Goal: Task Accomplishment & Management: Manage account settings

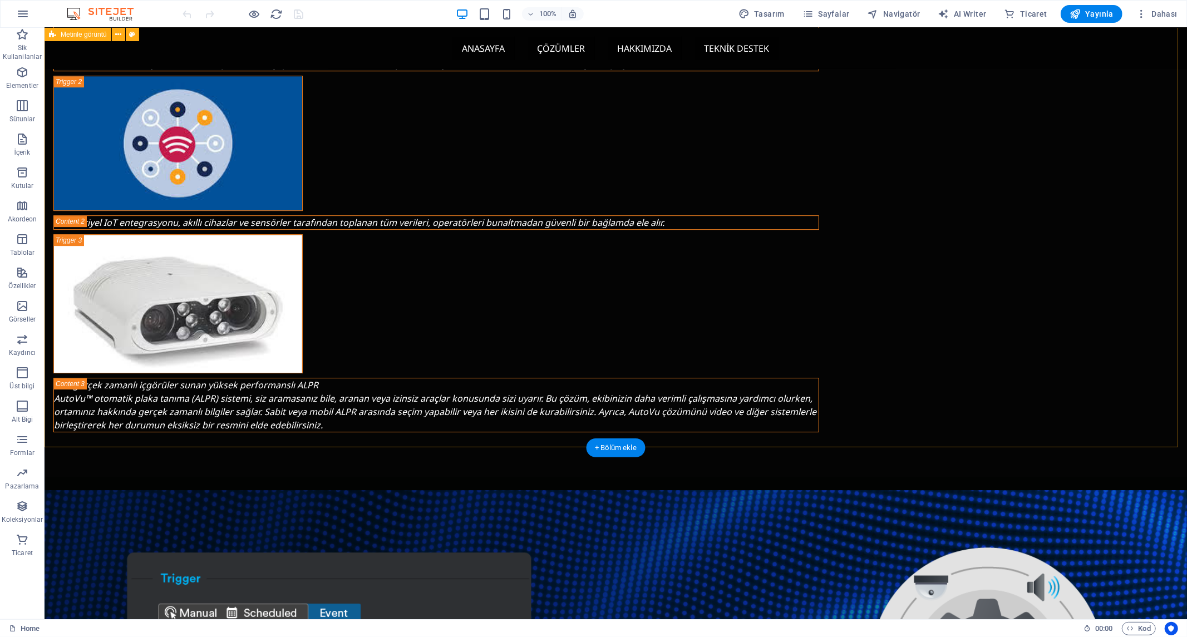
scroll to position [2721, 0]
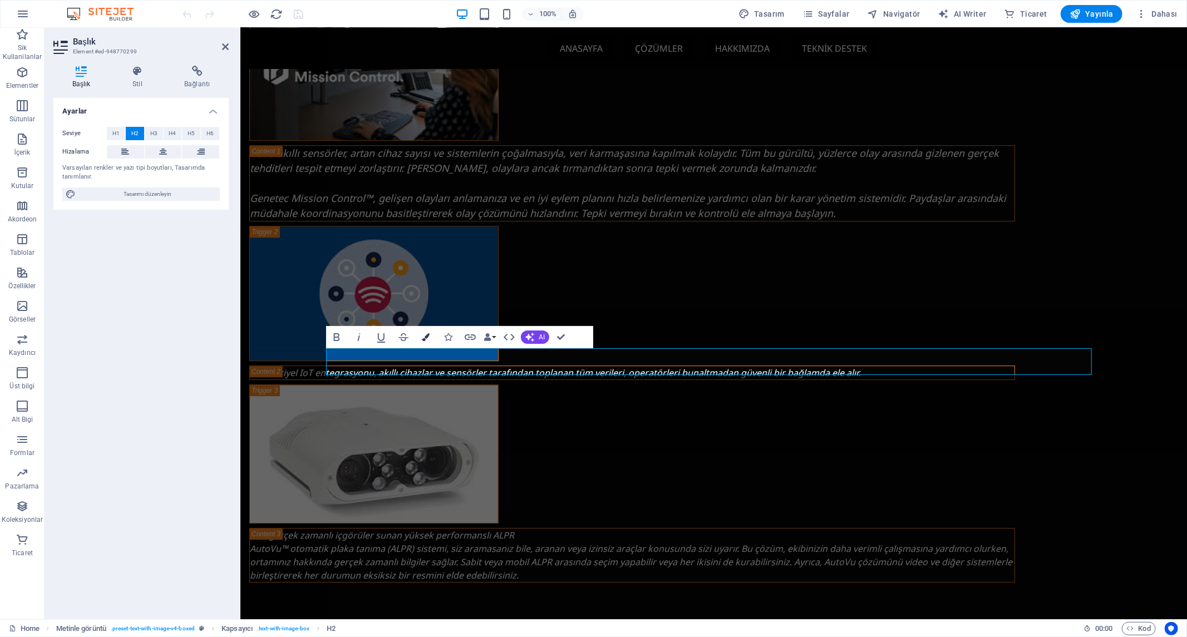
click at [426, 335] on icon "button" at bounding box center [426, 337] width 8 height 8
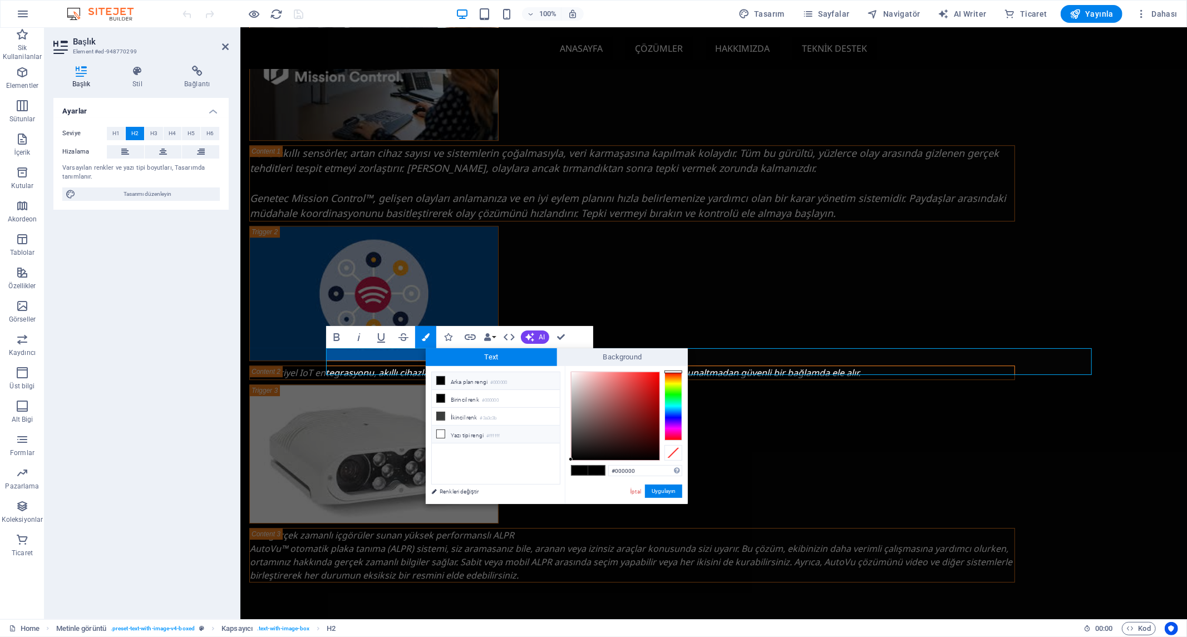
click at [470, 435] on li "Yazı tipi rengi #ffffff" at bounding box center [496, 435] width 128 height 18
type input "#ffffff"
click at [660, 492] on button "Uygulayın" at bounding box center [663, 491] width 37 height 13
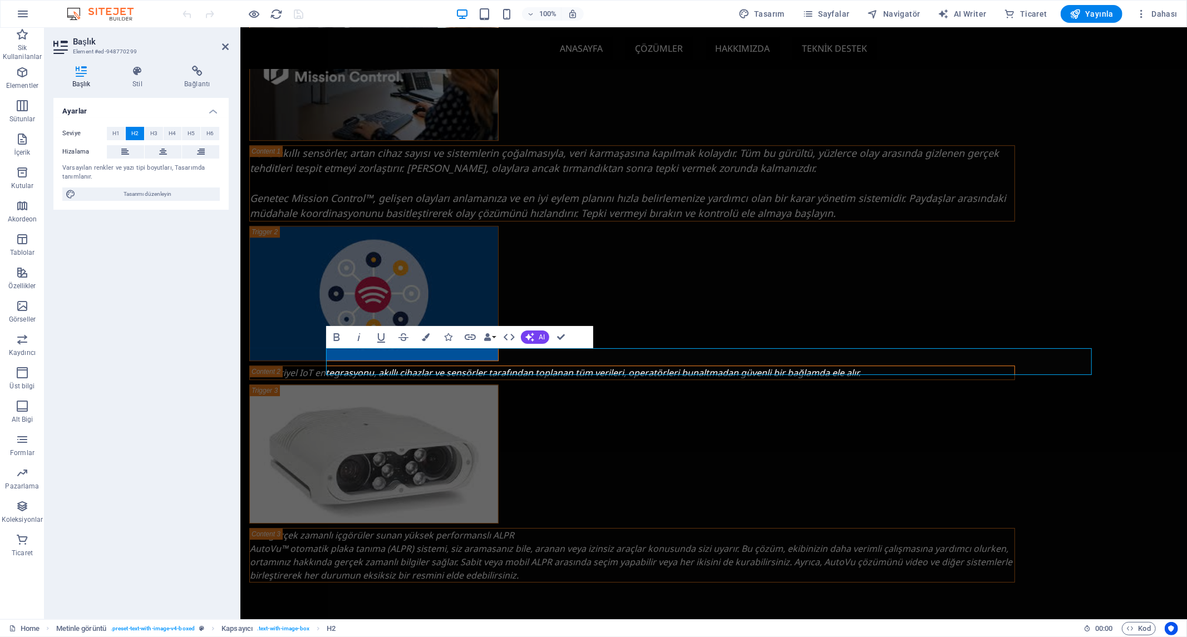
click at [195, 382] on div "Ayarlar Seviye H1 H2 H3 H4 H5 H6 Hizalama Varsayılan renkler ve yazı tipi boyut…" at bounding box center [140, 354] width 175 height 513
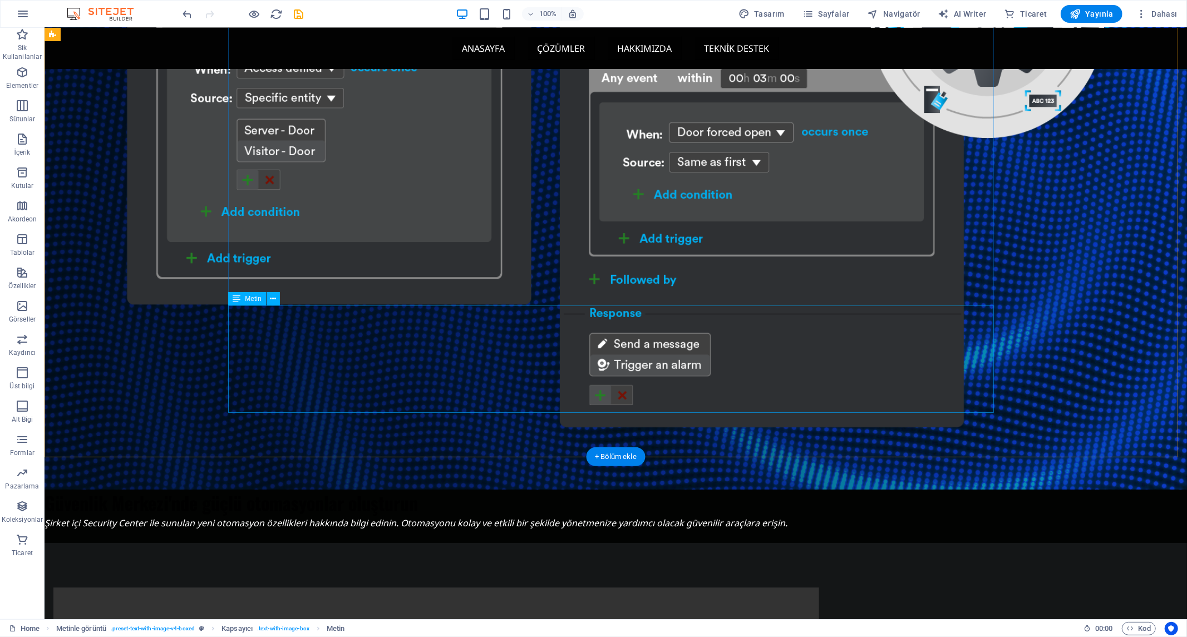
scroll to position [3464, 0]
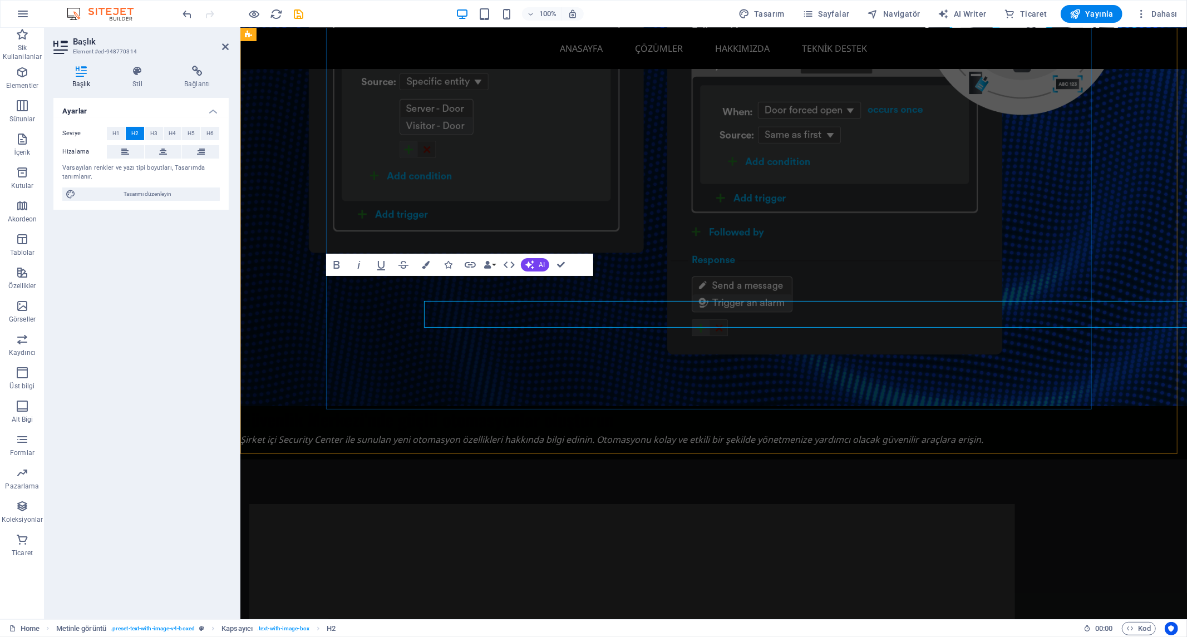
scroll to position [3438, 0]
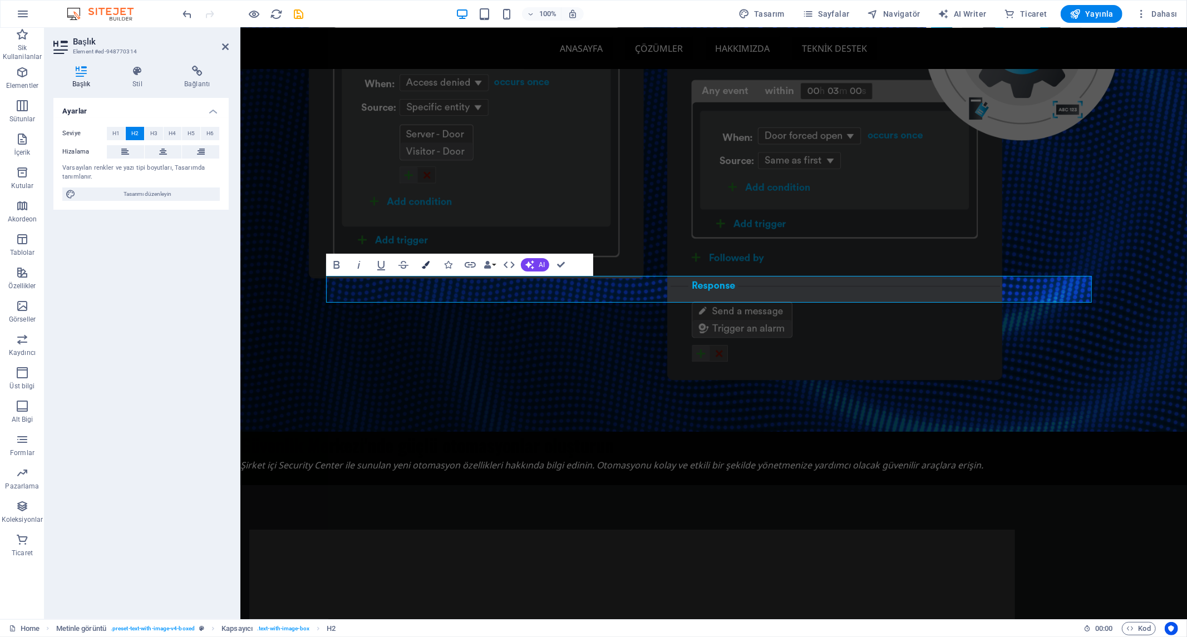
click at [428, 263] on icon "button" at bounding box center [426, 265] width 8 height 8
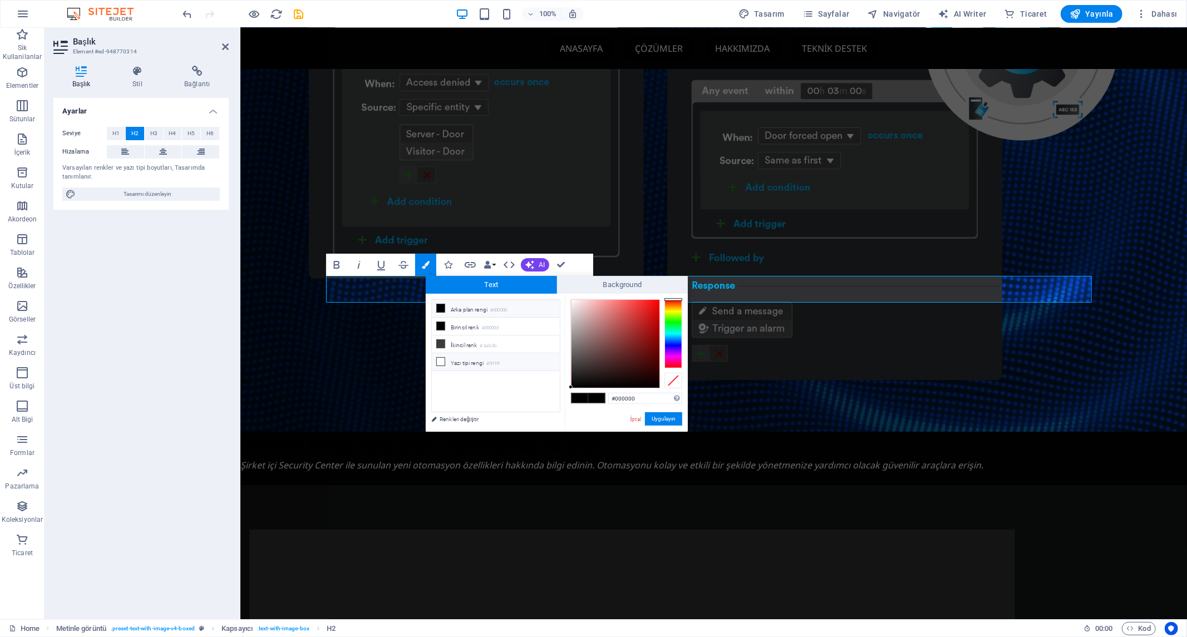
click at [455, 361] on li "Yazı tipi rengi #ffffff" at bounding box center [496, 362] width 128 height 18
type input "#ffffff"
click at [661, 415] on button "Uygulayın" at bounding box center [663, 419] width 37 height 13
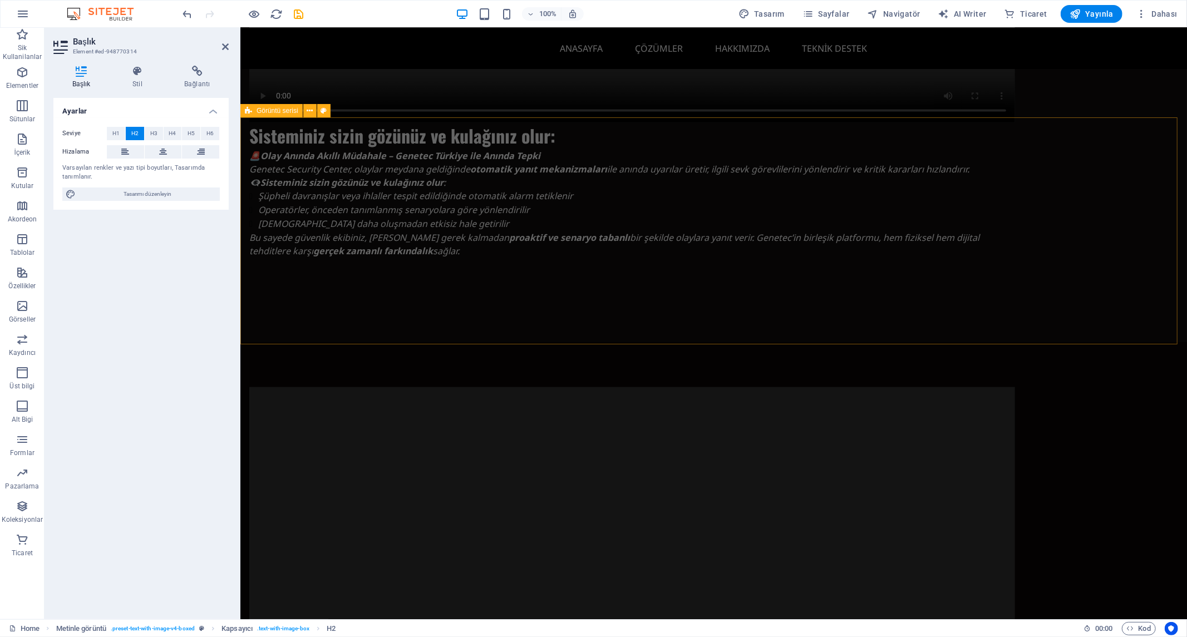
scroll to position [5562, 0]
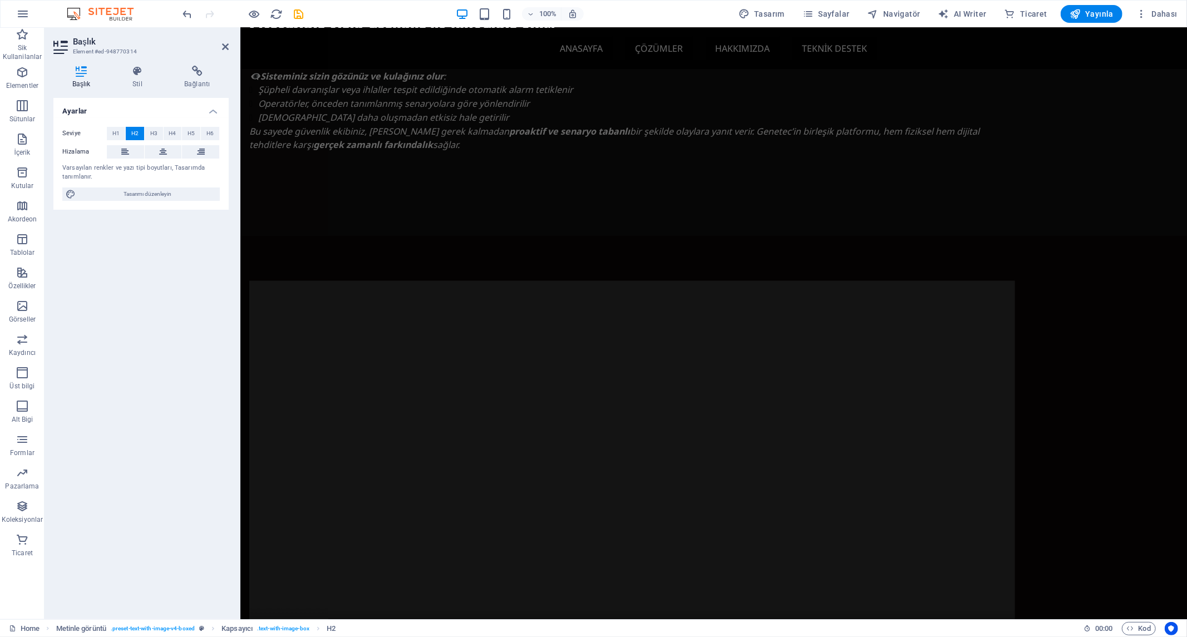
click at [143, 307] on div "Ayarlar Seviye H1 H2 H3 H4 H5 H6 Hizalama Varsayılan renkler ve yazı tipi boyut…" at bounding box center [140, 354] width 175 height 513
click at [298, 14] on icon "save" at bounding box center [299, 14] width 13 height 13
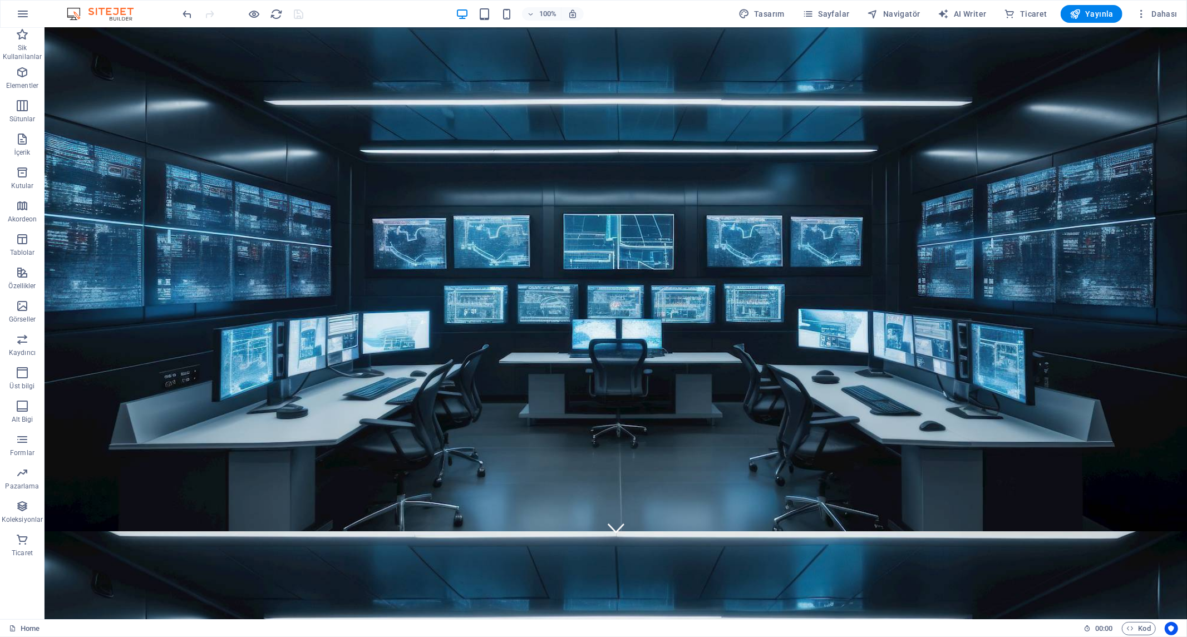
scroll to position [0, 0]
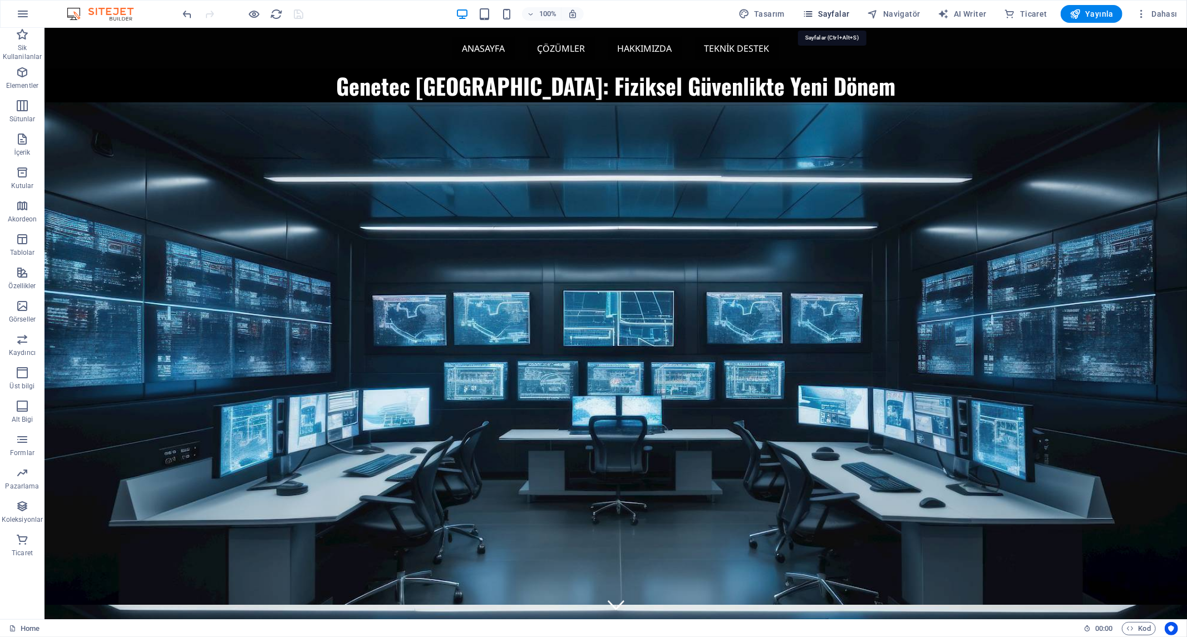
click at [832, 15] on span "Sayfalar" at bounding box center [826, 13] width 47 height 11
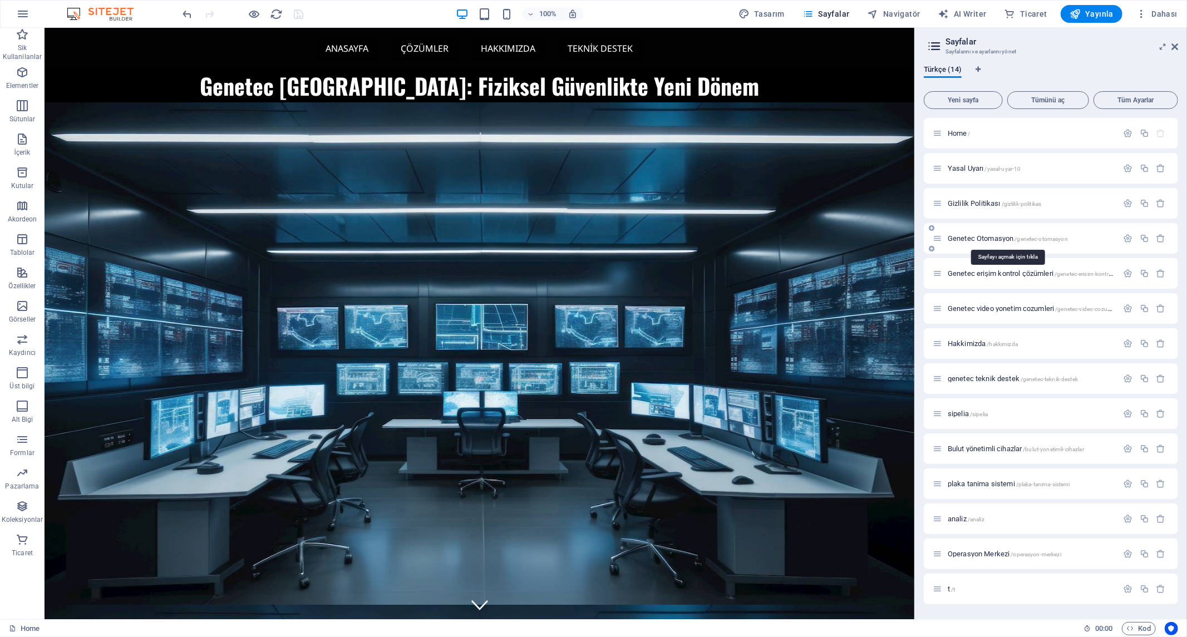
click at [986, 240] on span "Genetec Otomasyon /genetec-otomasyon" at bounding box center [1008, 238] width 120 height 8
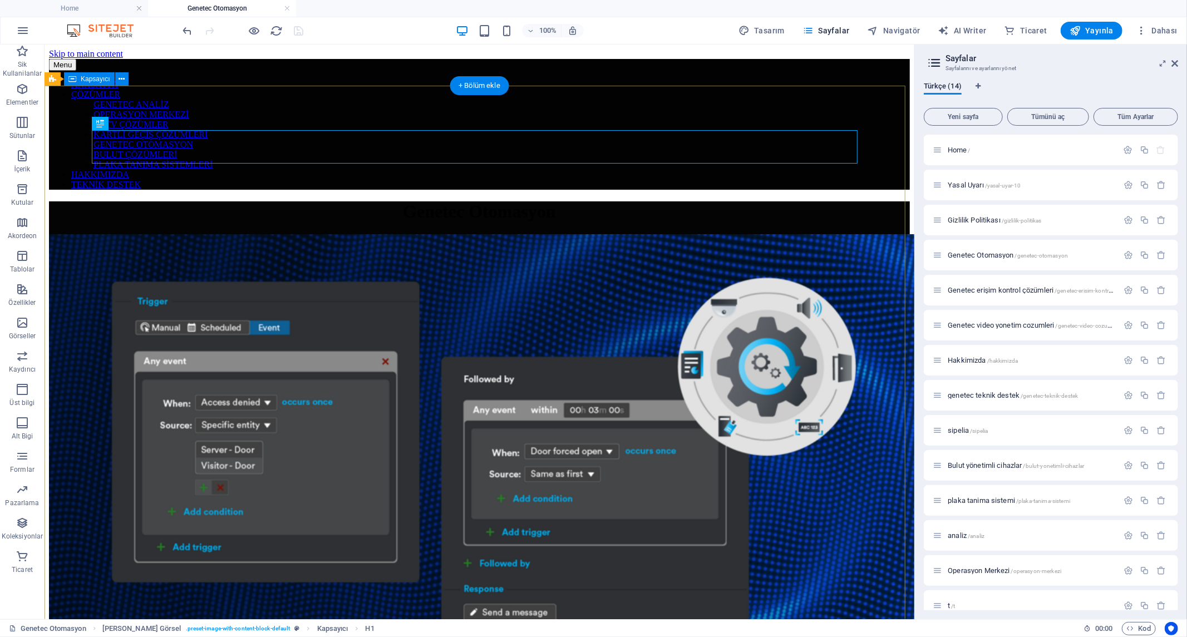
click at [373, 201] on div "Genetec Otomasyon" at bounding box center [478, 463] width 861 height 524
select select "px"
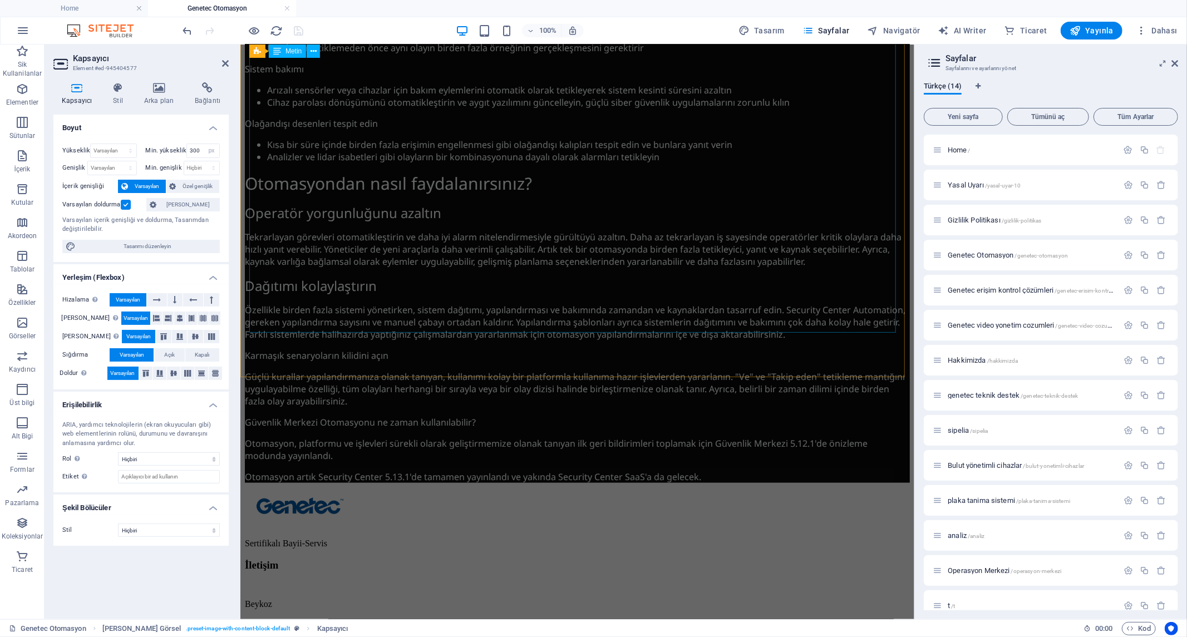
scroll to position [1144, 0]
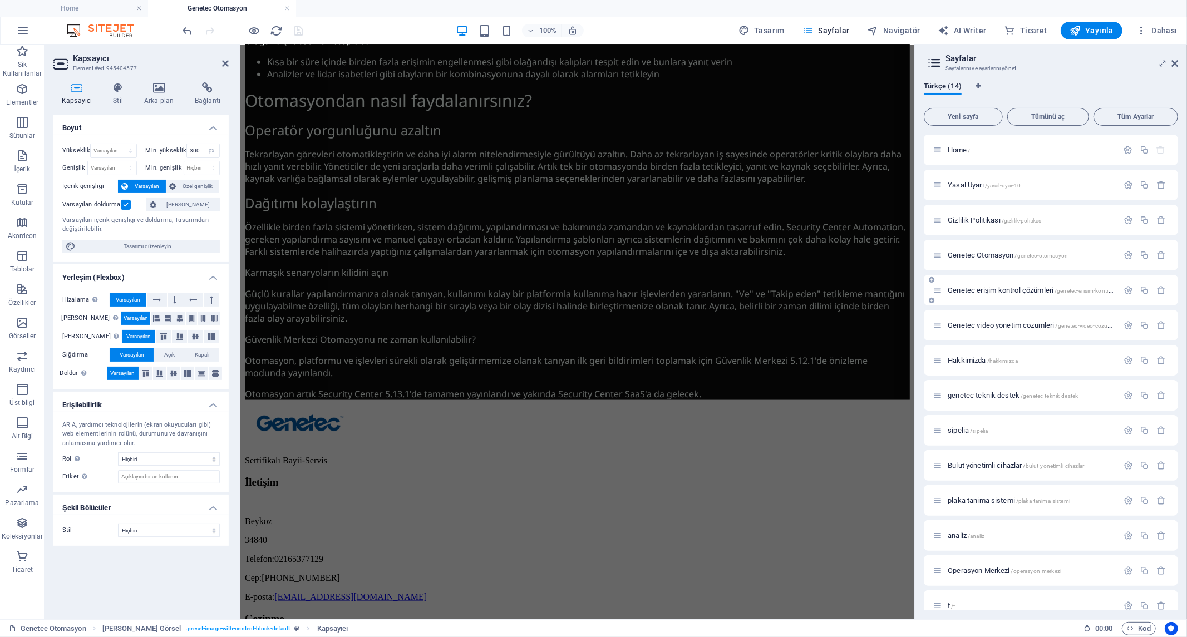
click at [994, 288] on span "Genetec erişim kontrol çözümleri /genetec-erisim-kontrol-cozumleri" at bounding box center [1044, 290] width 192 height 8
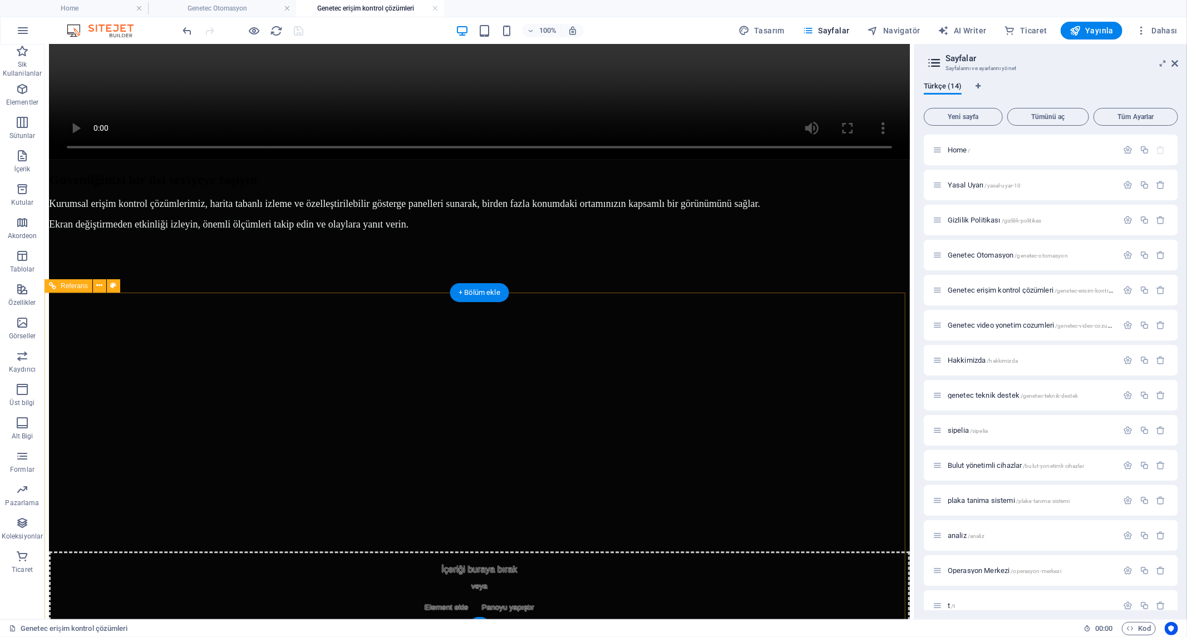
scroll to position [1962, 0]
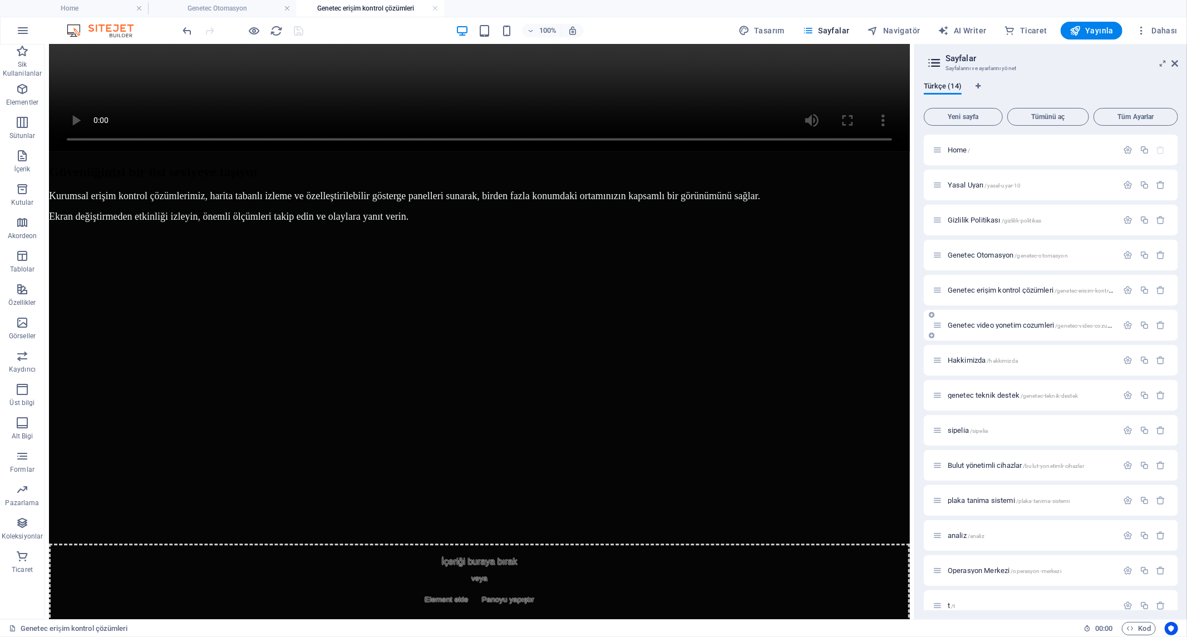
click at [990, 325] on span "Genetec video yonetim cozumleri /genetec-video-cozumleri" at bounding box center [1034, 325] width 172 height 8
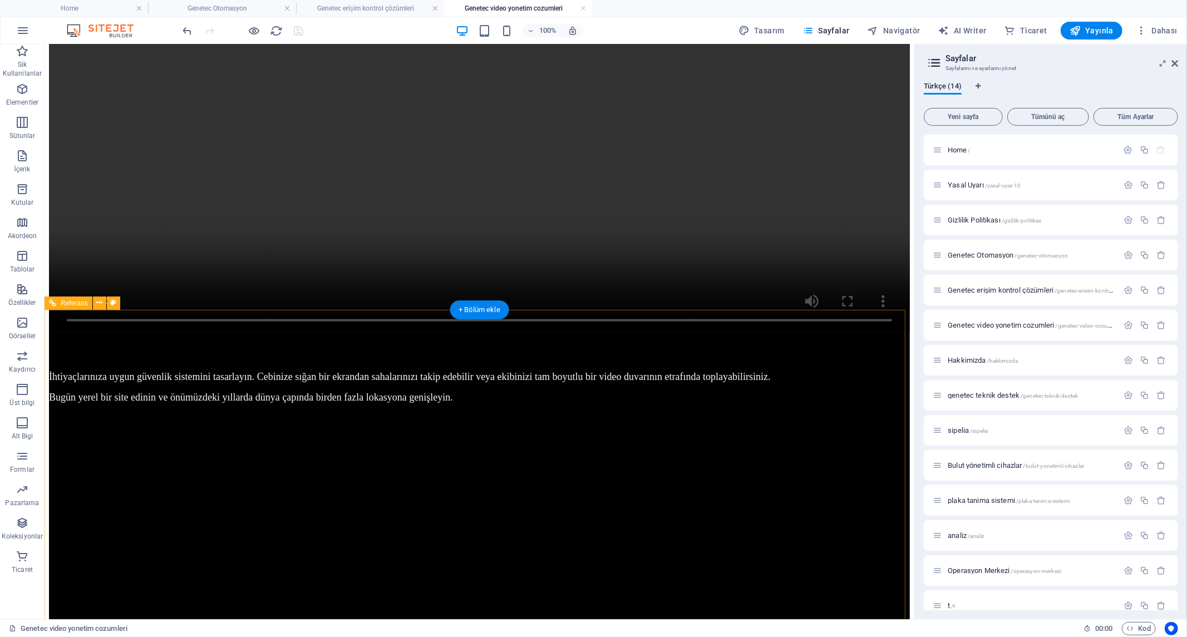
scroll to position [1813, 0]
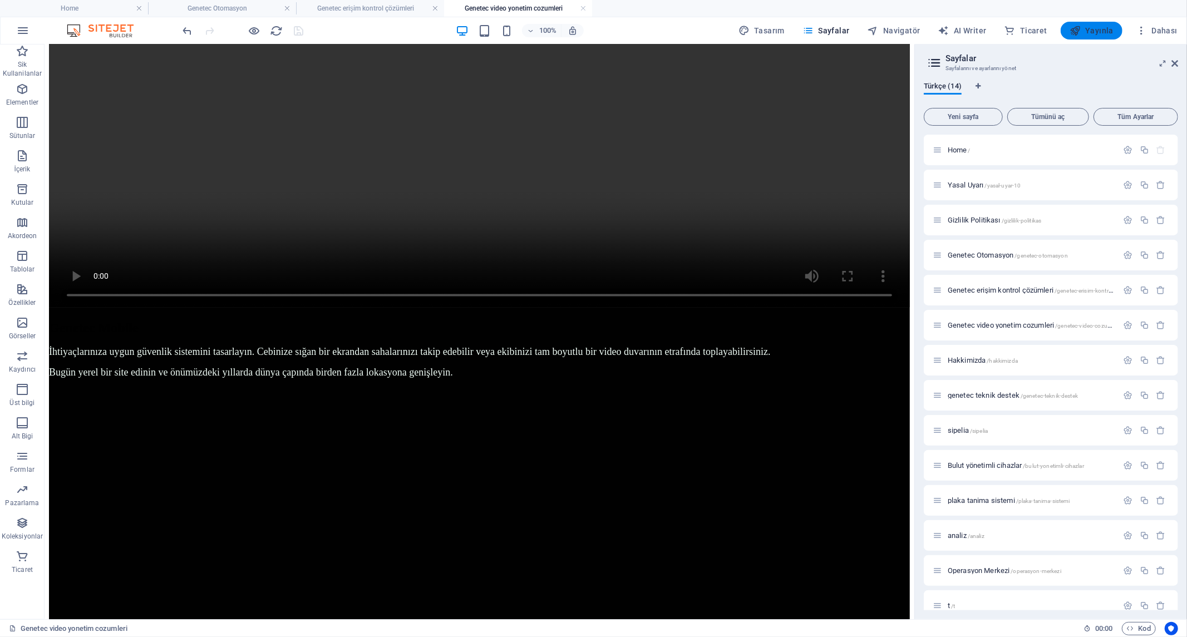
click at [1094, 28] on span "Yayınla" at bounding box center [1092, 30] width 44 height 11
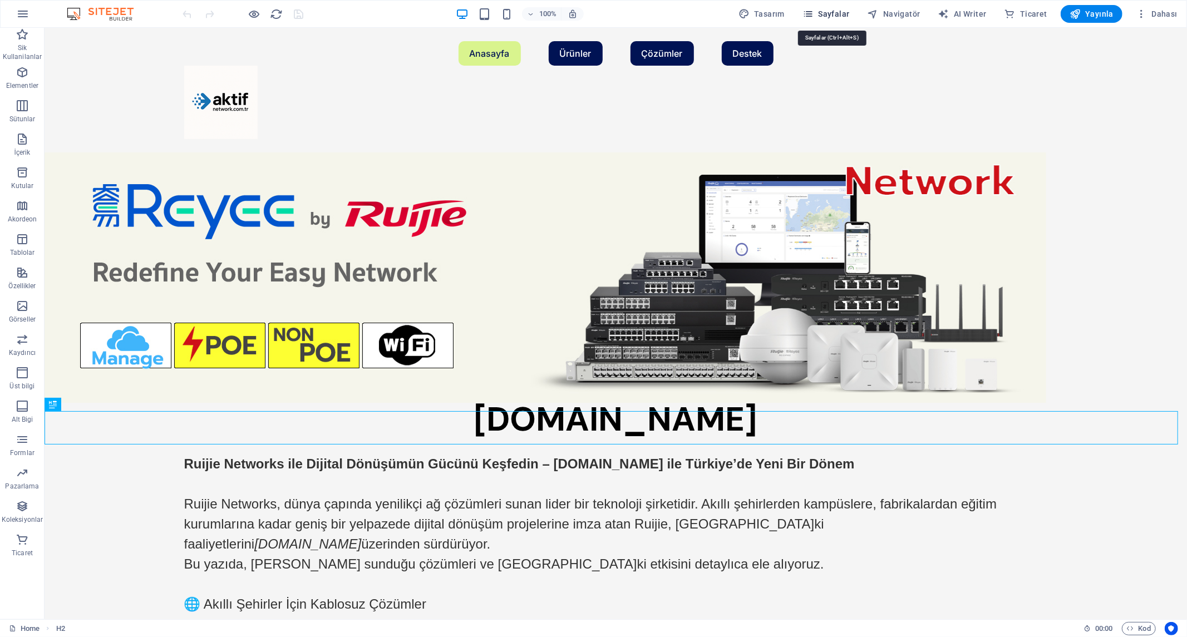
click at [842, 9] on span "Sayfalar" at bounding box center [826, 13] width 47 height 11
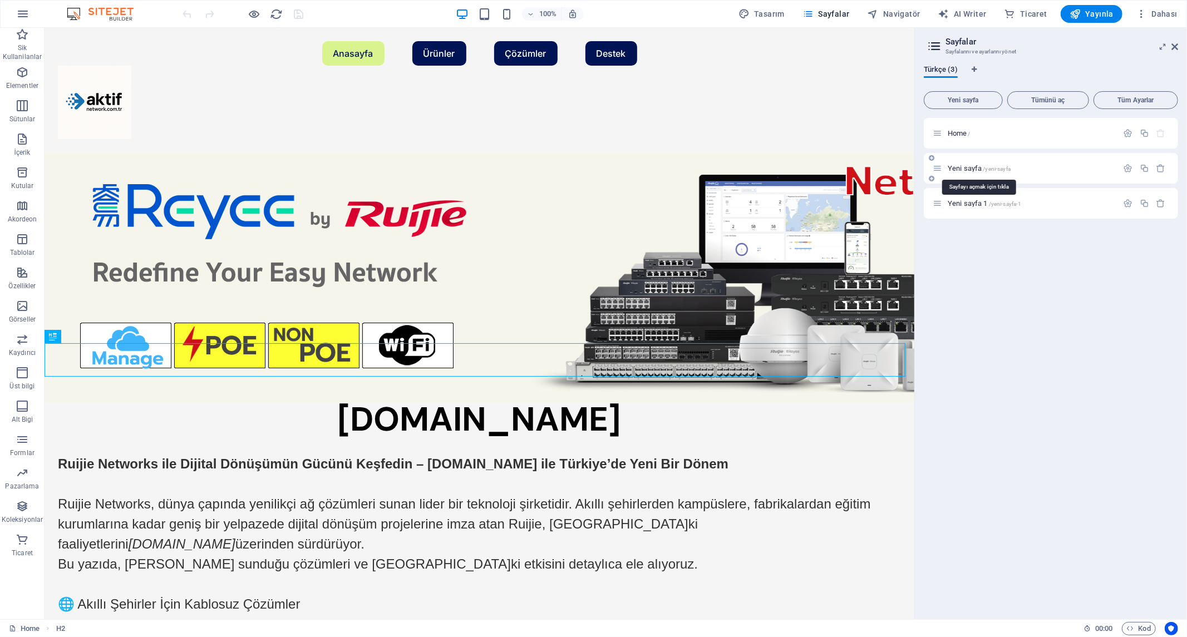
click at [975, 167] on span "Yeni sayfa /yeni-sayfa" at bounding box center [979, 168] width 63 height 8
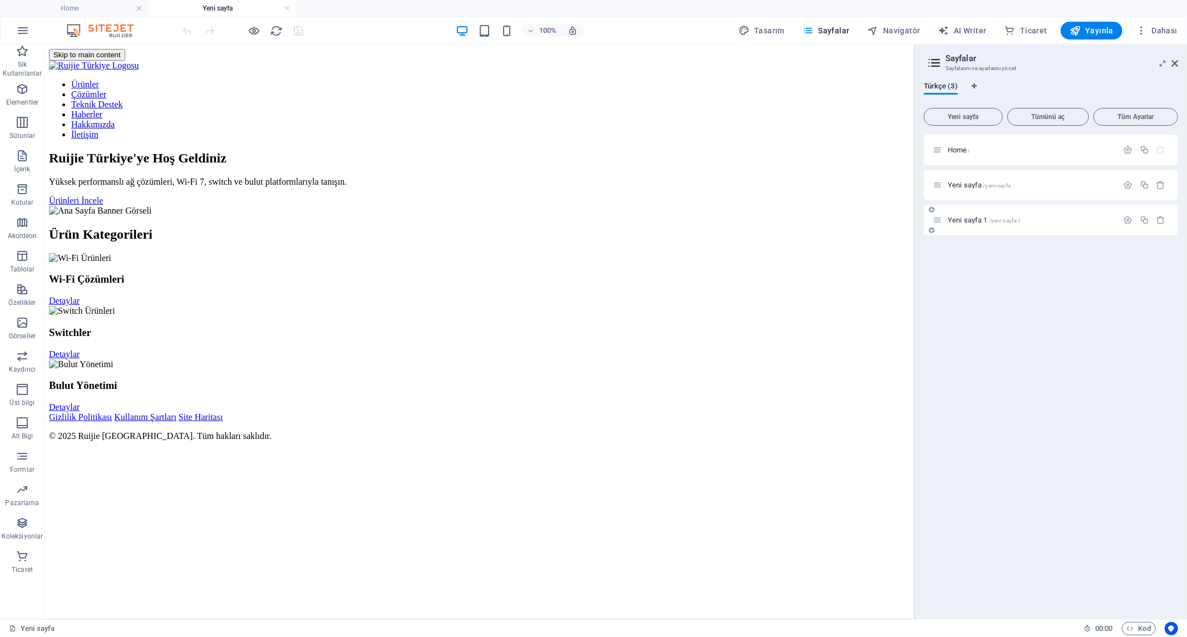
click at [969, 216] on span "Yeni sayfa 1 /yeni-sayfa-1" at bounding box center [984, 220] width 73 height 8
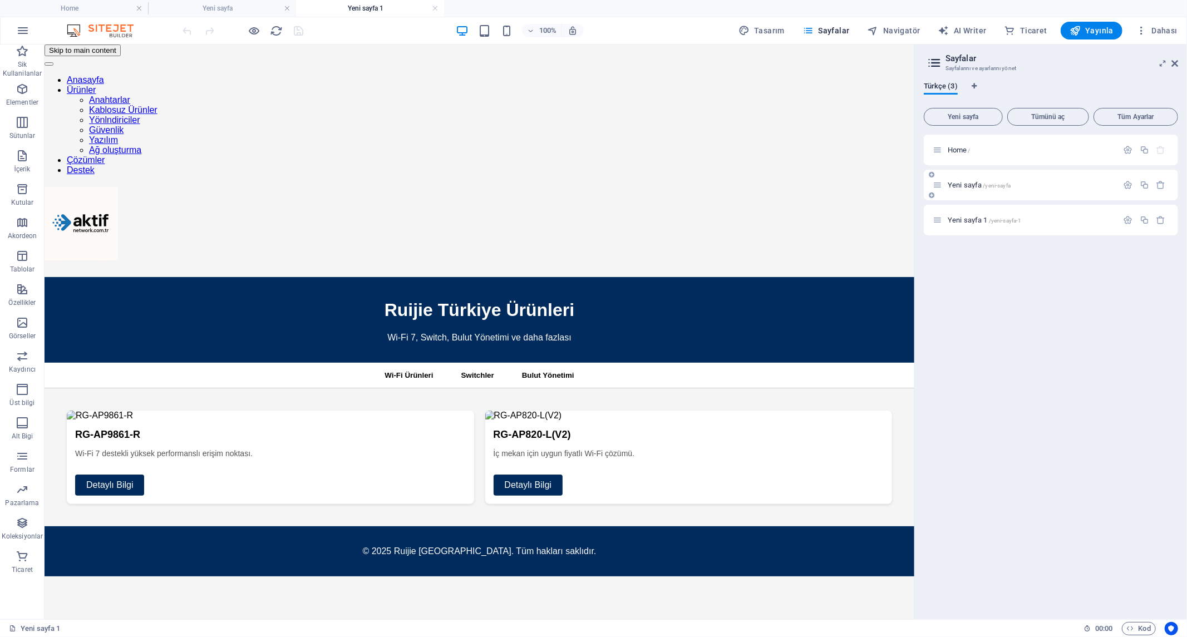
click at [968, 184] on span "Yeni sayfa /yeni-sayfa" at bounding box center [979, 185] width 63 height 8
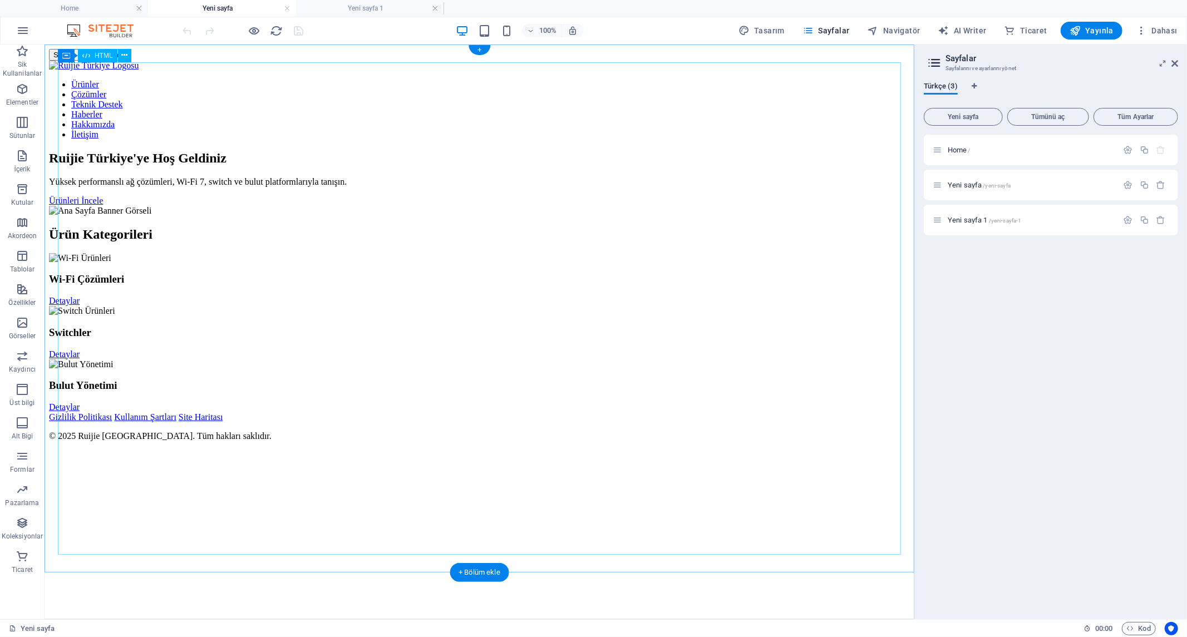
click at [701, 376] on div "Ruijie Türkiye | Ağ Çözümleri ve Ürünleri Ürünler Çözümler Teknik Destek Haberl…" at bounding box center [478, 250] width 861 height 381
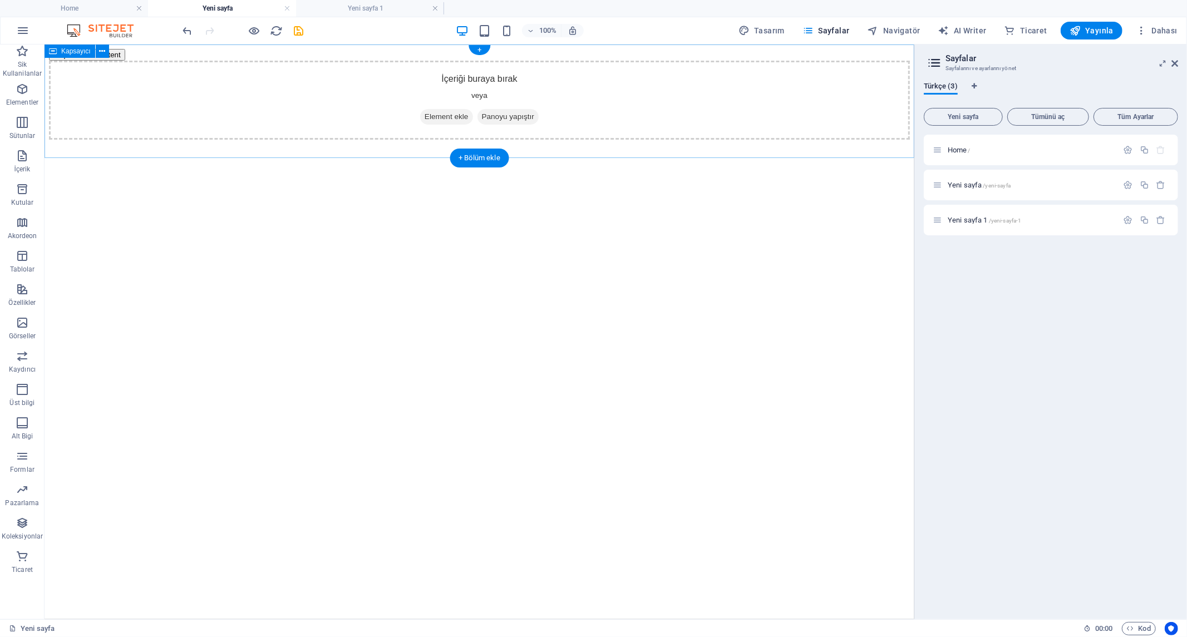
click at [424, 116] on icon at bounding box center [424, 116] width 0 height 0
click at [440, 115] on span "Element ekle" at bounding box center [446, 117] width 53 height 16
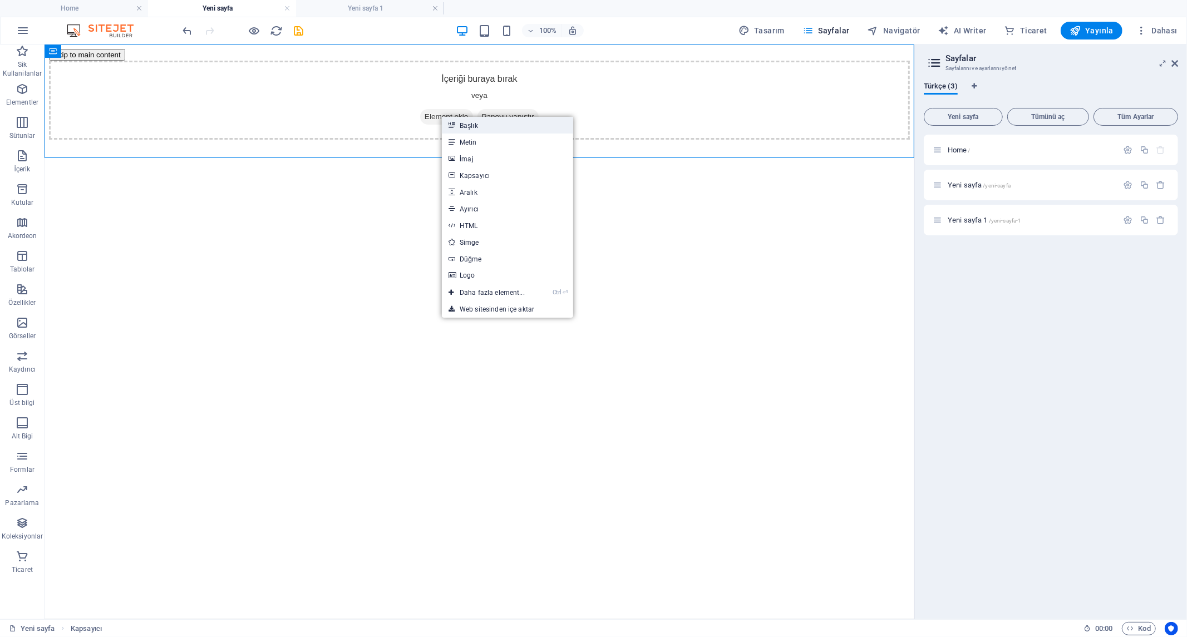
click at [469, 124] on link "Başlık" at bounding box center [507, 125] width 131 height 17
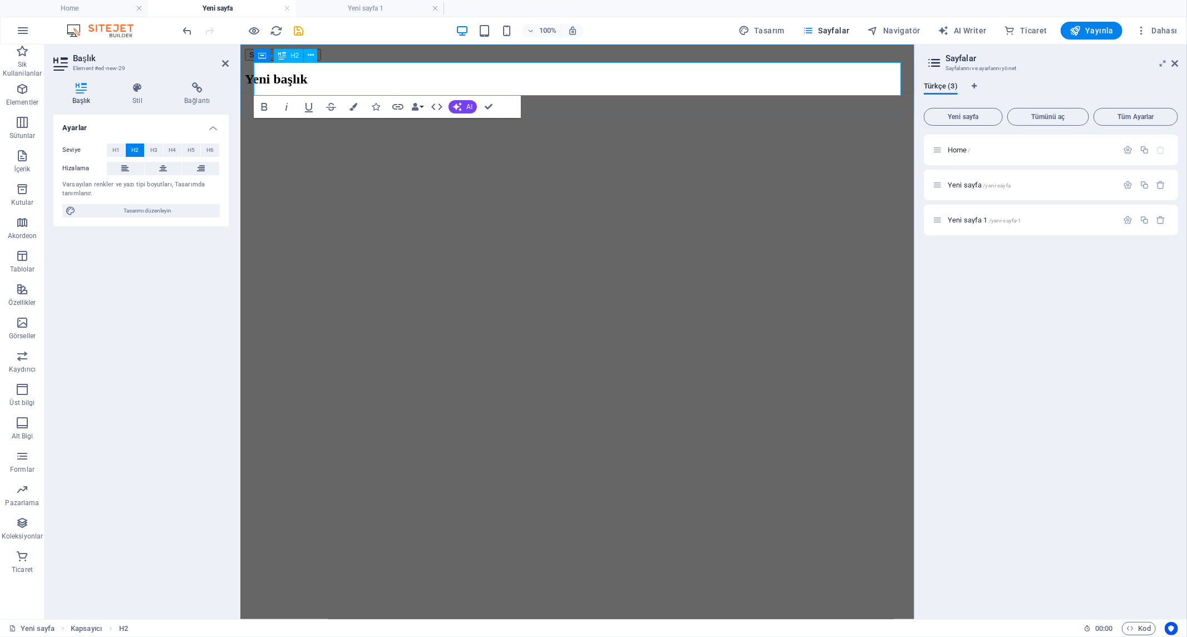
click at [474, 84] on h2 "Yeni başlık" at bounding box center [576, 78] width 665 height 15
drag, startPoint x: 415, startPoint y: 80, endPoint x: 264, endPoint y: 80, distance: 151.4
click at [264, 80] on h2 "Yeni başlık" at bounding box center [576, 78] width 665 height 15
click at [465, 86] on h2 "Yeni başlık" at bounding box center [576, 78] width 665 height 15
drag, startPoint x: 461, startPoint y: 73, endPoint x: 224, endPoint y: 76, distance: 237.7
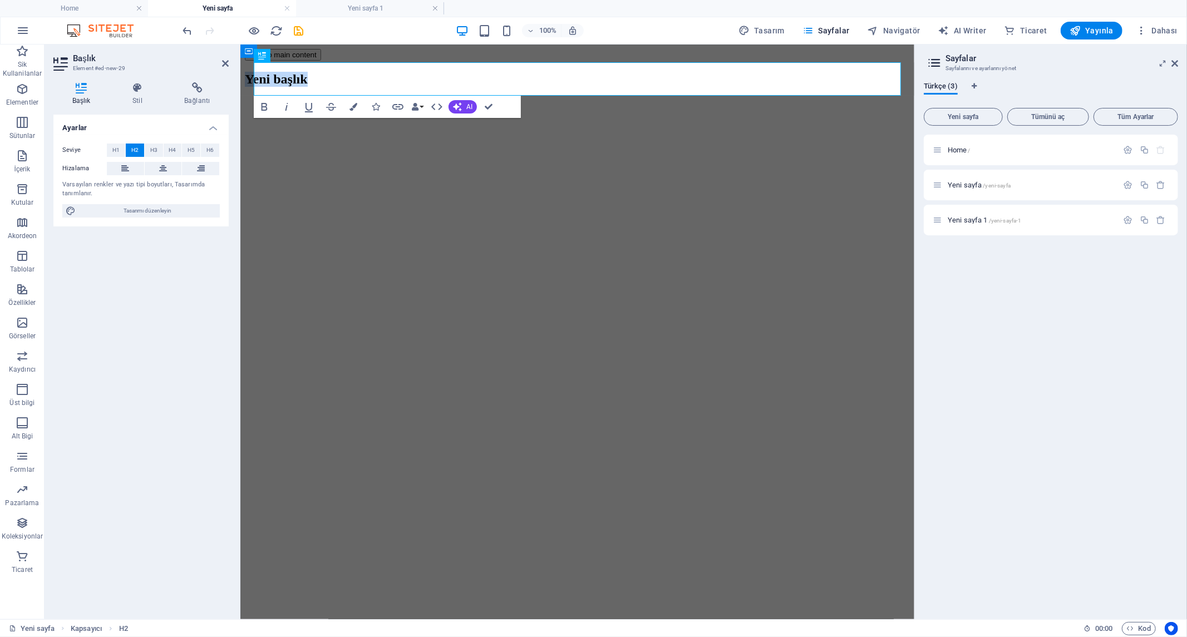
click at [240, 76] on html "Skip to main content Yeni başlık" at bounding box center [577, 70] width 674 height 53
click at [162, 169] on icon at bounding box center [163, 168] width 8 height 13
click at [114, 149] on span "H1" at bounding box center [115, 150] width 7 height 13
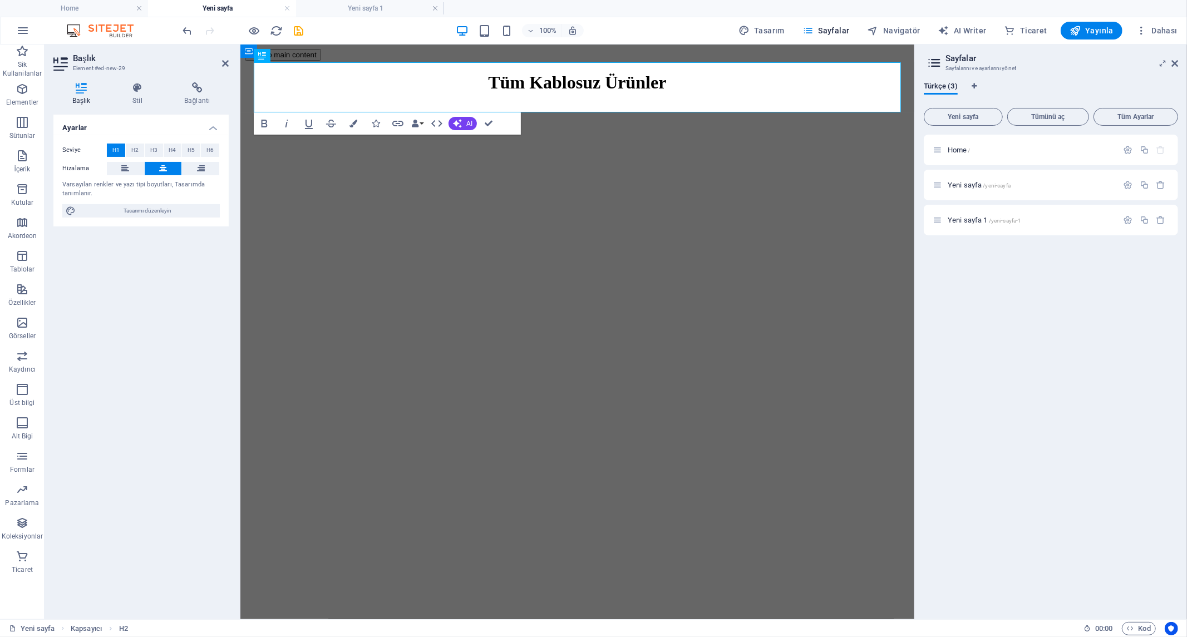
click at [414, 105] on html "Skip to main content Tüm Kablosuz Ürünler" at bounding box center [577, 74] width 674 height 61
click at [418, 105] on html "Skip to main content Tüm Kablosuz Ürünler" at bounding box center [577, 74] width 674 height 61
click at [649, 105] on html "Skip to main content Tüm Kablosuz Ürünler" at bounding box center [577, 74] width 674 height 61
click at [424, 87] on h1 "Tüm Kablosuz Ürünler" at bounding box center [576, 82] width 665 height 21
click at [519, 105] on html "Skip to main content Kablosuz Ürünler" at bounding box center [577, 74] width 674 height 61
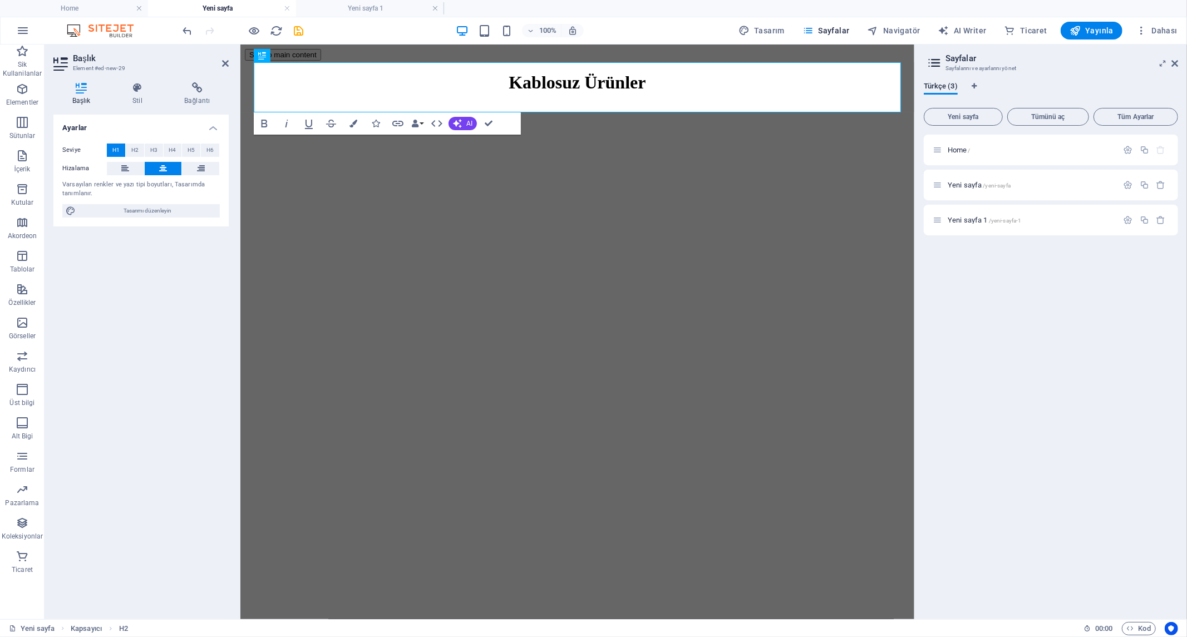
click at [148, 288] on div "Ayarlar Seviye H1 H2 H3 H4 H5 H6 Hizalama Varsayılan renkler ve yazı tipi boyut…" at bounding box center [140, 363] width 175 height 496
click at [137, 95] on h4 "Stil" at bounding box center [140, 93] width 52 height 23
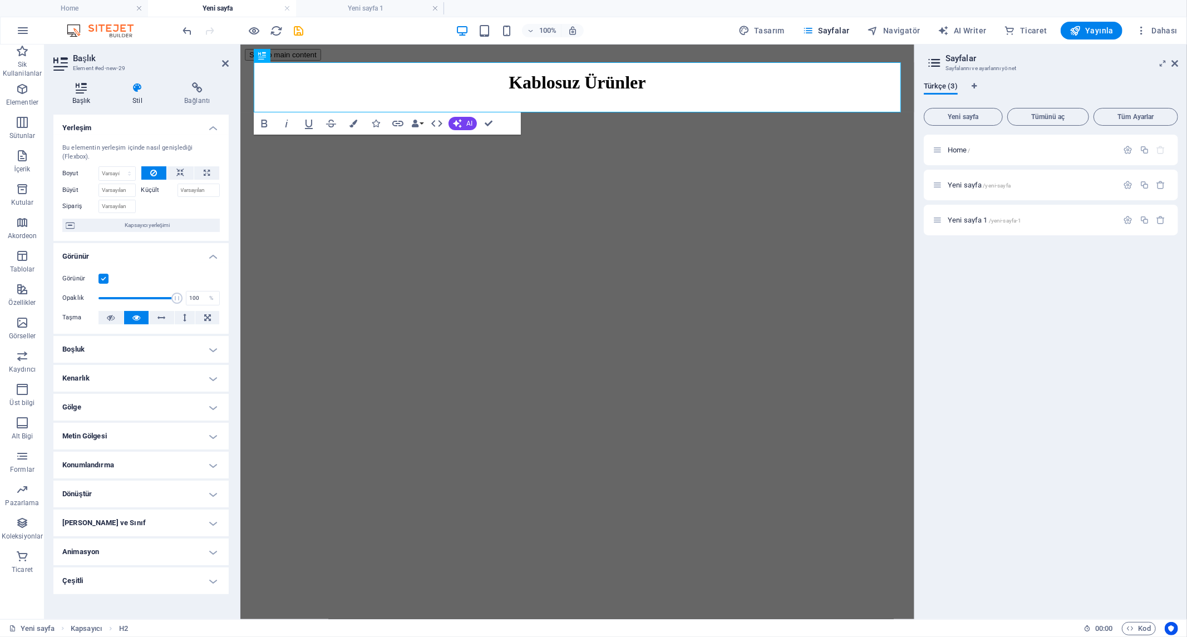
click at [87, 86] on icon at bounding box center [81, 87] width 56 height 11
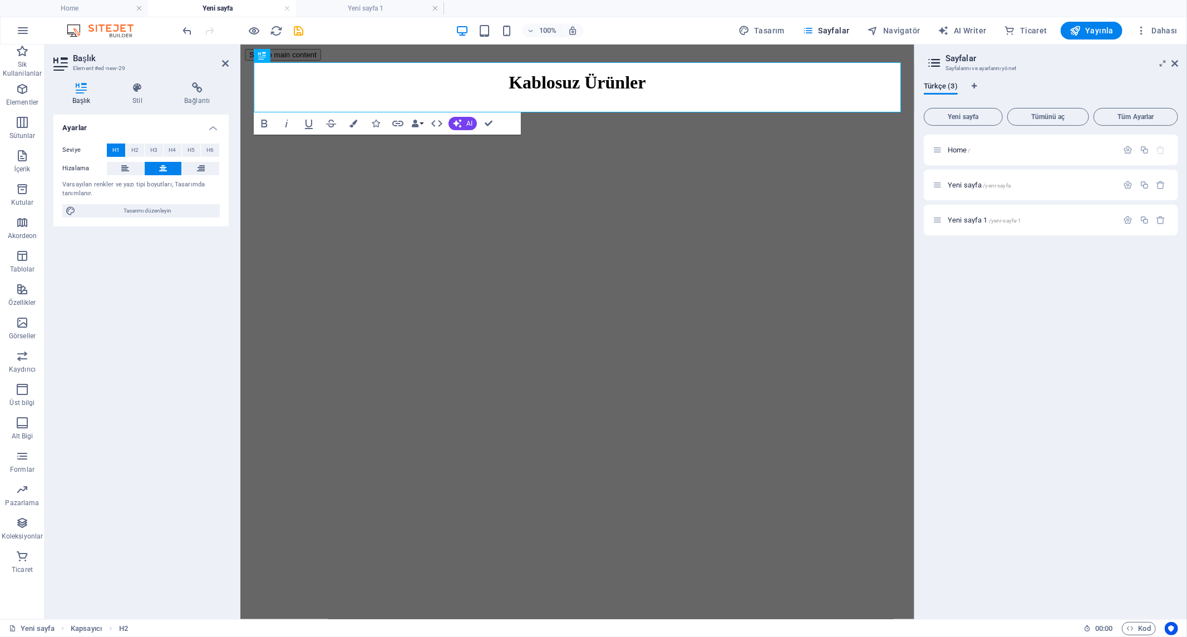
click at [618, 105] on html "Skip to main content Kablosuz Ürünler" at bounding box center [577, 74] width 674 height 61
click at [973, 317] on div "Home / Yeni sayfa /yeni-sayfa Yeni sayfa 1 /yeni-sayfa-1" at bounding box center [1051, 373] width 254 height 476
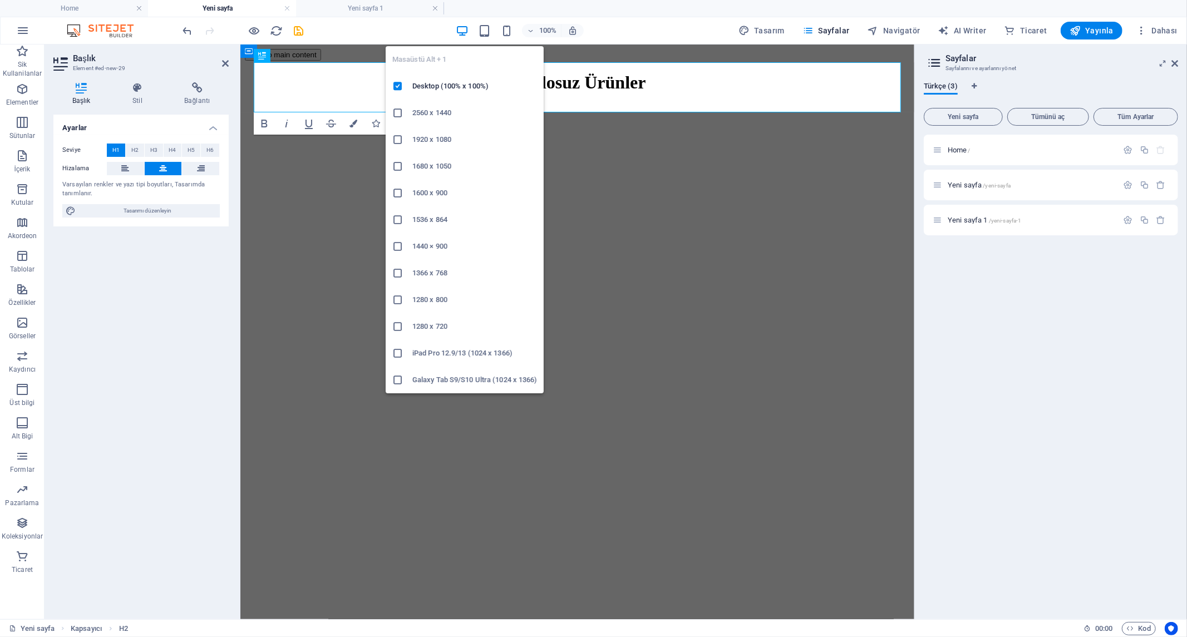
click at [465, 30] on icon "button" at bounding box center [462, 30] width 13 height 13
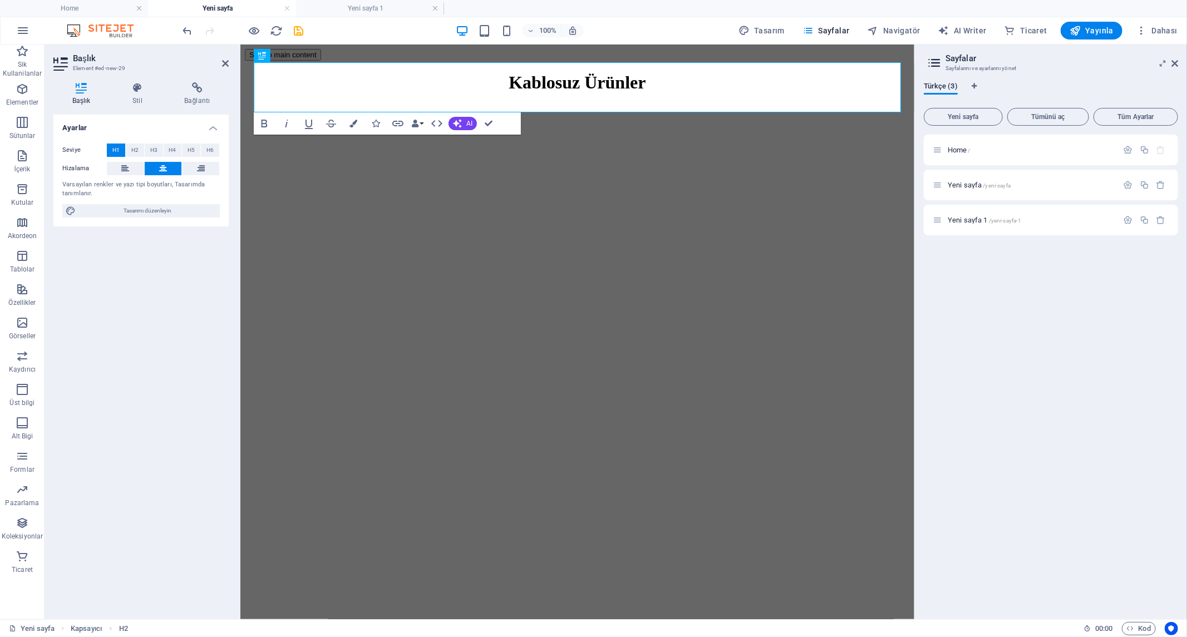
click at [494, 26] on div "100%" at bounding box center [519, 31] width 129 height 18
click at [298, 31] on icon "save" at bounding box center [299, 30] width 13 height 13
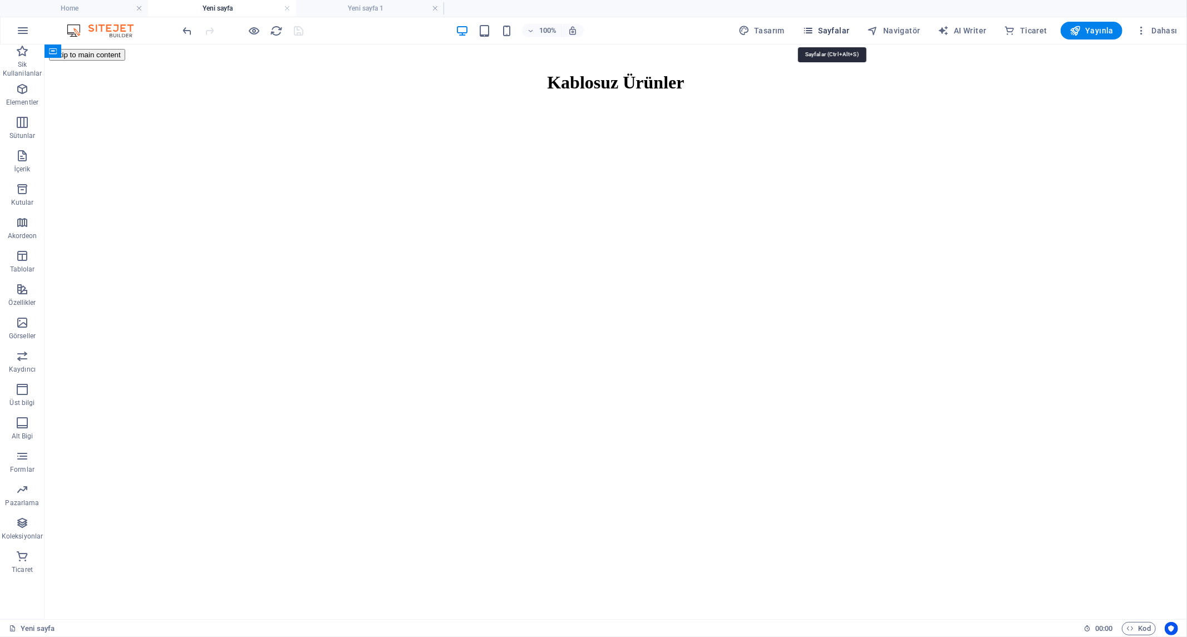
click at [845, 31] on span "Sayfalar" at bounding box center [826, 30] width 47 height 11
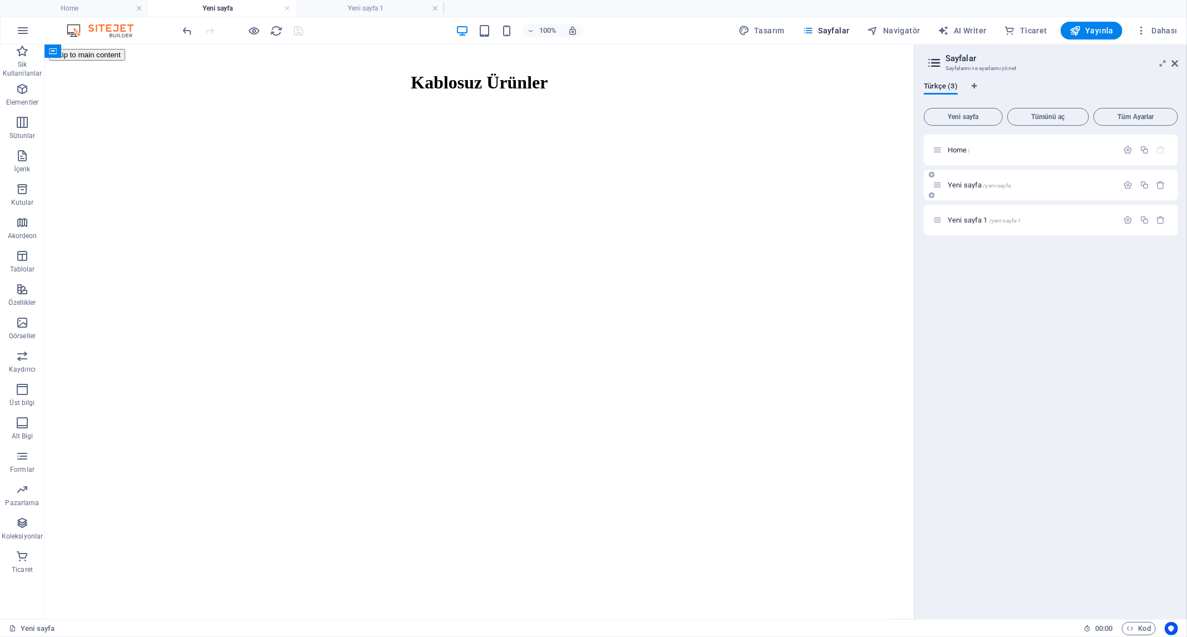
click at [974, 180] on div "Yeni sayfa /yeni-sayfa" at bounding box center [1025, 185] width 185 height 13
click at [961, 149] on span "Home /" at bounding box center [959, 150] width 23 height 8
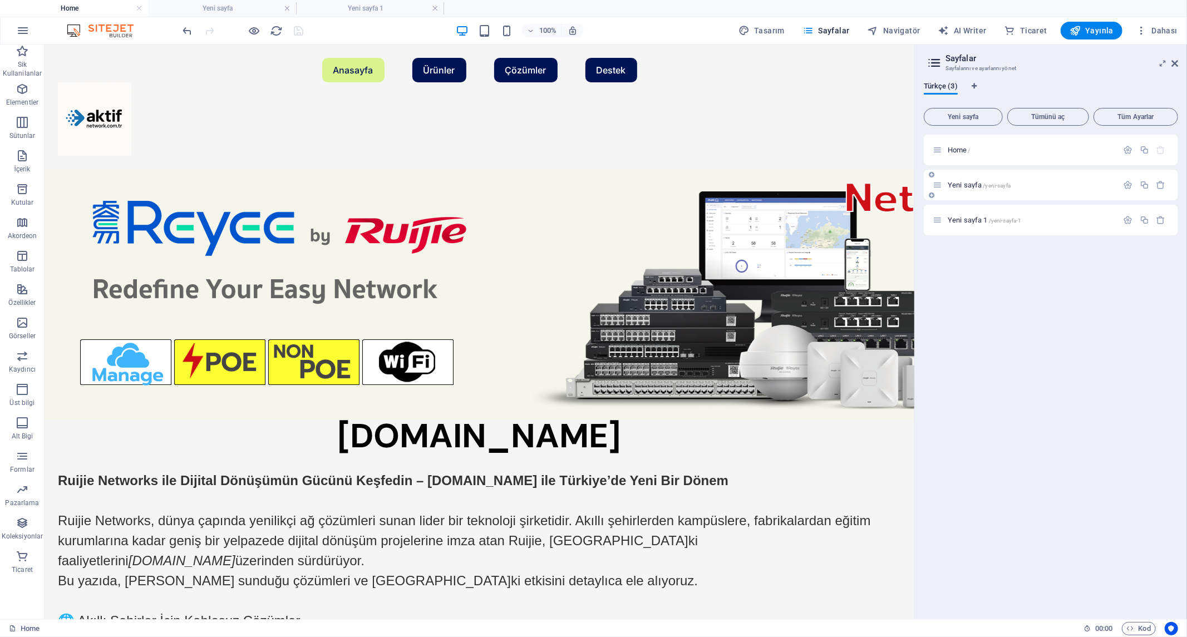
click at [972, 186] on span "Yeni sayfa /yeni-sayfa" at bounding box center [979, 185] width 63 height 8
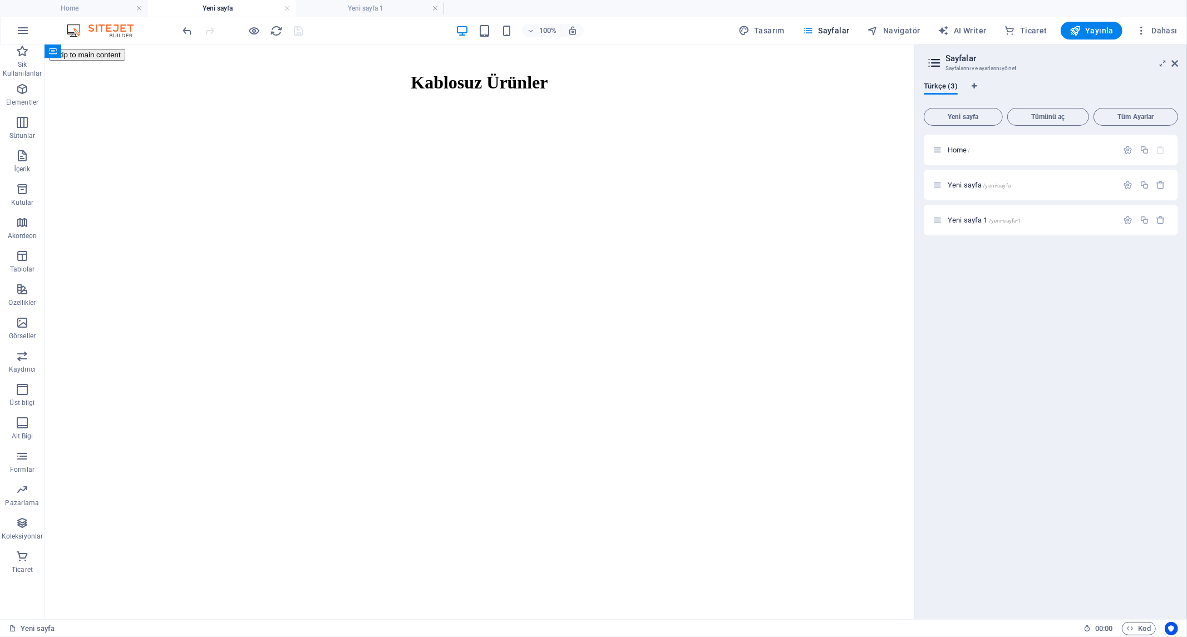
click at [583, 105] on html "Skip to main content Kablosuz Ürünler" at bounding box center [479, 74] width 870 height 61
click at [470, 131] on div "+ Bölüm ekle" at bounding box center [480, 130] width 60 height 19
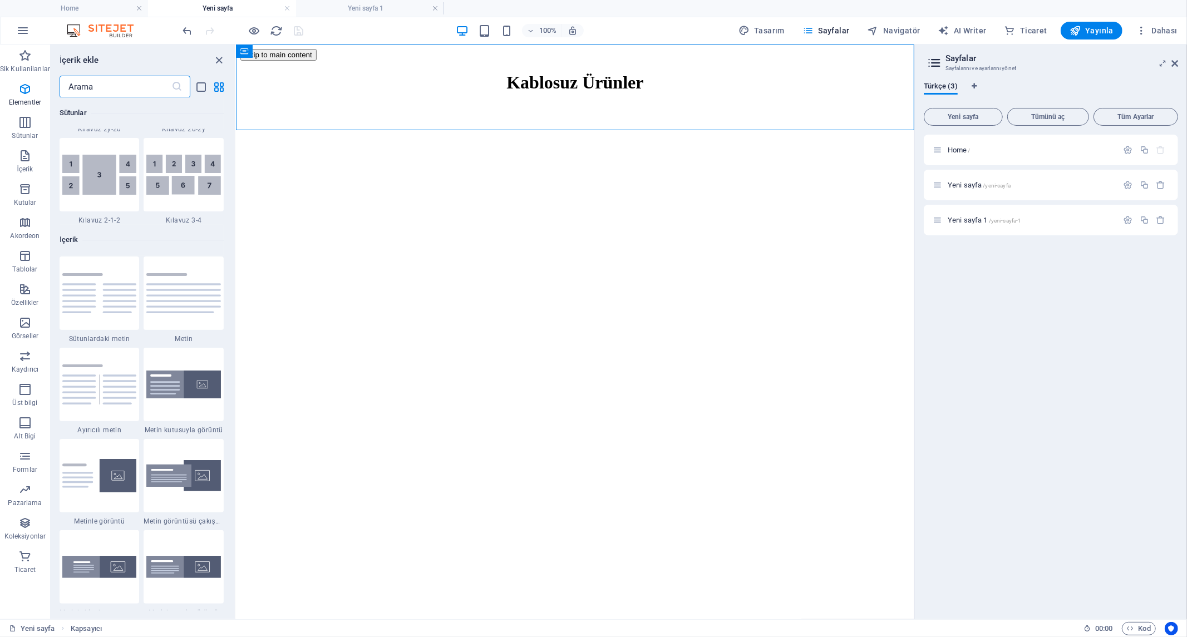
scroll to position [1947, 0]
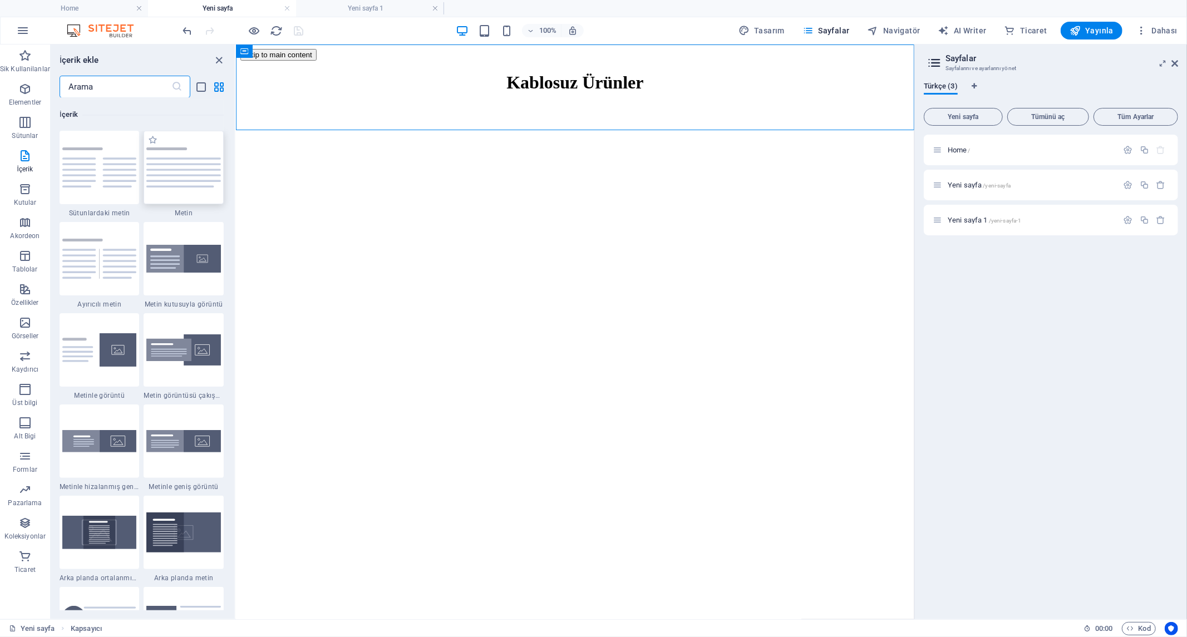
click at [190, 160] on img at bounding box center [183, 168] width 75 height 40
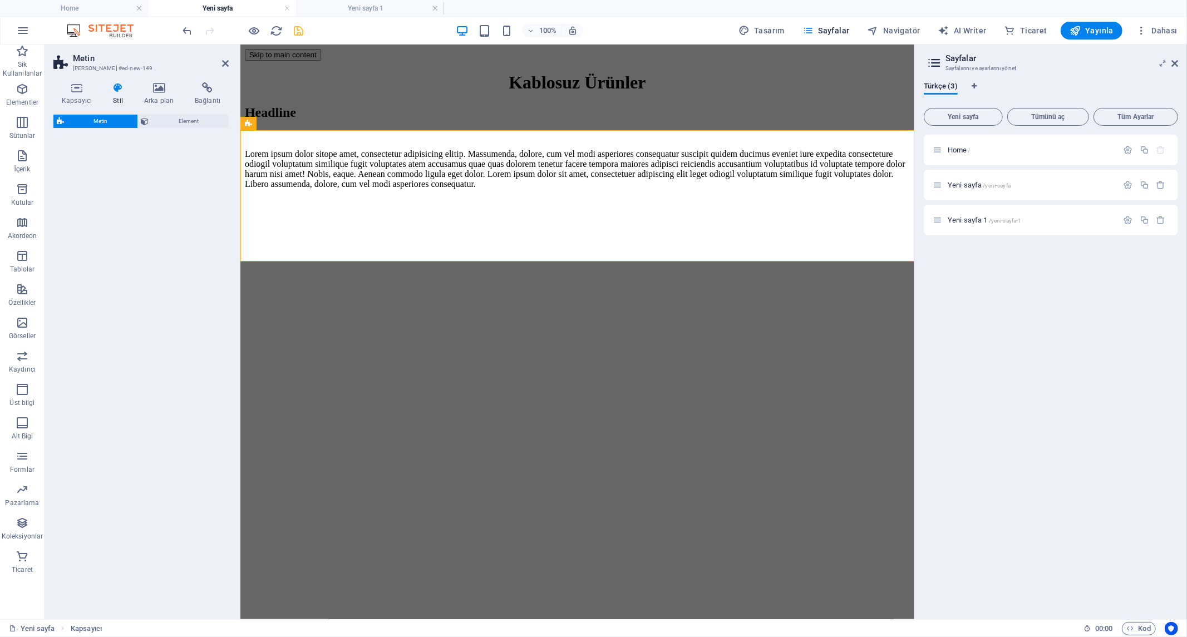
select select "preset-text-v2-default"
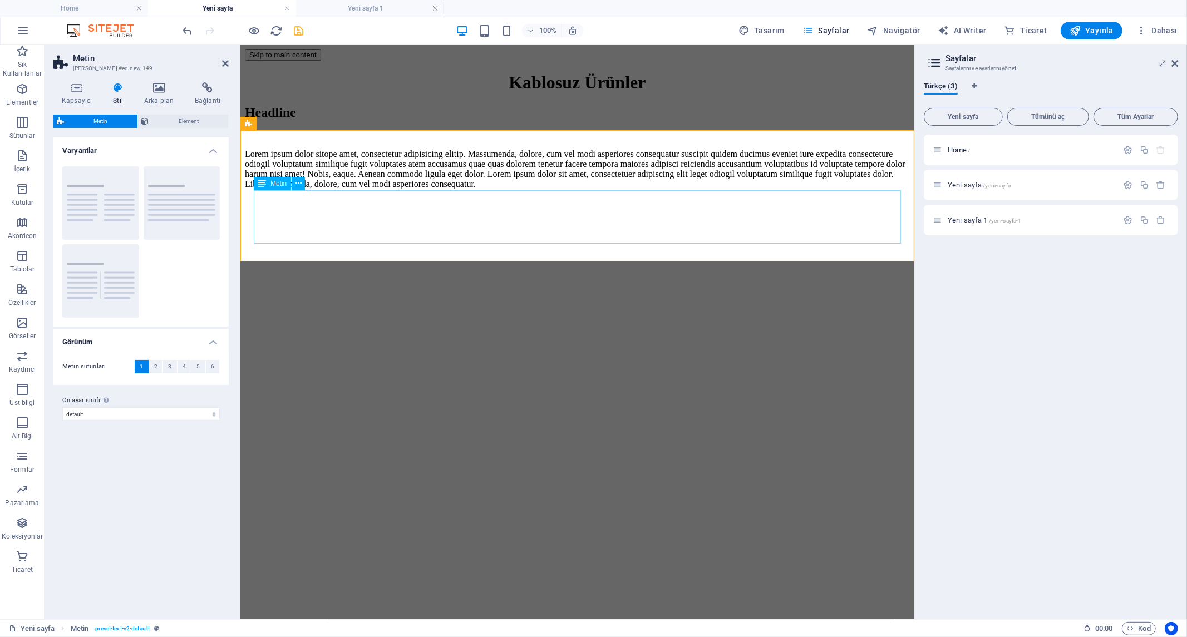
click at [676, 189] on div "Lorem ipsum dolor sitope amet, consectetur adipisicing elitip. Massumenda, dolo…" at bounding box center [576, 169] width 665 height 40
click at [683, 189] on div "Lorem ipsum dolor sitope amet, consectetur adipisicing elitip. Massumenda, dolo…" at bounding box center [576, 169] width 665 height 40
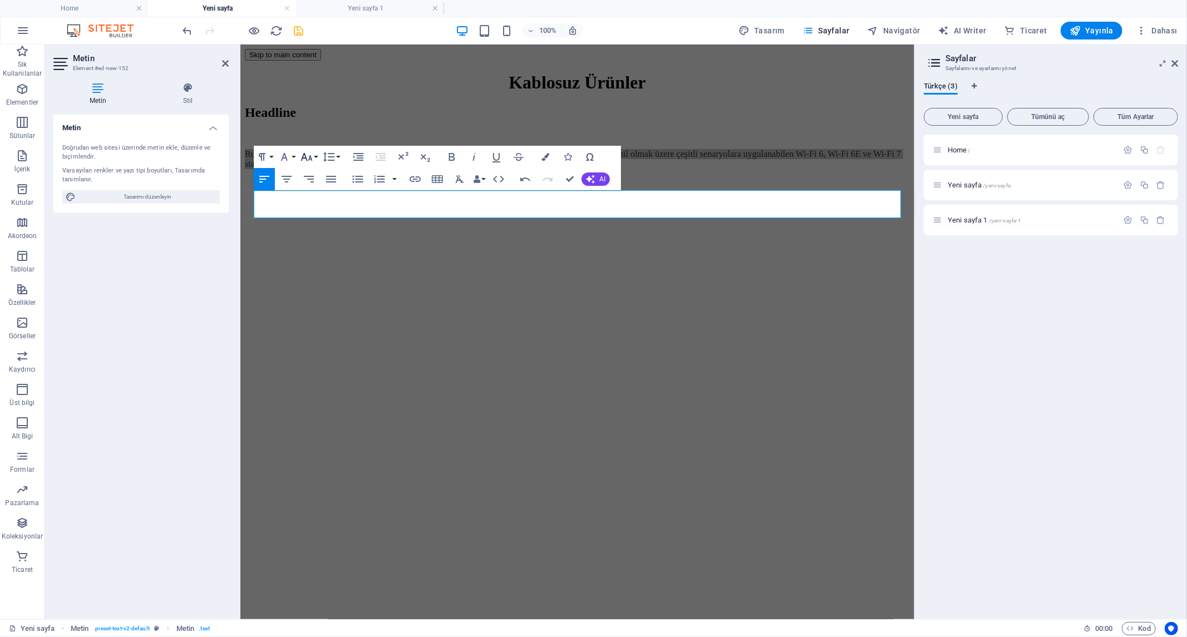
click at [316, 156] on button "Font Size" at bounding box center [308, 157] width 21 height 22
click at [316, 274] on link "18" at bounding box center [318, 279] width 40 height 17
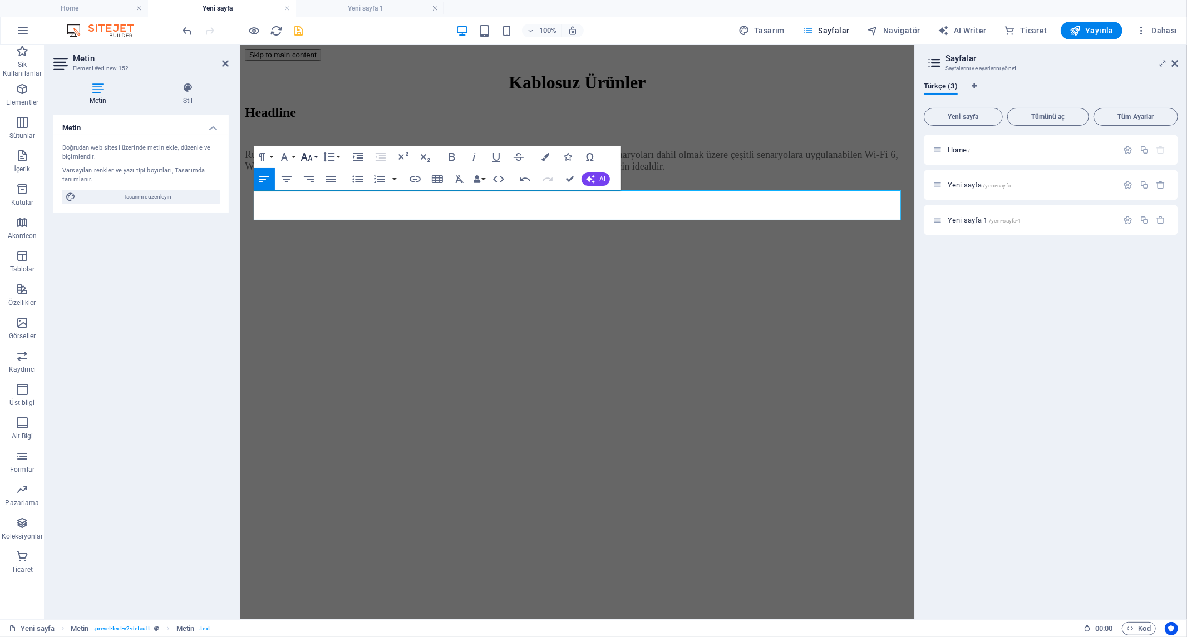
click at [312, 156] on icon "button" at bounding box center [306, 156] width 13 height 13
click at [318, 204] on link "24" at bounding box center [318, 206] width 40 height 17
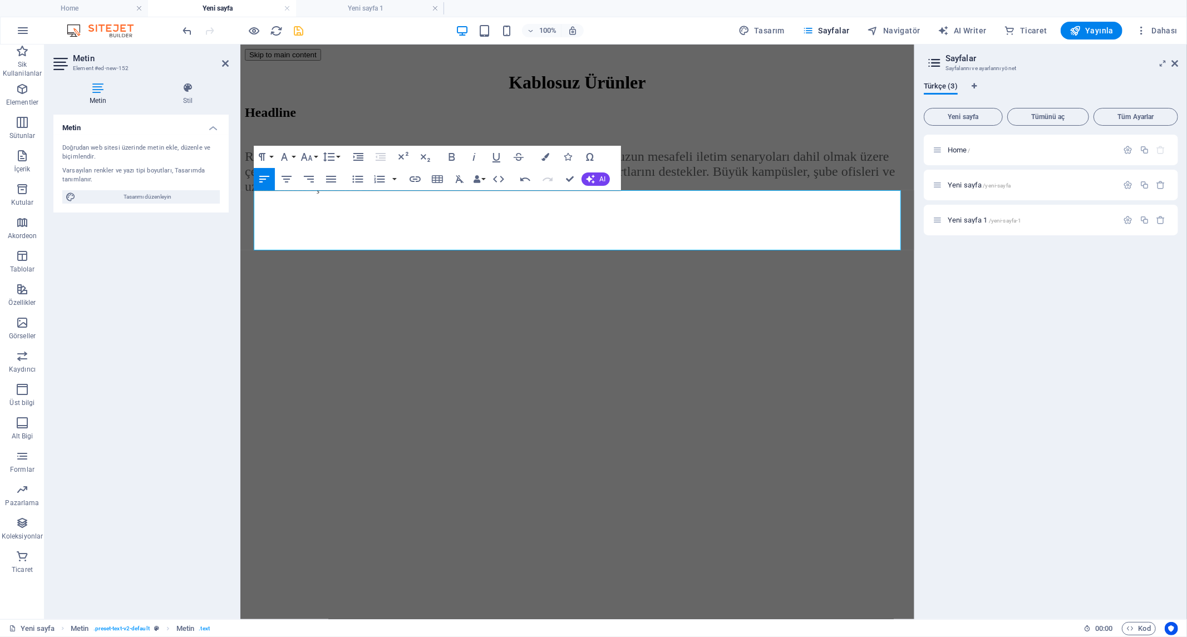
click at [396, 203] on html "Skip to main content Kablosuz Ürünler Headline Ruijie kablosuz ürünleri, iç mek…" at bounding box center [577, 123] width 674 height 159
click at [696, 120] on div "Headline" at bounding box center [576, 112] width 665 height 15
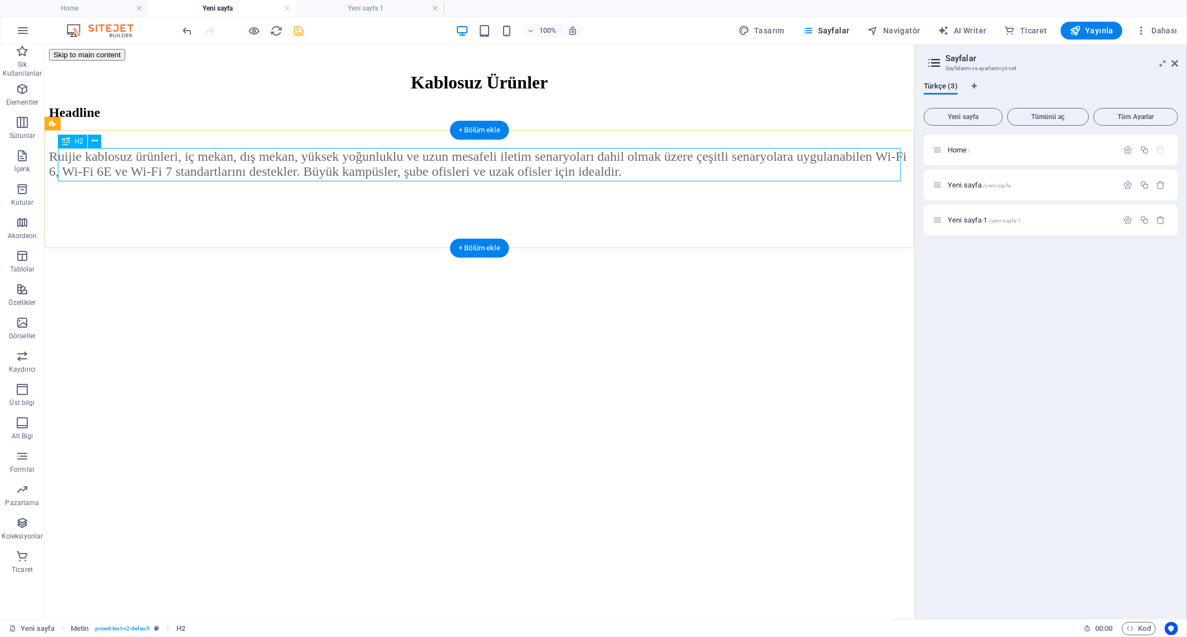
click at [200, 120] on div "Headline" at bounding box center [478, 112] width 861 height 15
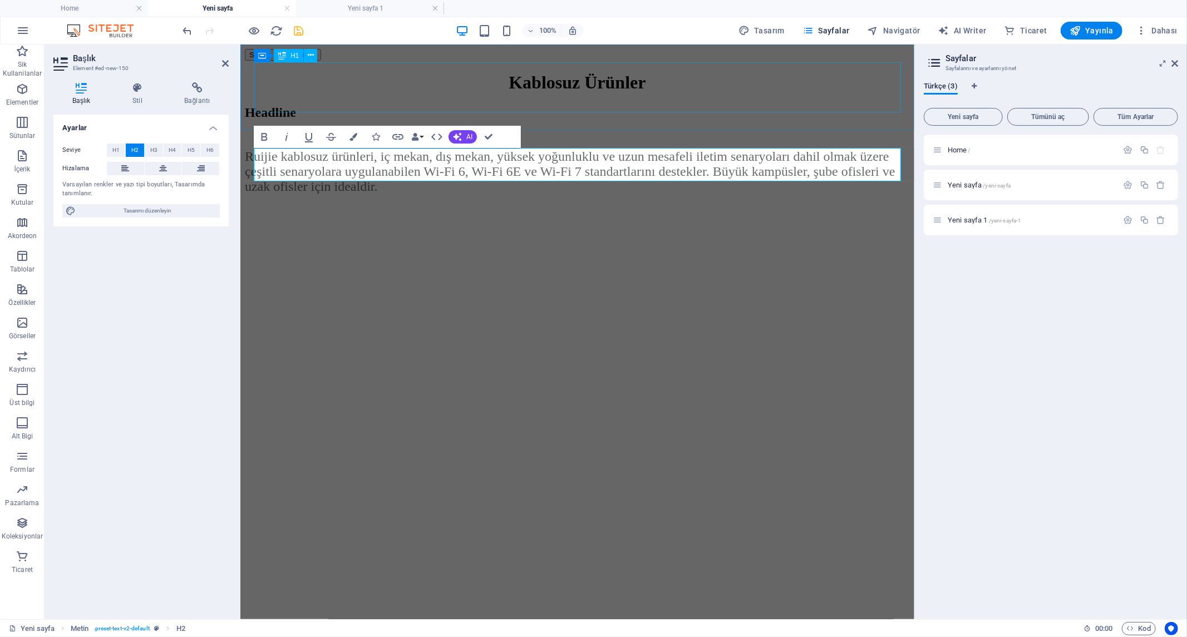
click at [590, 92] on div "Kablosuz Ürünler" at bounding box center [576, 82] width 665 height 21
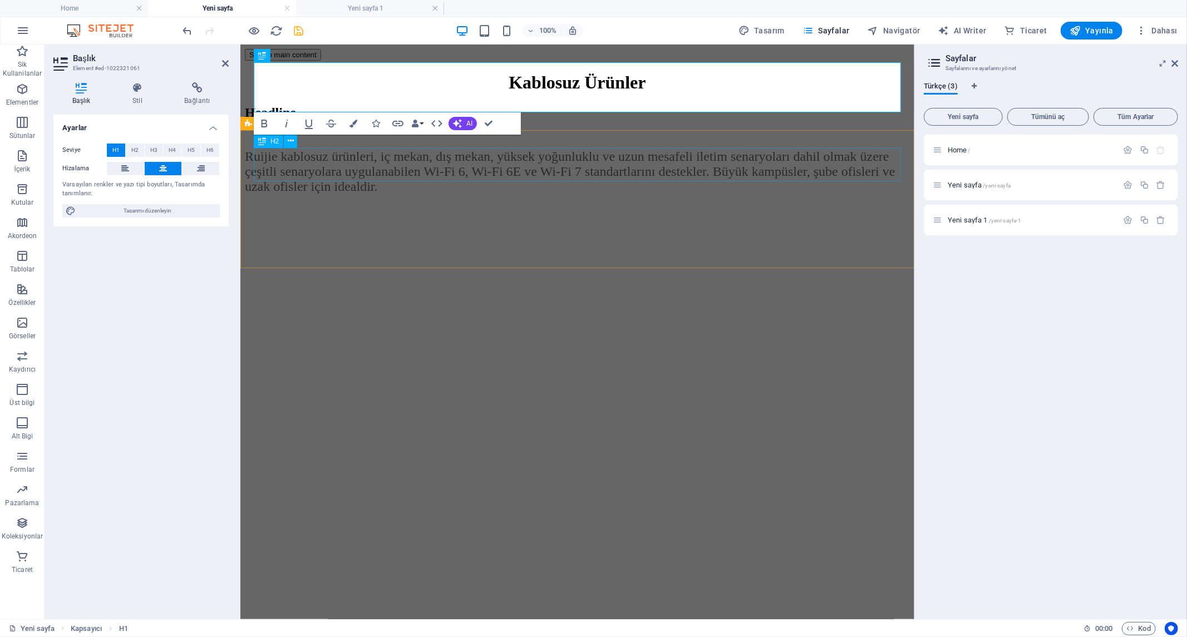
click at [362, 120] on div "Headline" at bounding box center [576, 112] width 665 height 15
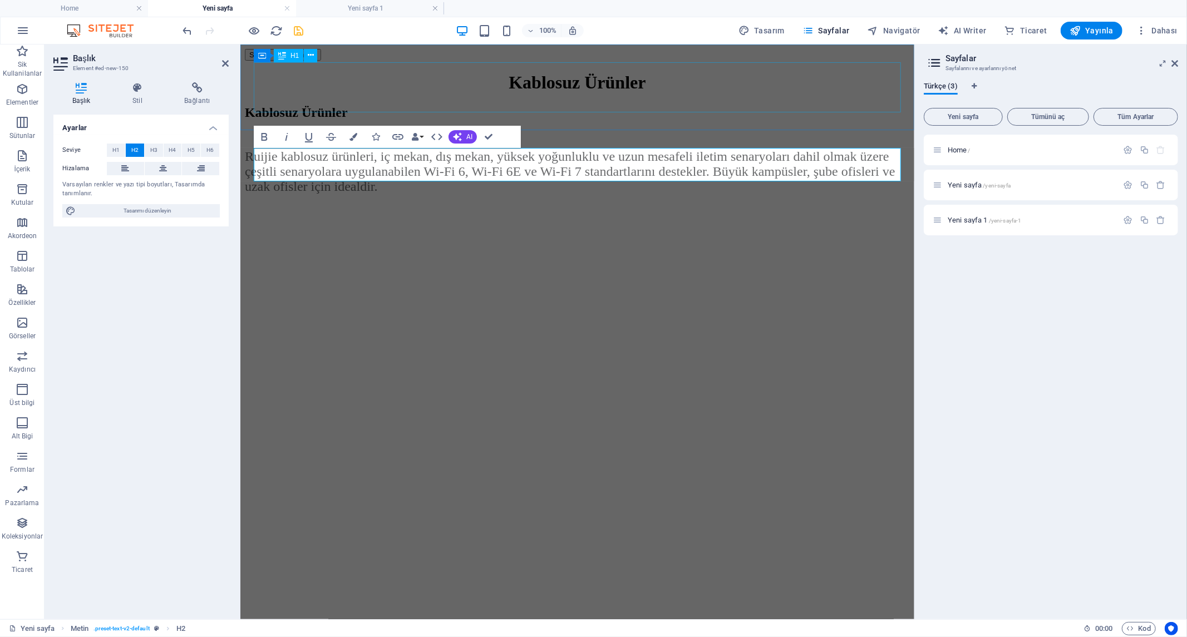
click at [534, 91] on div "Kablosuz Ürünler" at bounding box center [576, 82] width 665 height 21
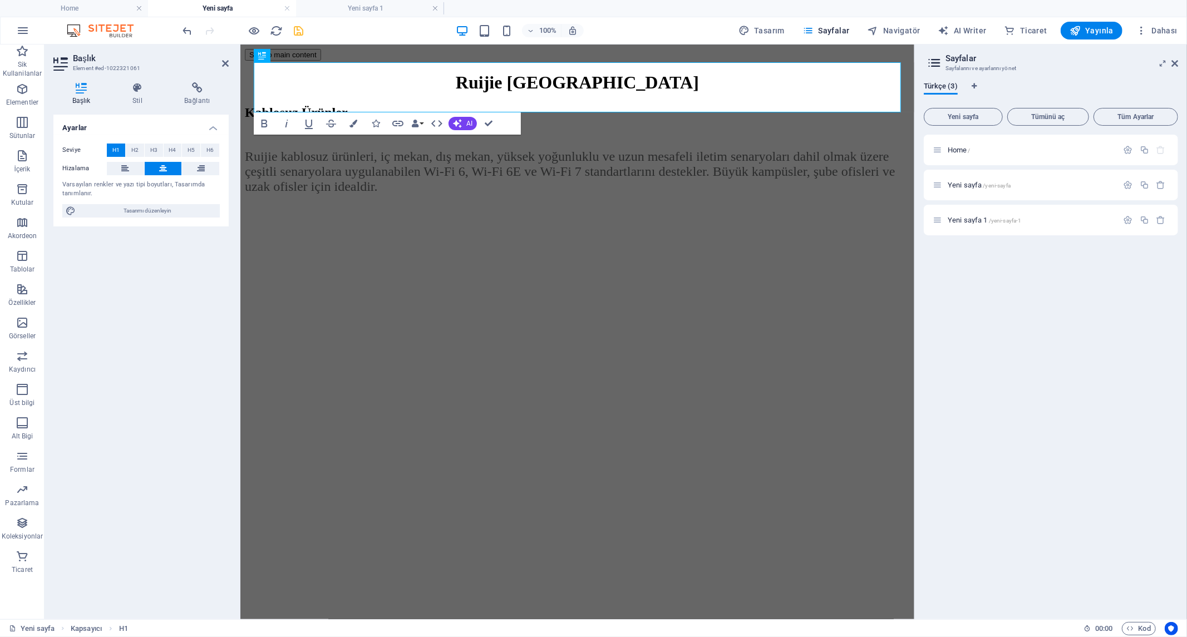
click at [522, 203] on html "Skip to main content Ruijie Türkiye Kablosuz Ürünler Ruijie kablosuz ürünleri, …" at bounding box center [577, 123] width 674 height 159
click at [548, 203] on html "Skip to main content Ruijie Türkiye Kablosuz Ürünler Ruijie kablosuz ürünleri, …" at bounding box center [577, 123] width 674 height 159
click at [606, 139] on div "Kablosuz Ürünler Ruijie kablosuz ürünleri, iç mekan, dış mekan, yüksek yoğunluk…" at bounding box center [576, 149] width 665 height 89
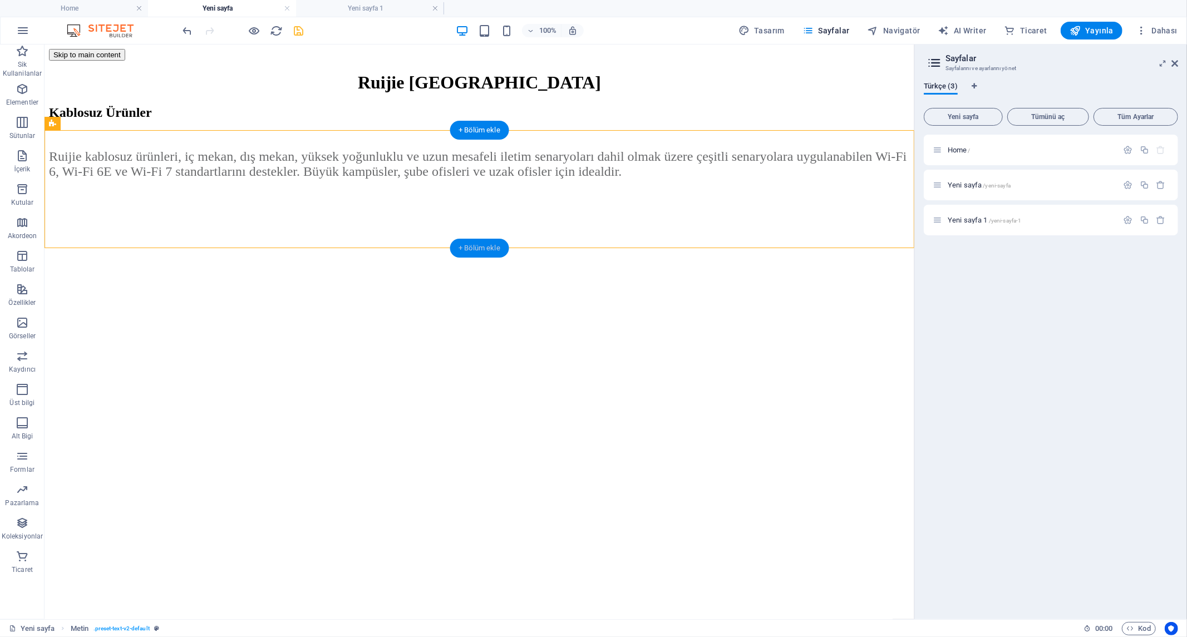
click at [472, 246] on div "+ Bölüm ekle" at bounding box center [480, 248] width 60 height 19
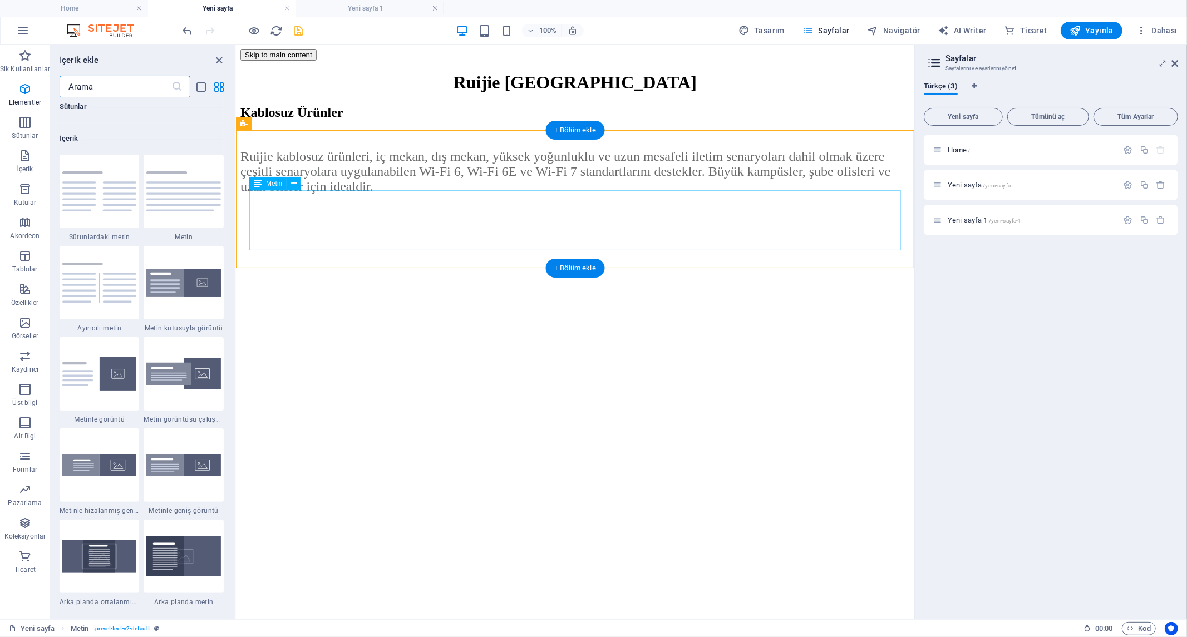
scroll to position [1947, 0]
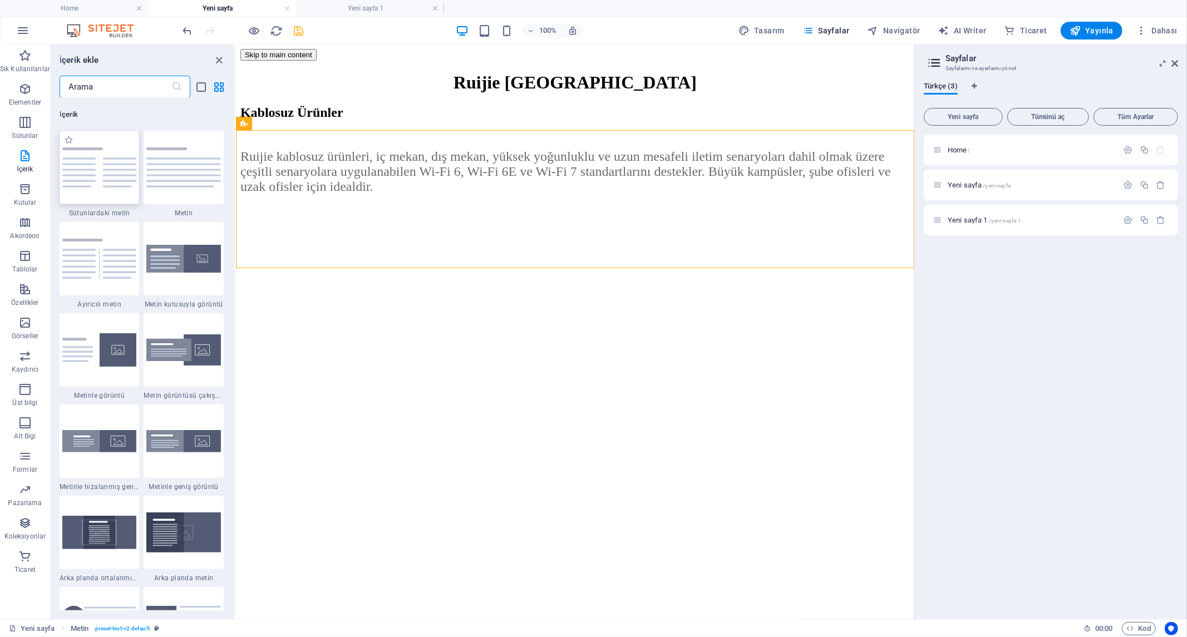
click at [97, 169] on img at bounding box center [99, 168] width 75 height 40
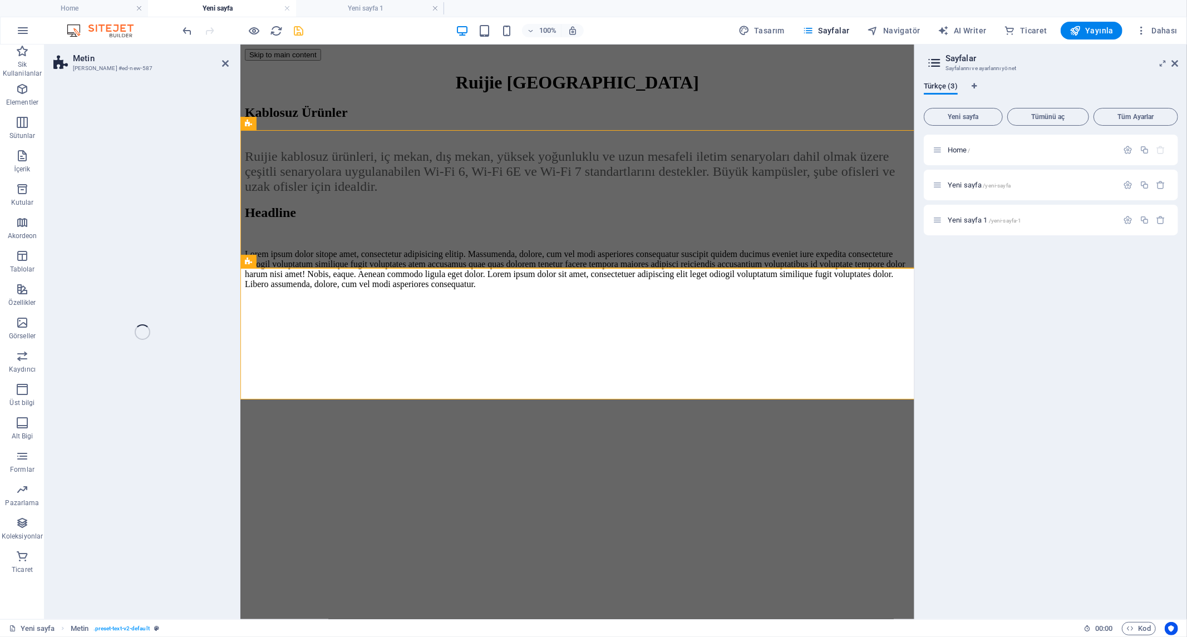
select select "rem"
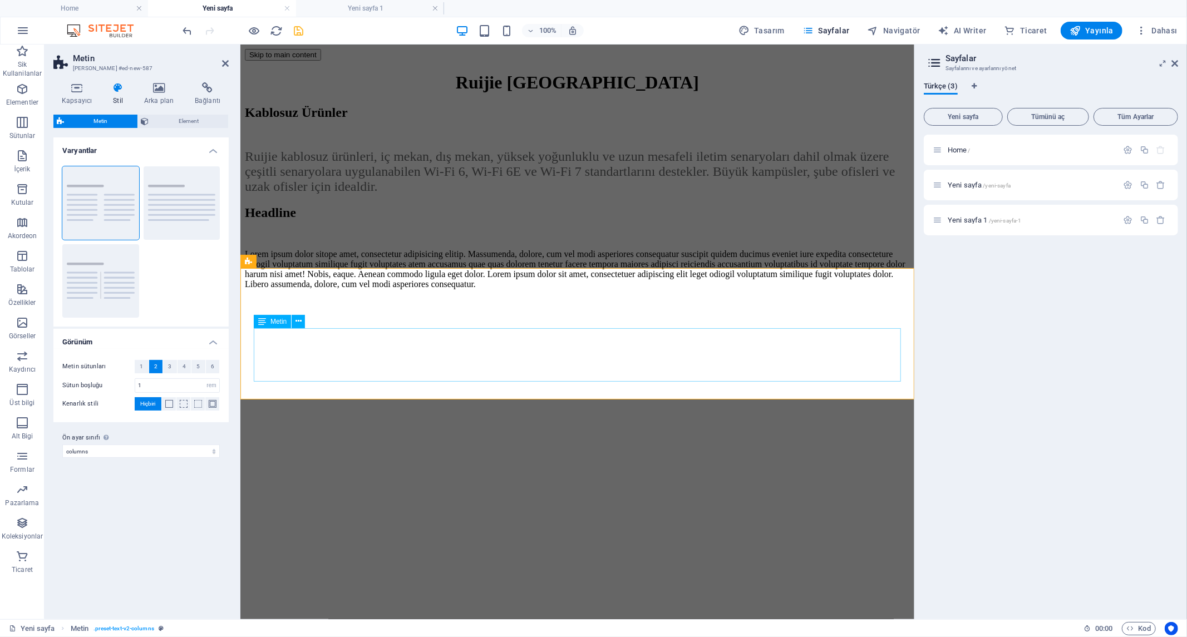
click at [632, 289] on div "Lorem ipsum dolor sitope amet, consectetur adipisicing elitip. Massumenda, dolo…" at bounding box center [576, 269] width 665 height 40
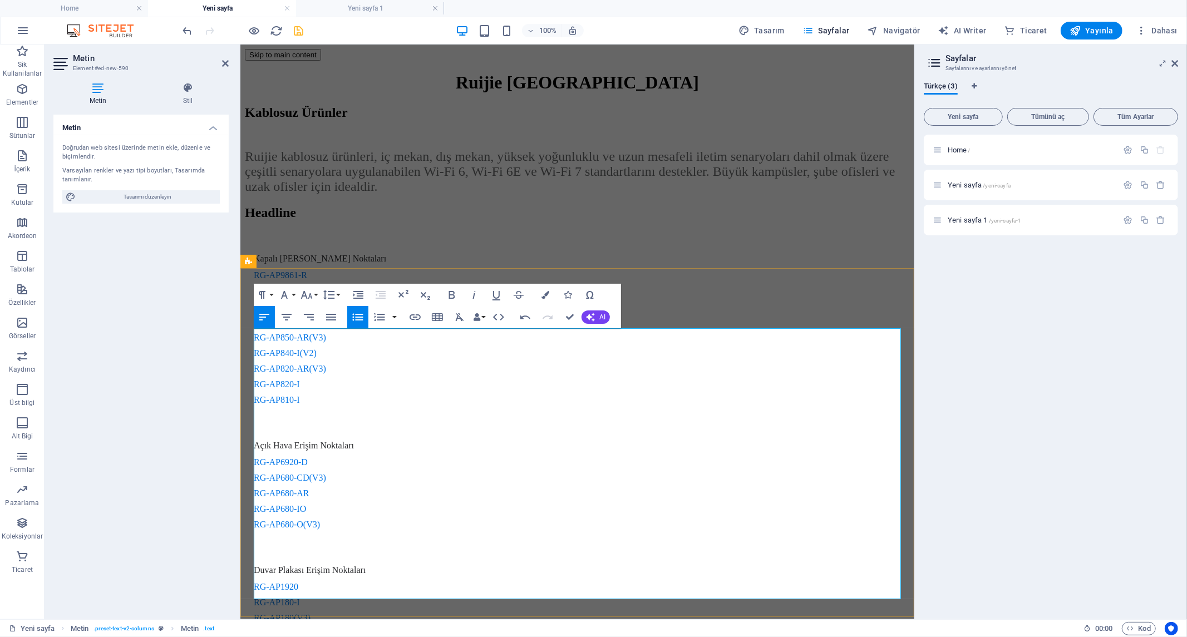
click at [355, 418] on div "Kapalı Alan Erişim Noktaları RG-AP9861-R RG-AP9220 RG-AP880-E RG-AP880-AR RG-AP…" at bounding box center [576, 329] width 665 height 178
click at [257, 543] on div "Açık Hava Erişim Noktaları RG-AP6920-D RG-AP680-CD(V3) RG-AP680-AR RG-AP680-IO …" at bounding box center [576, 485] width 665 height 116
click at [483, 405] on li "RG-AP810-I" at bounding box center [576, 400] width 647 height 10
click at [258, 543] on div "Açık Hava Erişim Noktaları RG-AP6920-D RG-AP680-CD(V3) RG-AP680-AR RG-AP680-IO …" at bounding box center [576, 485] width 665 height 116
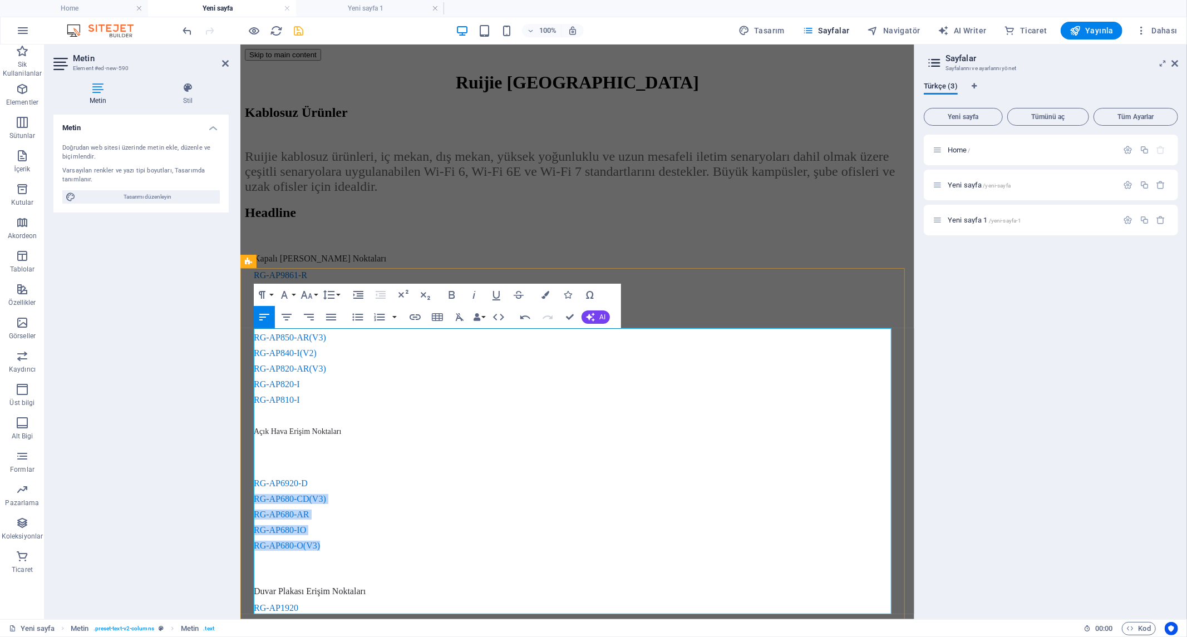
drag, startPoint x: 659, startPoint y: 398, endPoint x: 582, endPoint y: 332, distance: 101.9
click at [582, 458] on div "RG-AP6920-D RG-AP680-CD(V3) RG-AP680-AR RG-AP680-IO RG-AP680-O(V3)" at bounding box center [576, 511] width 665 height 106
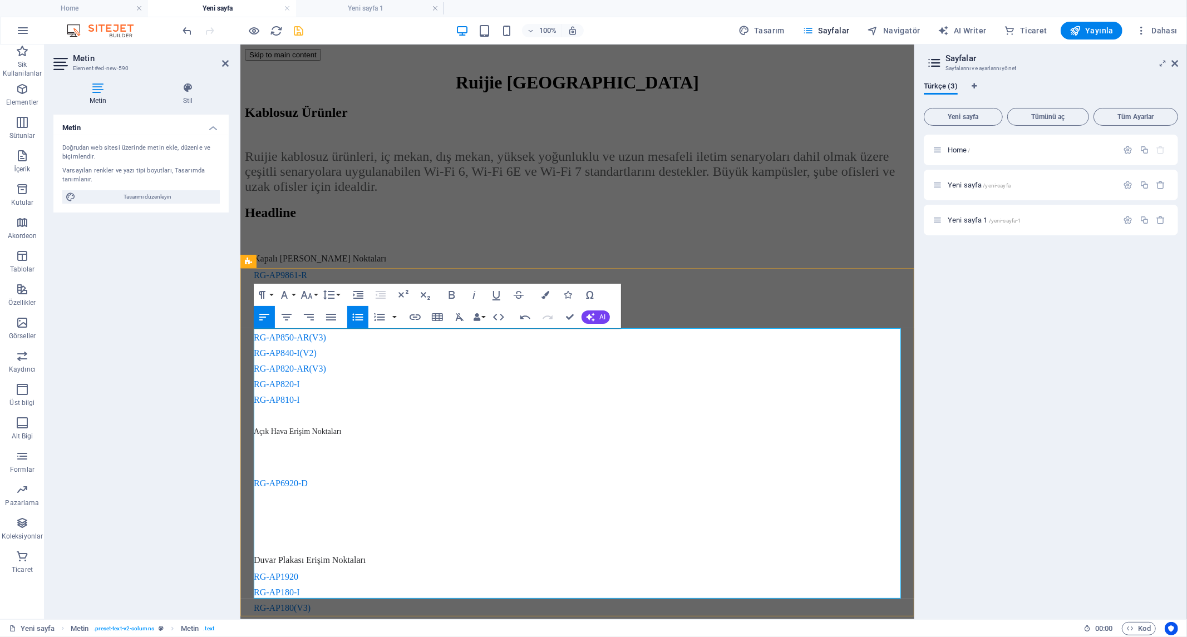
click at [381, 449] on div "Kapalı Alan Erişim Noktaları RG-AP9861-R RG-AP9220 RG-AP880-E RG-AP880-AR RG-AP…" at bounding box center [576, 344] width 665 height 209
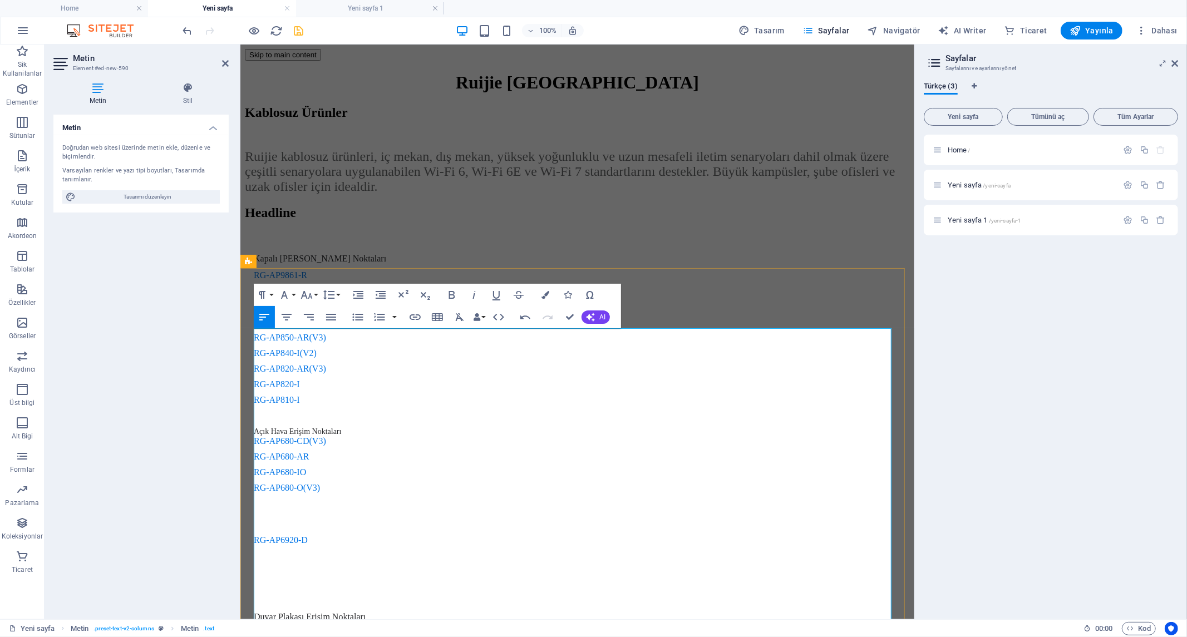
scroll to position [32, 0]
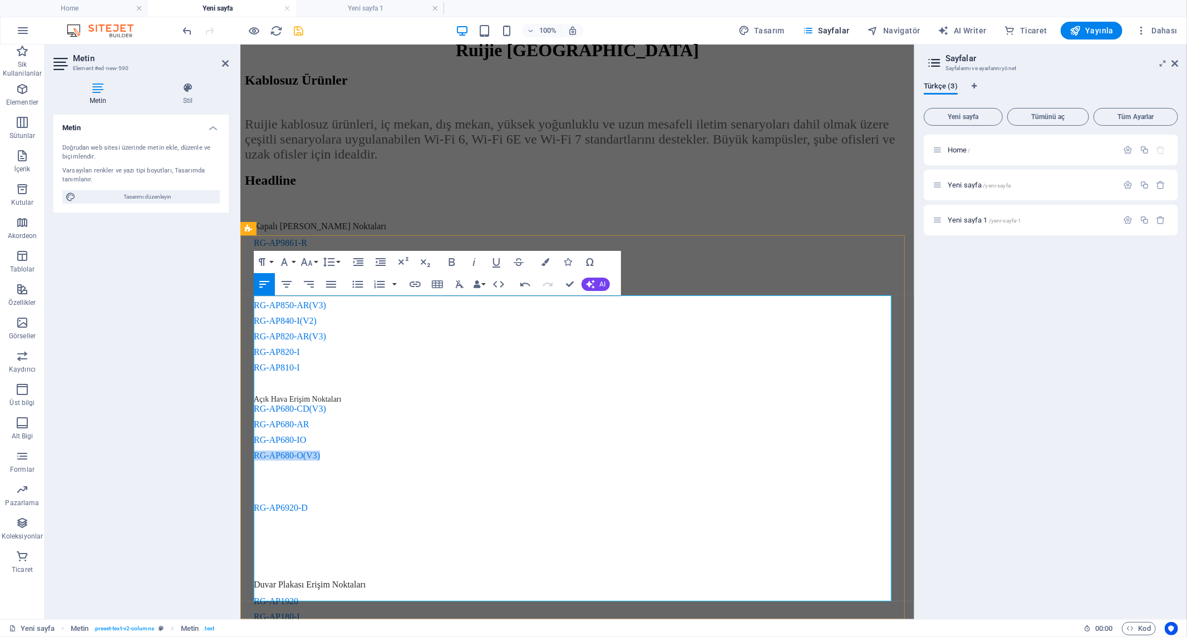
drag, startPoint x: 648, startPoint y: 301, endPoint x: 581, endPoint y: 302, distance: 66.8
click at [581, 302] on div "Kapalı Alan Erişim Noktaları RG-AP9861-R RG-AP9220 RG-AP880-E RG-AP880-AR RG-AP…" at bounding box center [576, 341] width 665 height 266
click at [331, 446] on li "RG-AP680-IO" at bounding box center [576, 441] width 647 height 10
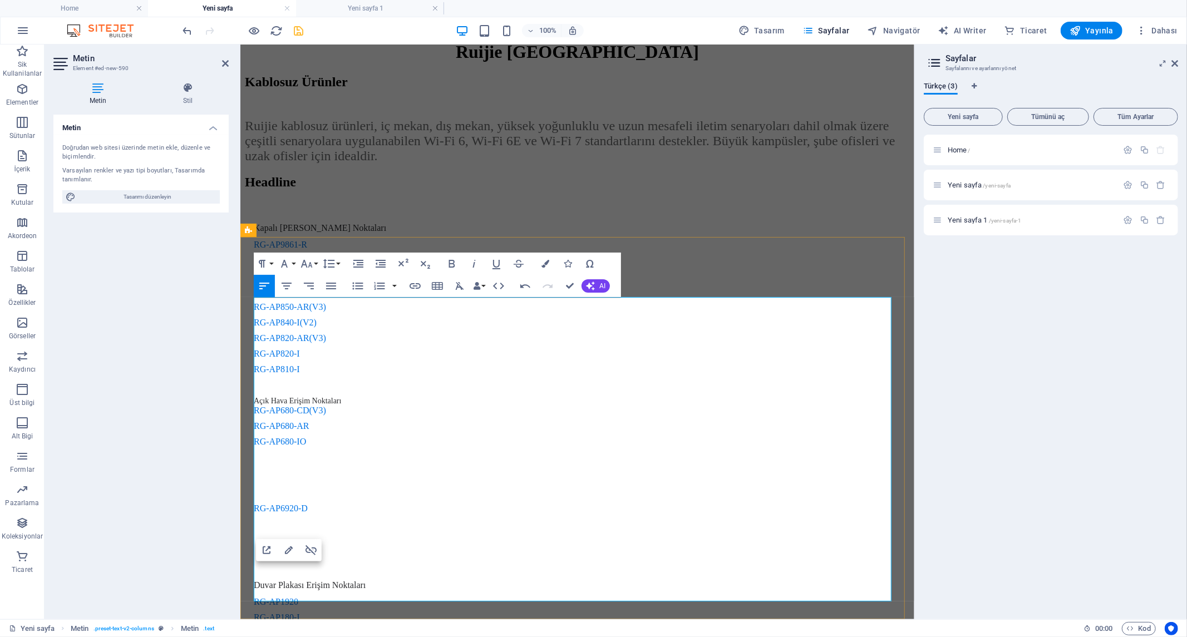
scroll to position [32, 0]
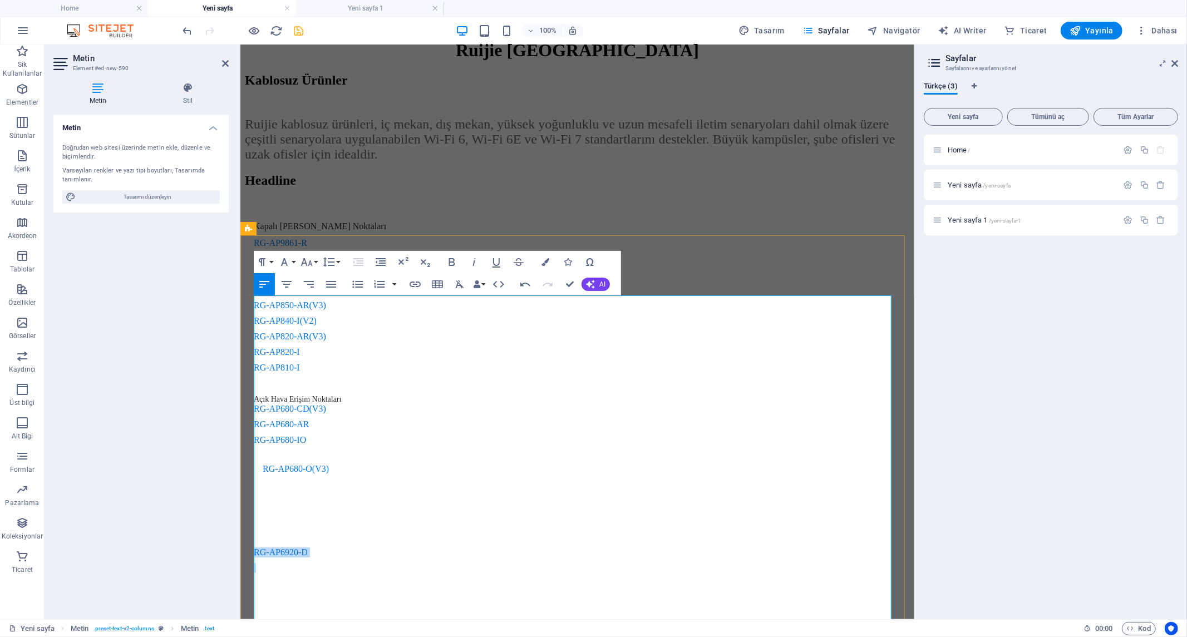
drag, startPoint x: 627, startPoint y: 392, endPoint x: 586, endPoint y: 356, distance: 54.8
click at [586, 547] on ul "RG-AP6920-D" at bounding box center [576, 565] width 647 height 36
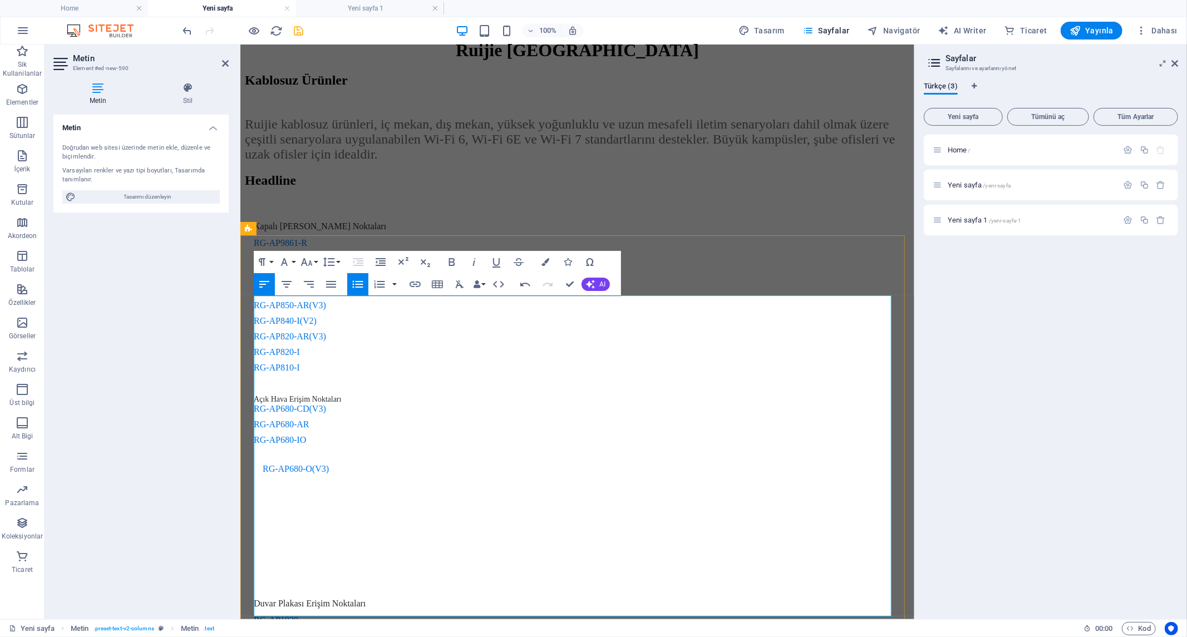
click at [321, 518] on div "Kapalı Alan Erişim Noktaları RG-AP9861-R RG-AP9220 RG-AP880-E RG-AP880-AR RG-AP…" at bounding box center [576, 363] width 665 height 311
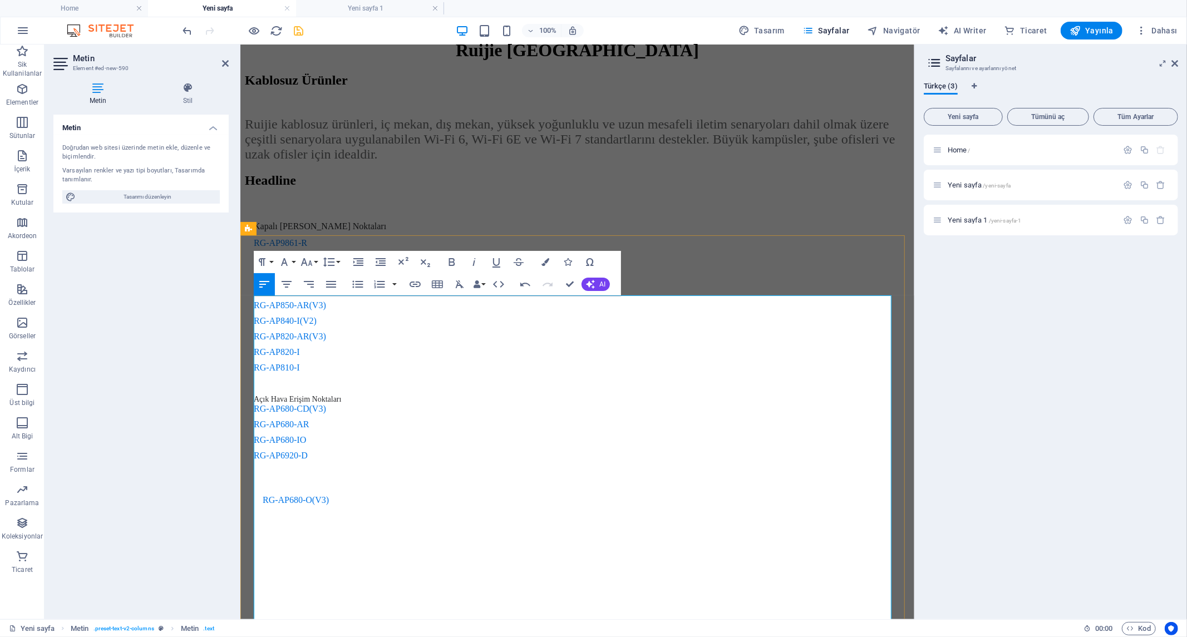
click at [654, 578] on li at bounding box center [576, 583] width 647 height 10
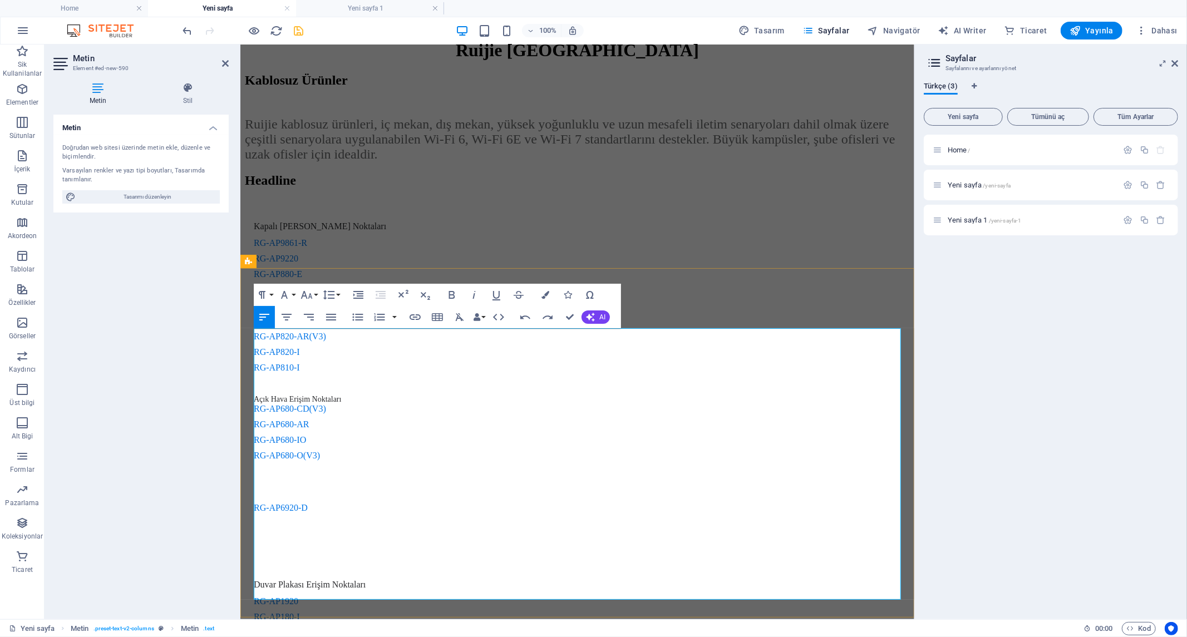
scroll to position [0, 0]
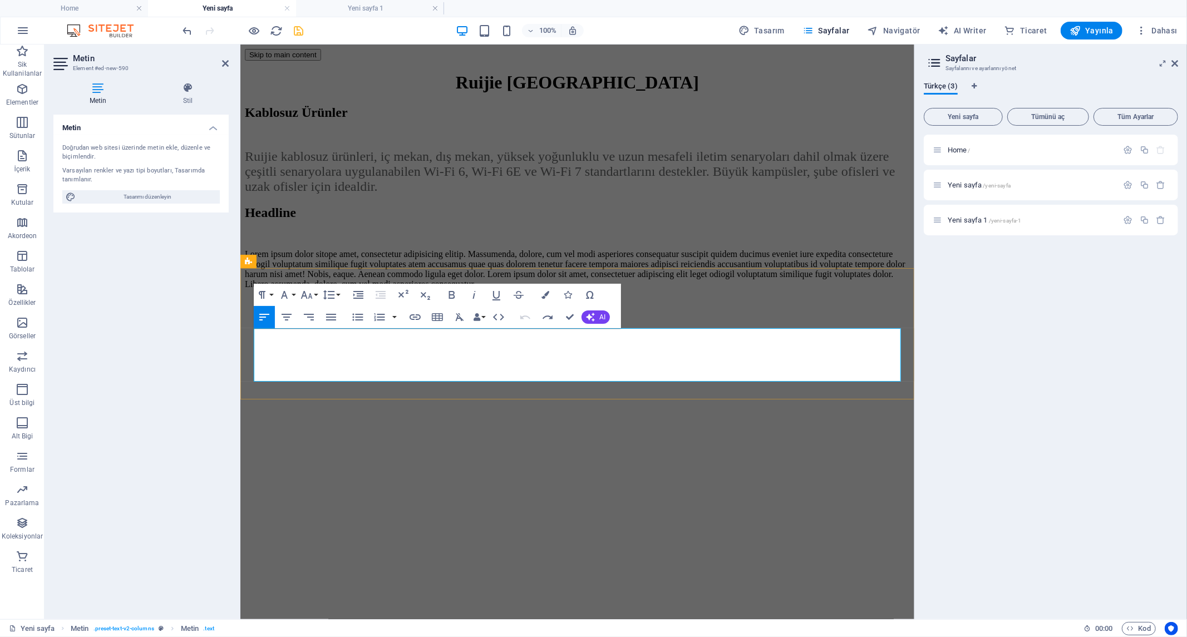
click at [668, 289] on p "Lorem ipsum dolor sitope amet, consectetur adipisicing elitip. Massumenda, dolo…" at bounding box center [576, 269] width 665 height 40
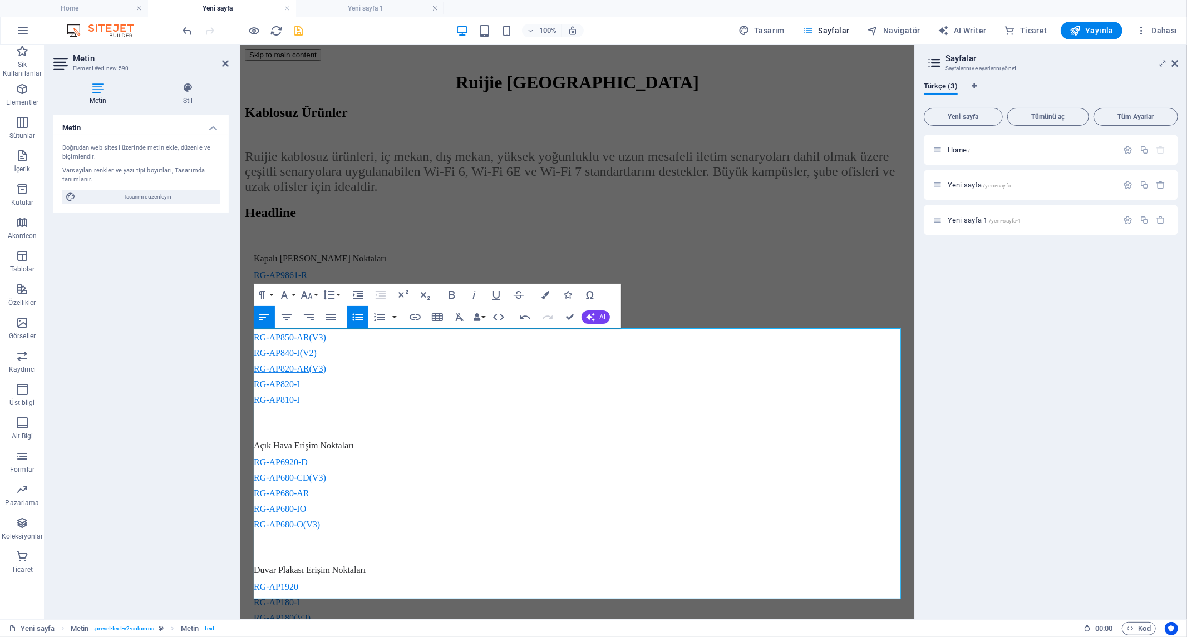
click at [973, 318] on div "Home / Yeni sayfa /yeni-sayfa Yeni sayfa 1 /yeni-sayfa-1" at bounding box center [1051, 373] width 254 height 476
click at [832, 194] on div "Ruijie kablosuz ürünleri, iç mekan, dış mekan, yüksek yoğunluklu ve uzun mesafe…" at bounding box center [576, 171] width 665 height 45
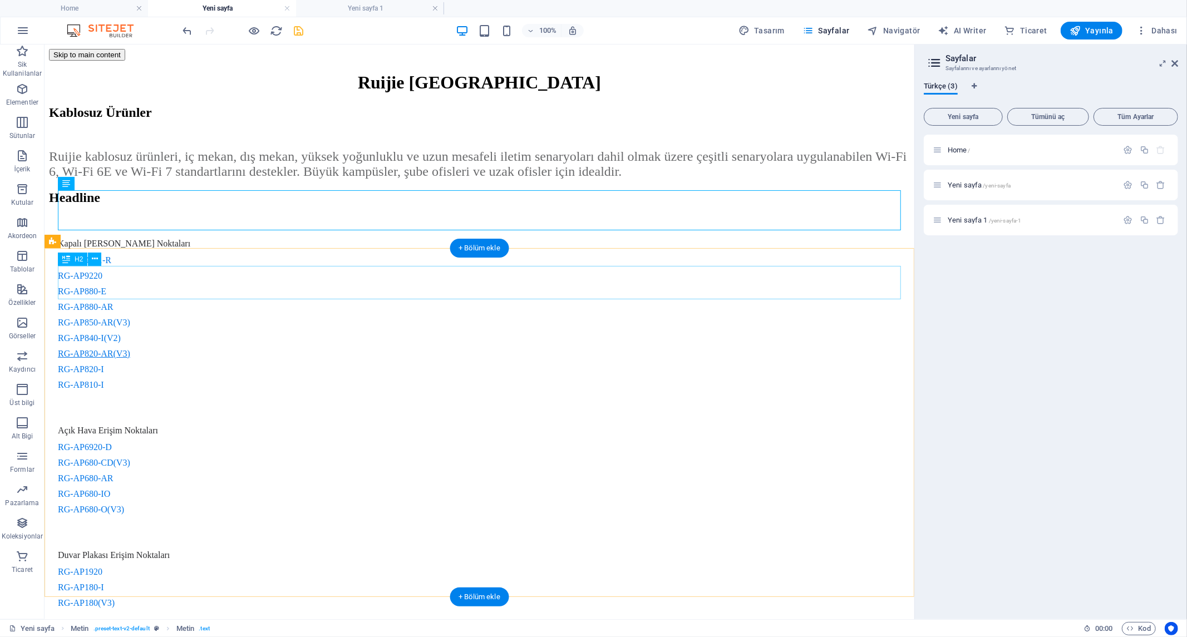
click at [215, 205] on div "Headline" at bounding box center [478, 197] width 861 height 15
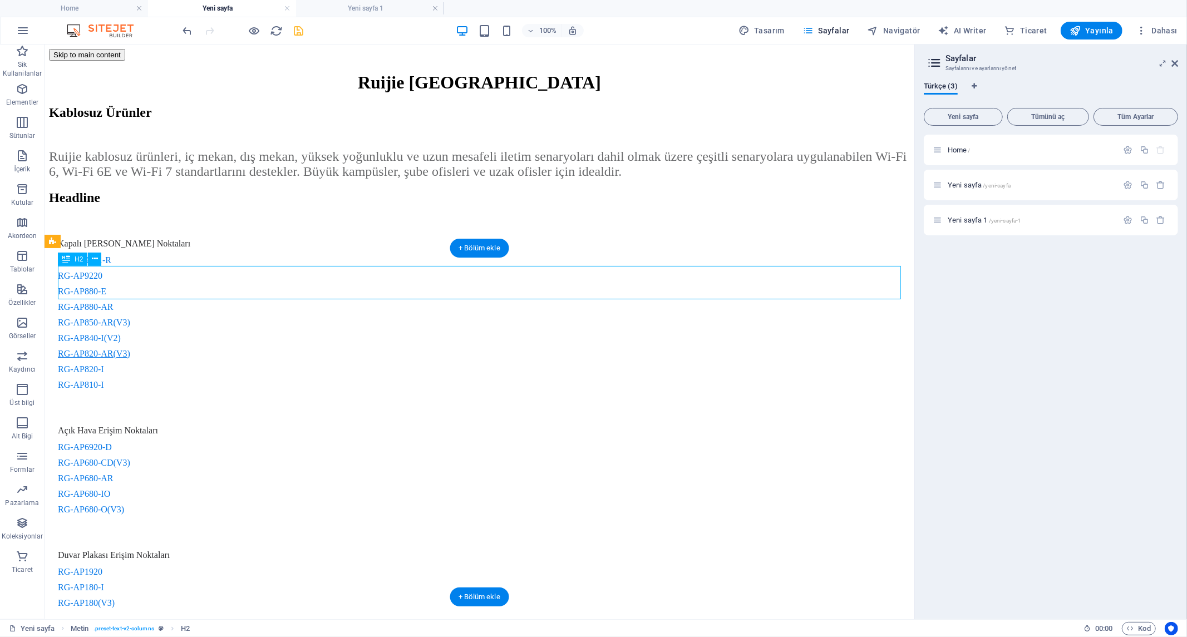
click at [215, 205] on div "Headline" at bounding box center [478, 197] width 861 height 15
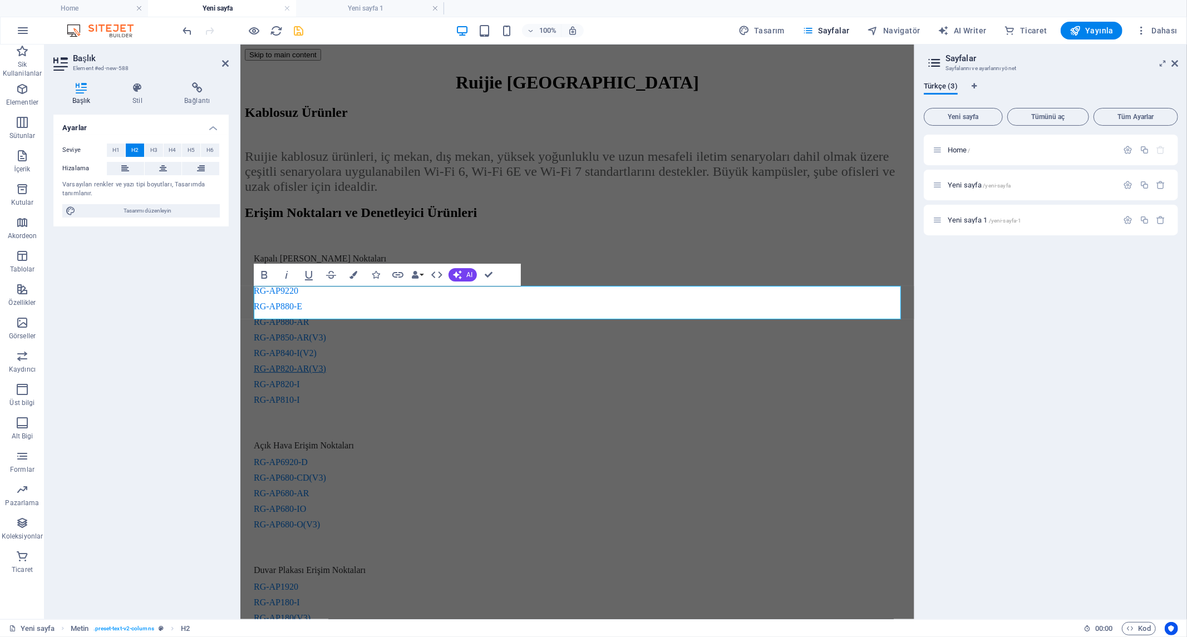
click at [1006, 322] on div "Home / Yeni sayfa /yeni-sayfa Yeni sayfa 1 /yeni-sayfa-1" at bounding box center [1051, 373] width 254 height 476
click at [983, 298] on div "Home / Yeni sayfa /yeni-sayfa Yeni sayfa 1 /yeni-sayfa-1" at bounding box center [1051, 373] width 254 height 476
click at [867, 371] on div "Kapalı Alan Erişim Noktaları RG-AP9861-R RG-AP9220 RG-AP880-E RG-AP880-AR RG-AP…" at bounding box center [576, 477] width 665 height 474
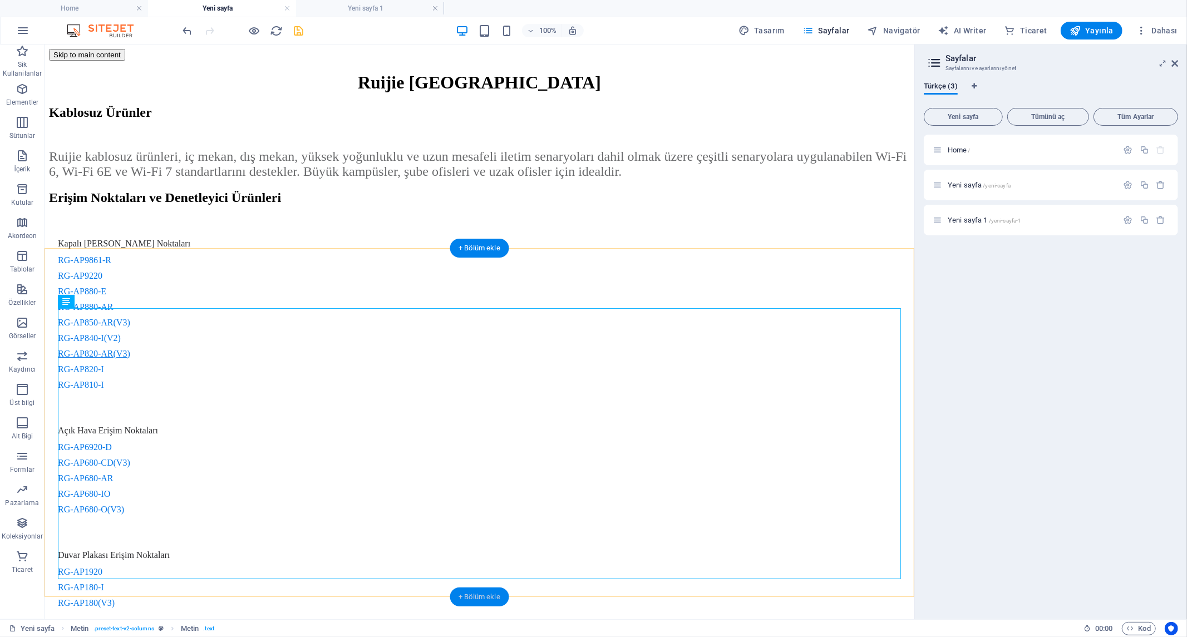
click at [461, 596] on div "+ Bölüm ekle" at bounding box center [480, 597] width 60 height 19
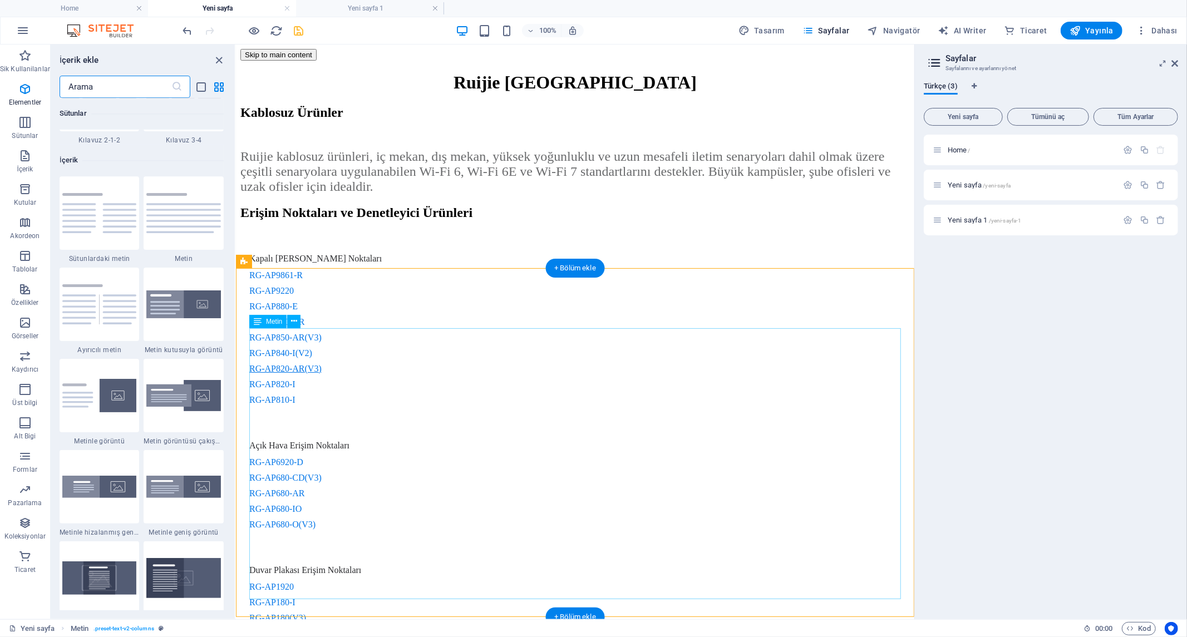
scroll to position [1947, 0]
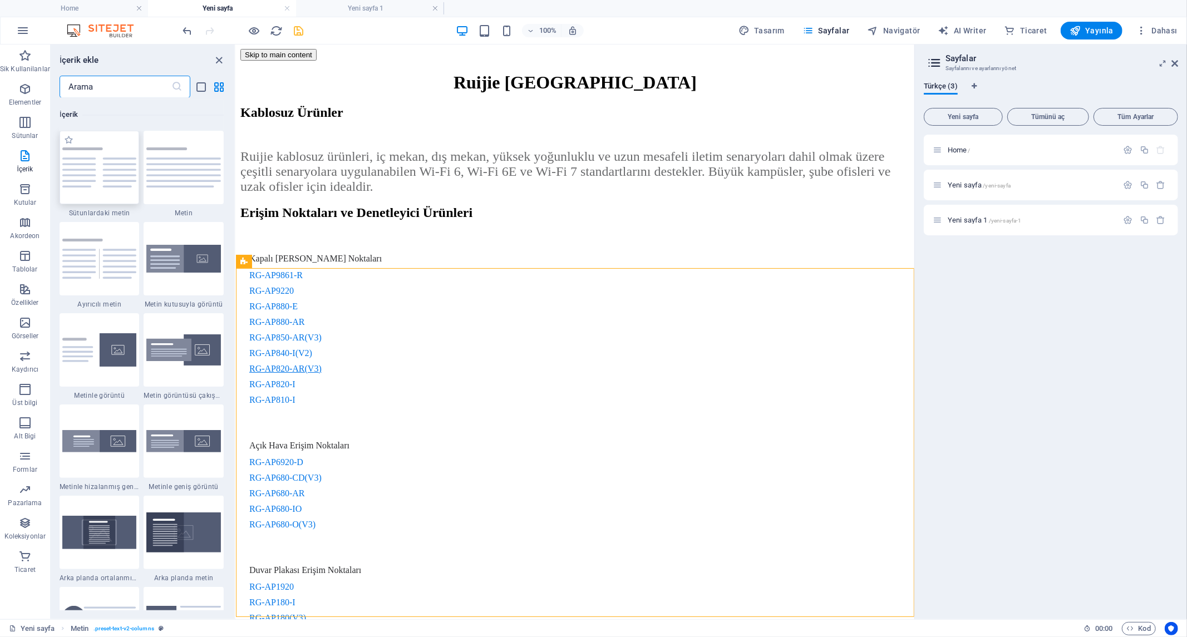
click at [102, 190] on div at bounding box center [100, 167] width 80 height 73
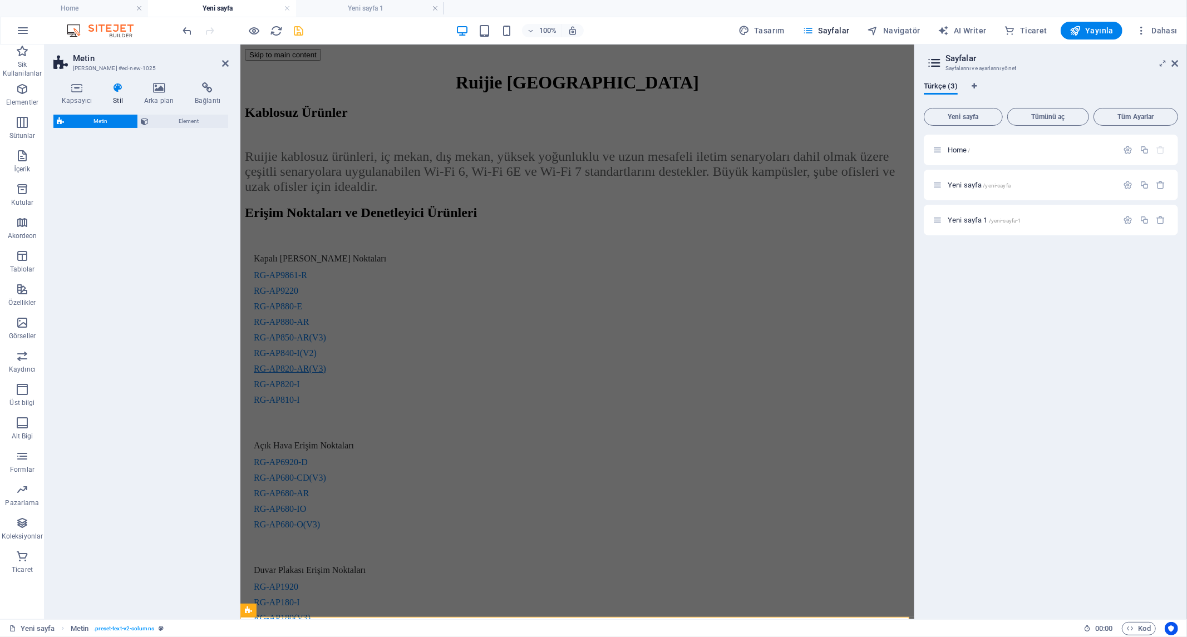
select select "rem"
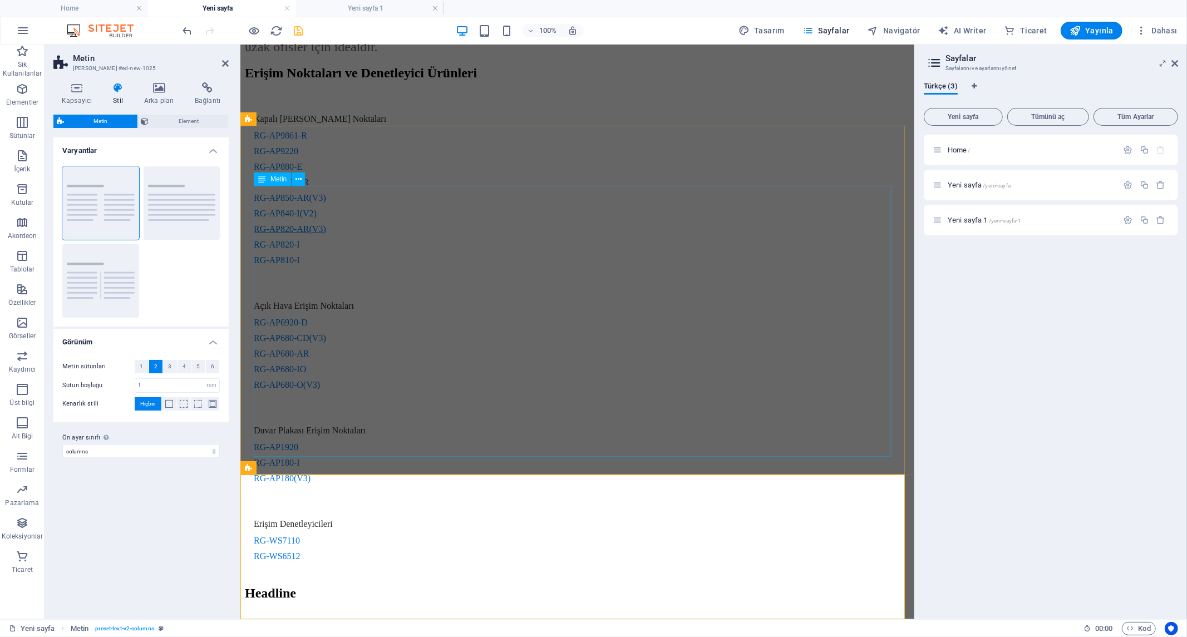
scroll to position [142, 0]
click at [623, 627] on div "Lorem ipsum dolor sitope amet, consectetur adipisicing elitip. Massumenda, dolo…" at bounding box center [576, 647] width 665 height 40
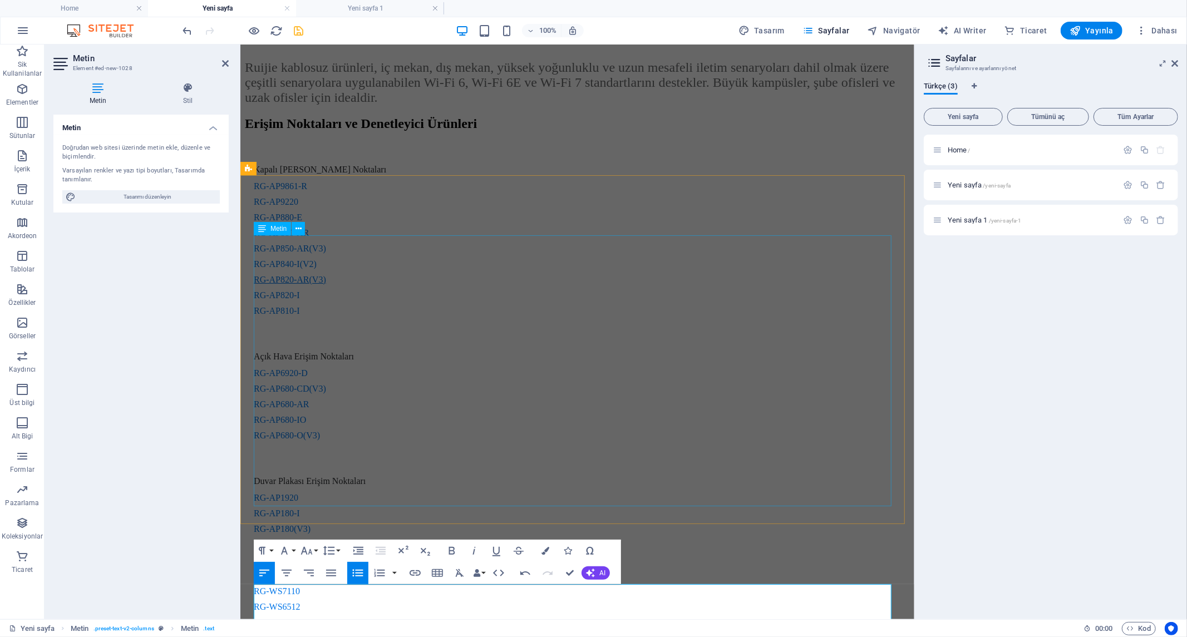
scroll to position [228, 0]
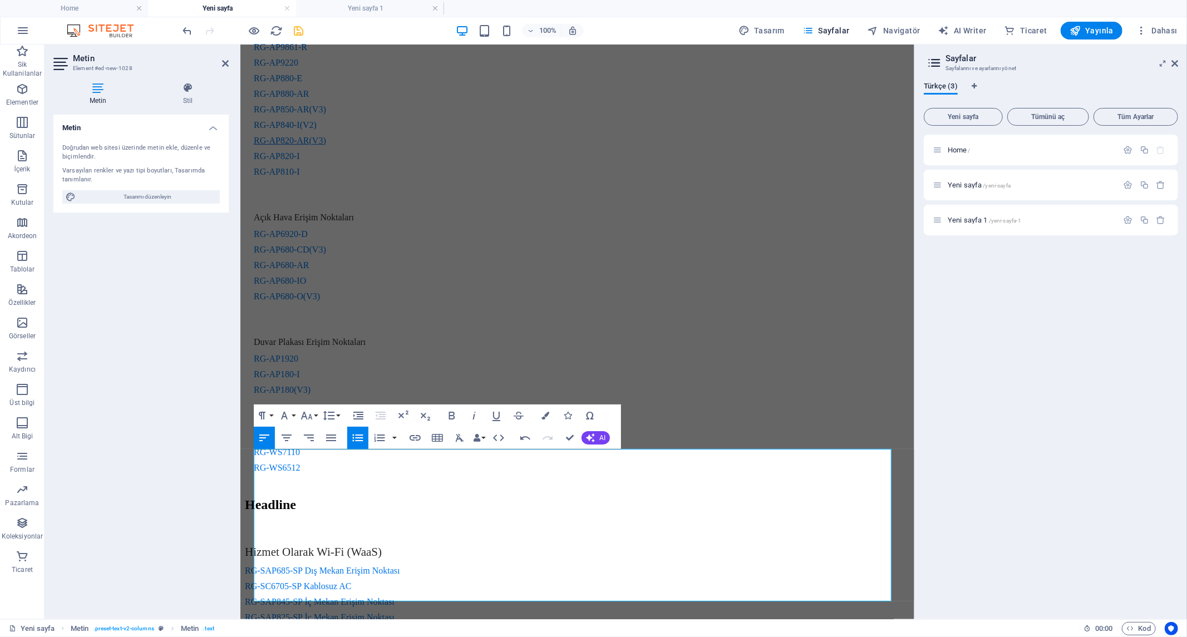
click at [999, 494] on div "Home / Yeni sayfa /yeni-sayfa Yeni sayfa 1 /yeni-sayfa-1" at bounding box center [1051, 373] width 254 height 476
click at [748, 497] on div "Headline" at bounding box center [576, 504] width 665 height 15
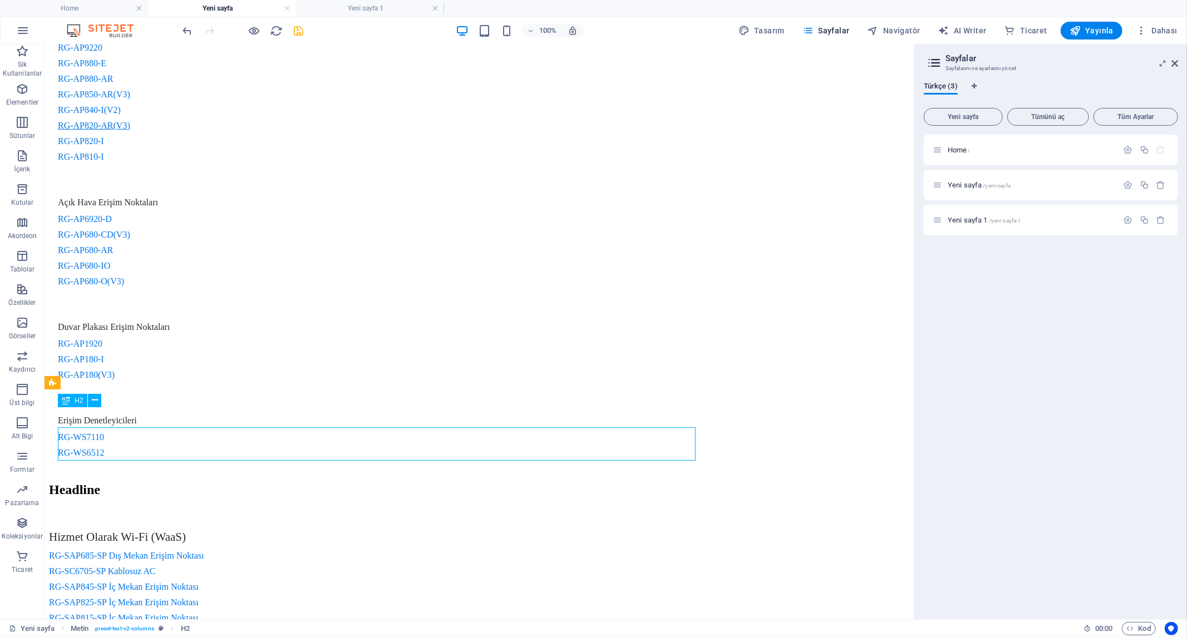
scroll to position [208, 0]
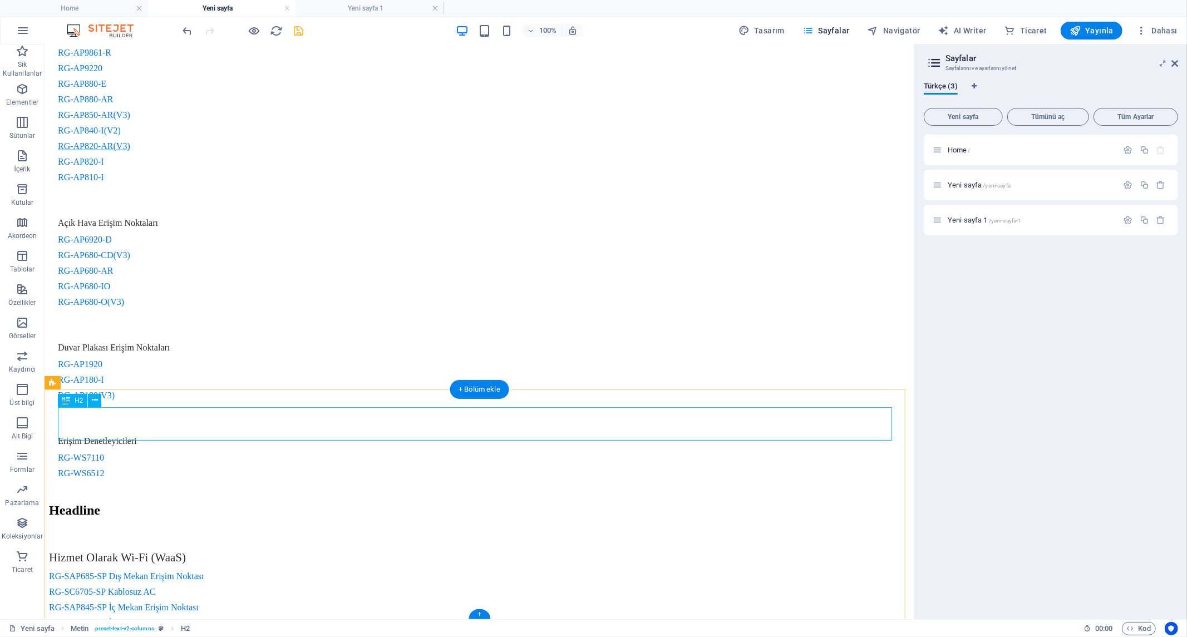
click at [199, 503] on div "Headline" at bounding box center [478, 510] width 861 height 15
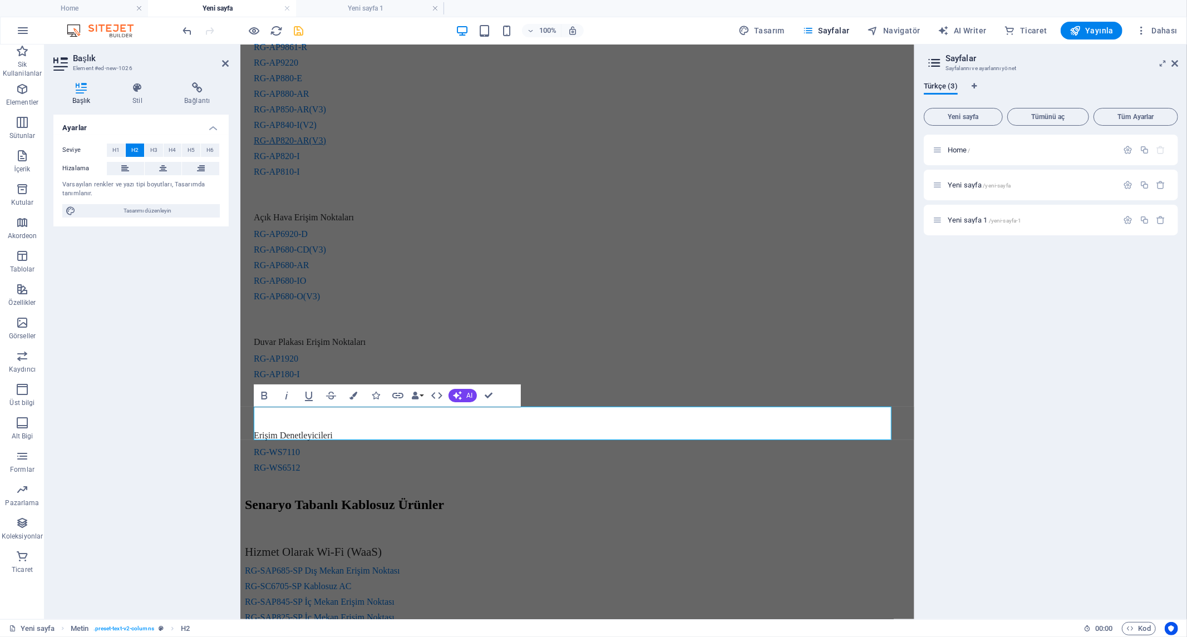
click at [1000, 429] on div "Home / Yeni sayfa /yeni-sayfa Yeni sayfa 1 /yeni-sayfa-1" at bounding box center [1051, 373] width 254 height 476
click at [994, 428] on div "Home / Yeni sayfa /yeni-sayfa Yeni sayfa 1 /yeni-sayfa-1" at bounding box center [1051, 373] width 254 height 476
click at [867, 384] on div "Erişim Noktaları ve Denetleyici Ürünleri Kapalı Alan Erişim Noktaları RG-AP9861…" at bounding box center [576, 231] width 665 height 509
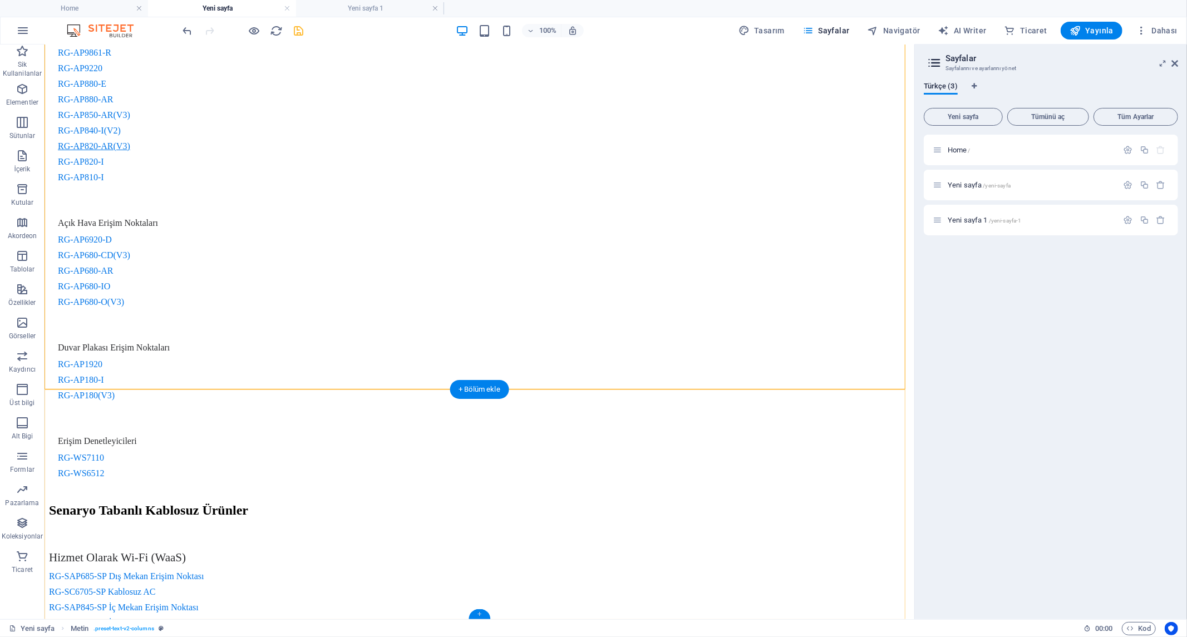
click at [482, 612] on div "+" at bounding box center [480, 615] width 22 height 10
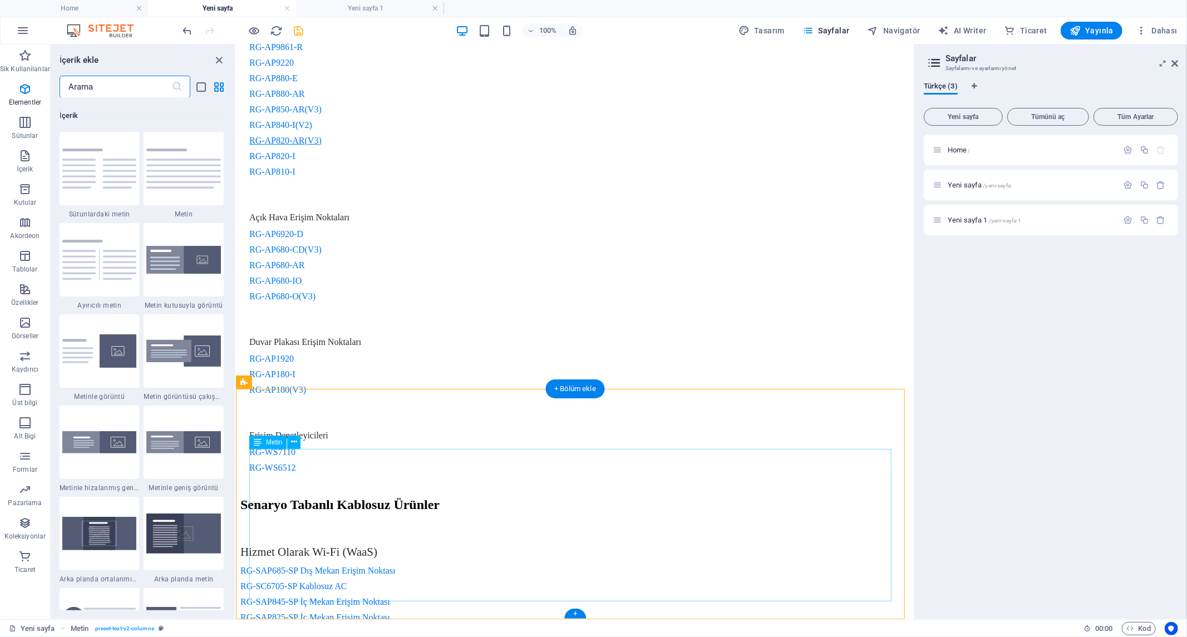
scroll to position [1947, 0]
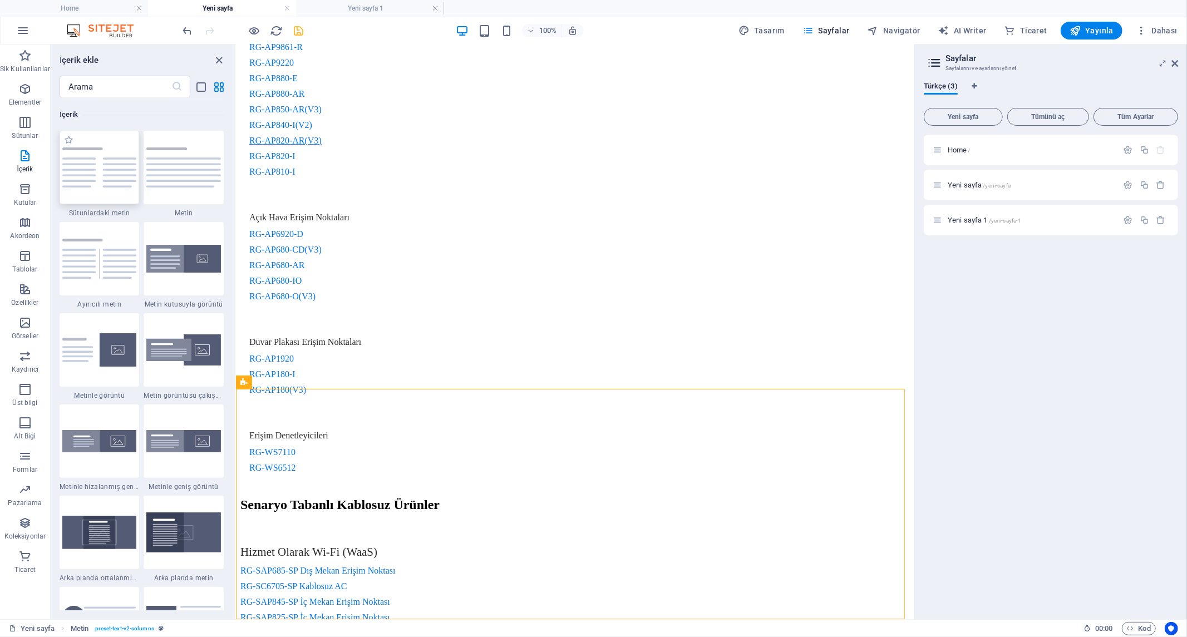
click at [114, 184] on img at bounding box center [99, 168] width 75 height 40
click at [236, 180] on div "Kapsayıcı HTML Kapsayıcı Yer Tutucu Kapsayıcı H1 Kapsayıcı H1 Metin Metin H2 Ar…" at bounding box center [575, 332] width 679 height 575
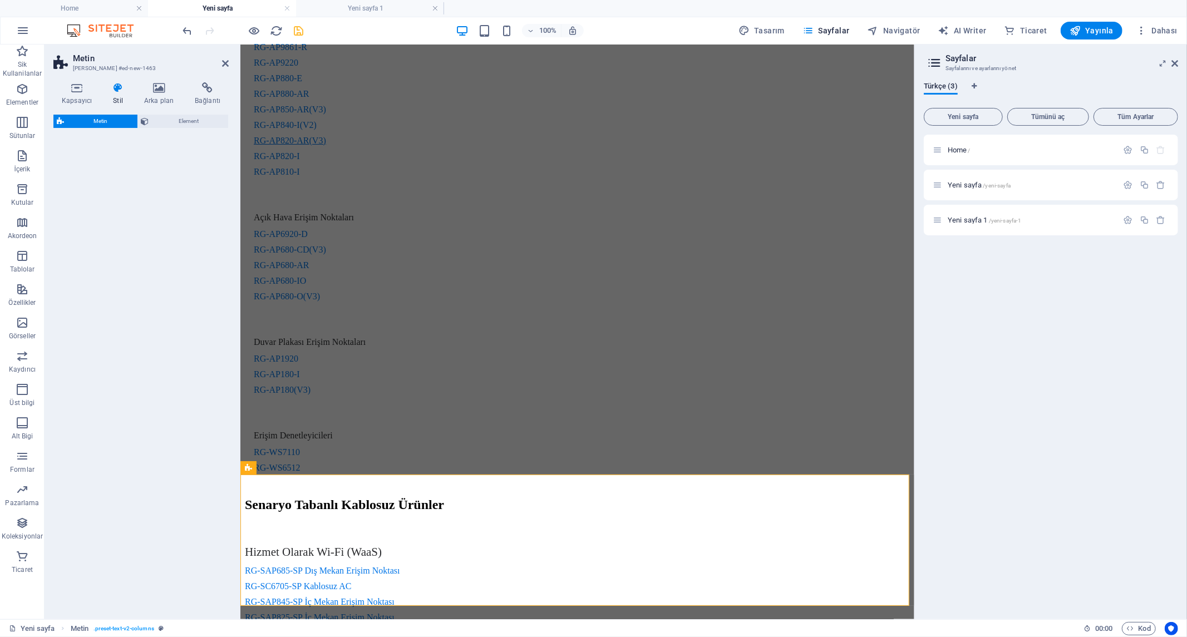
scroll to position [373, 0]
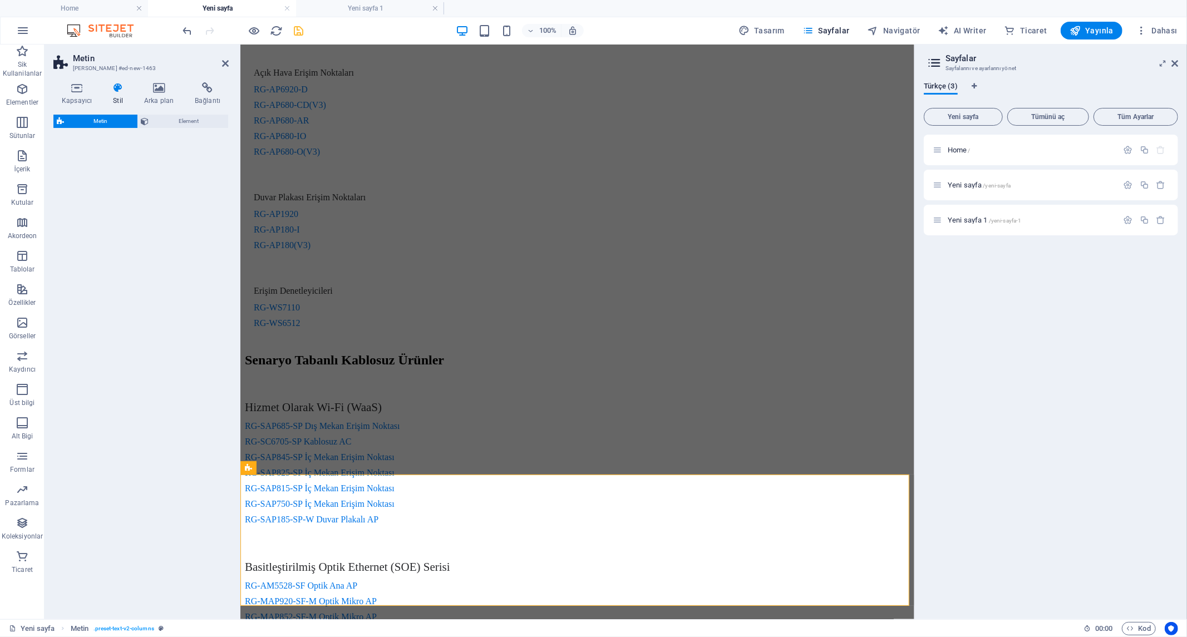
select select "rem"
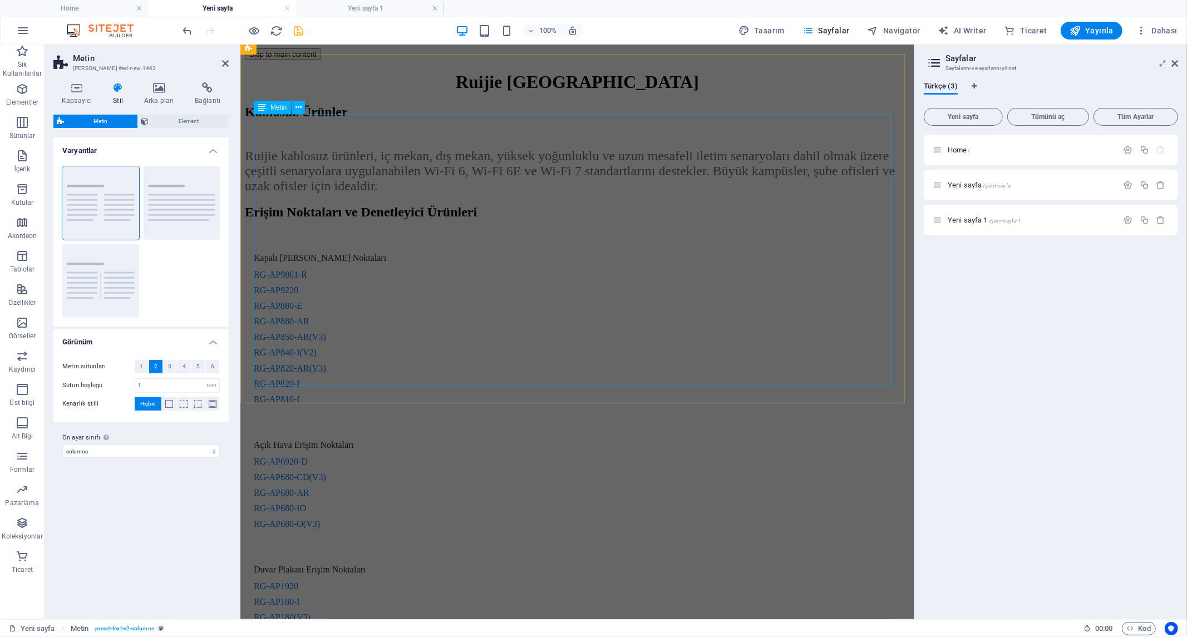
scroll to position [0, 0]
click at [571, 362] on div "Kapalı Alan Erişim Noktaları RG-AP9861-R RG-AP9220 RG-AP880-E RG-AP880-AR RG-AP…" at bounding box center [576, 477] width 665 height 474
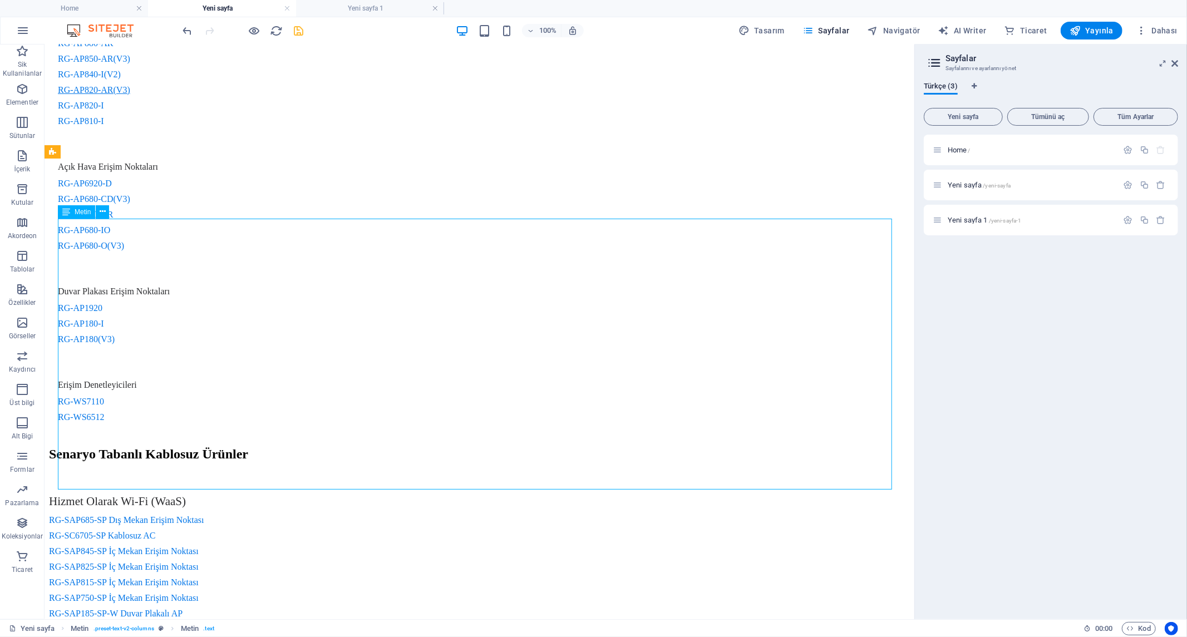
scroll to position [340, 0]
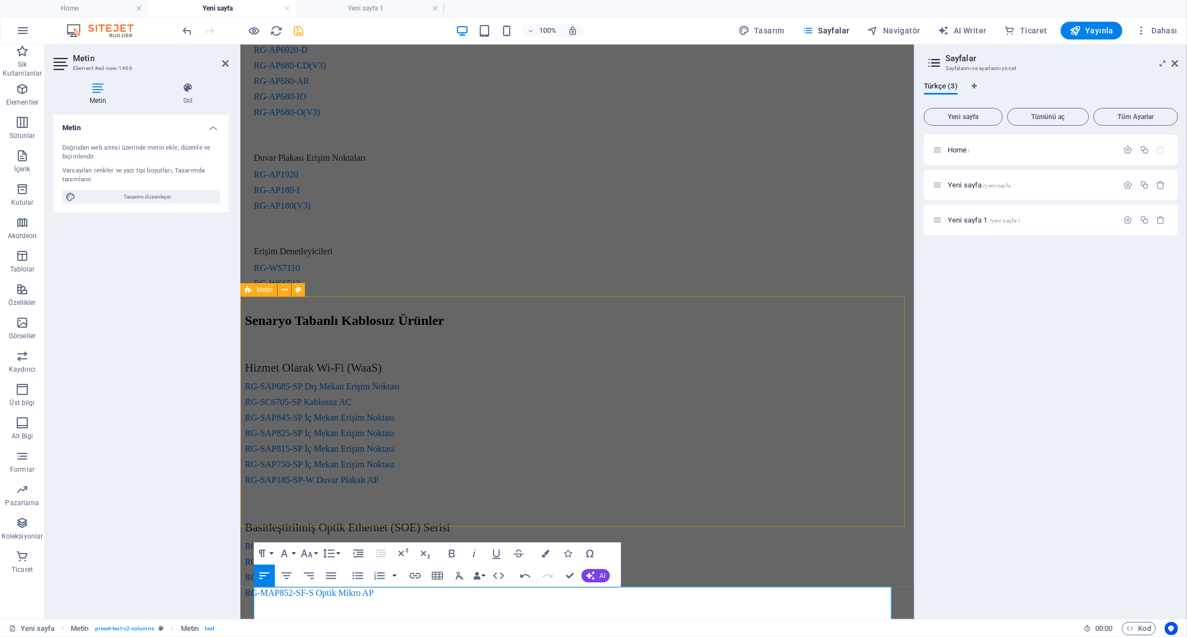
scroll to position [468, 0]
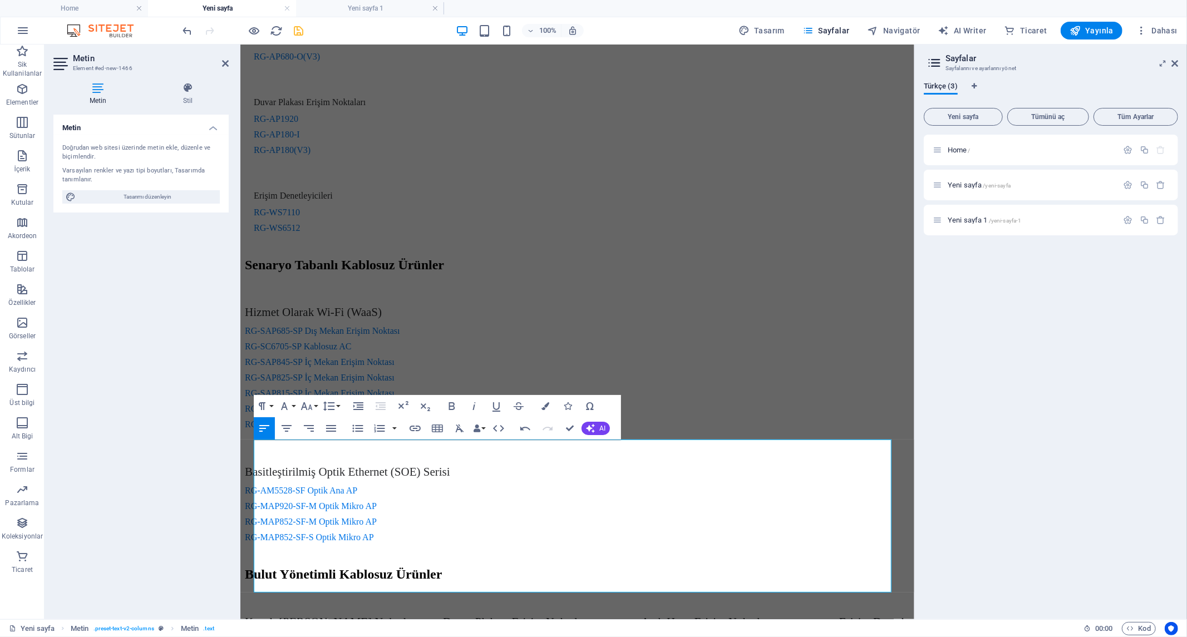
click at [981, 429] on div "Home / Yeni sayfa /yeni-sayfa Yeni sayfa 1 /yeni-sayfa-1" at bounding box center [1051, 373] width 254 height 476
click at [670, 298] on div "Hizmet Olarak Wi-Fi (WaaS) RG-SAP685-SP Dış Mekan Erişim Noktası RG-SC6705-SP K…" at bounding box center [576, 424] width 665 height 264
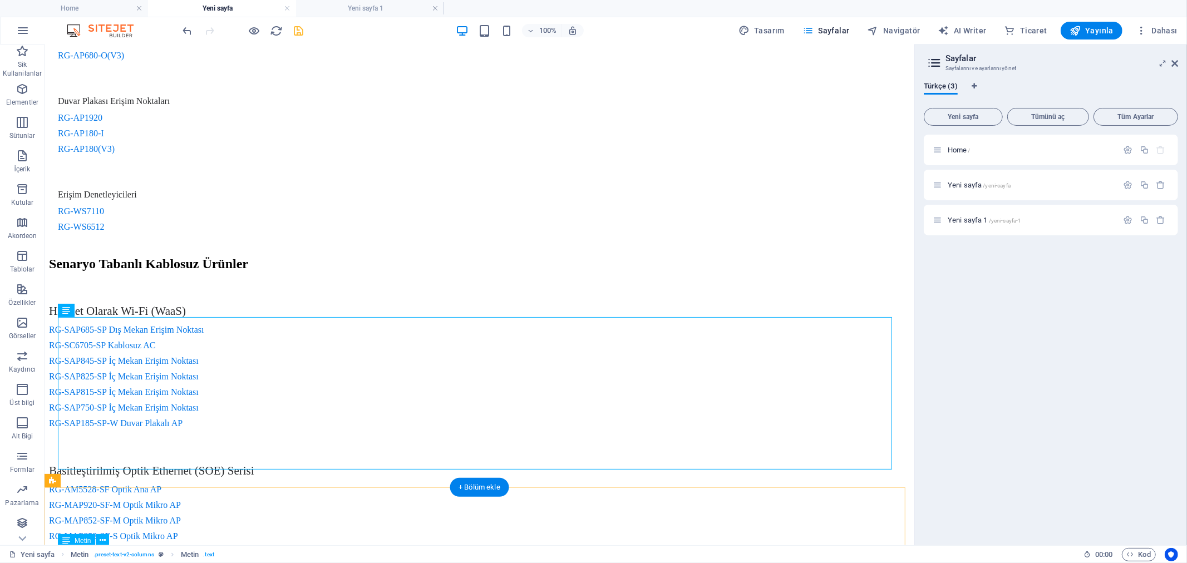
scroll to position [515, 0]
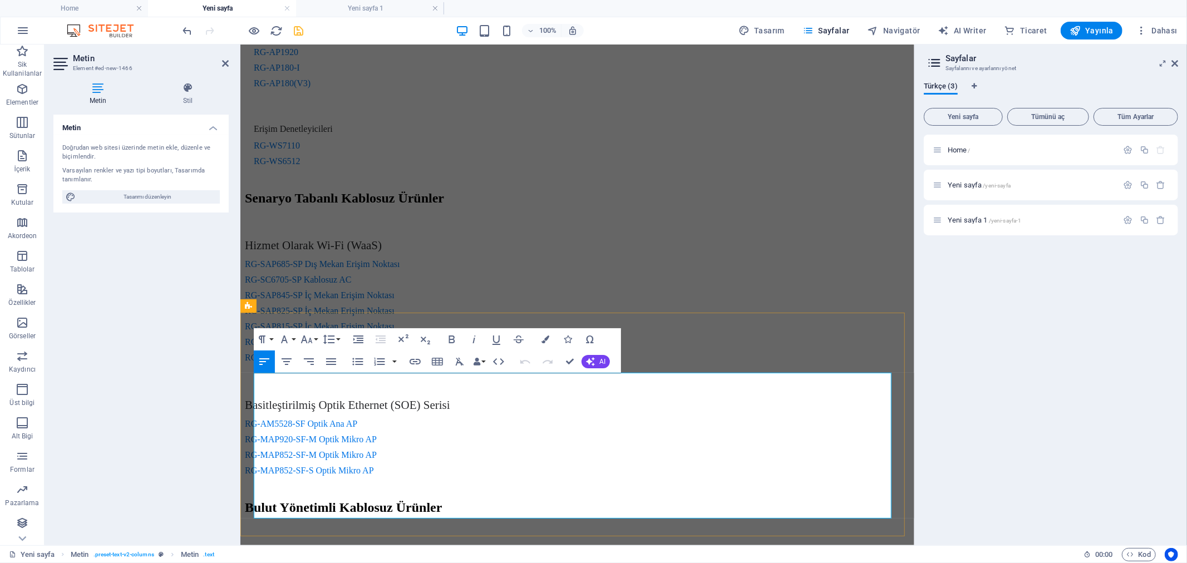
drag, startPoint x: 575, startPoint y: 487, endPoint x: 615, endPoint y: 487, distance: 40.6
click at [1058, 341] on div "Home / Yeni sayfa /yeni-sayfa Yeni sayfa 1 /yeni-sayfa-1" at bounding box center [1051, 336] width 254 height 402
click at [893, 279] on div "Senaryo Tabanlı Kablosuz Ürünler Hizmet Olarak Wi-Fi (WaaS) RG-SAP685-SP Dış Me…" at bounding box center [576, 339] width 665 height 299
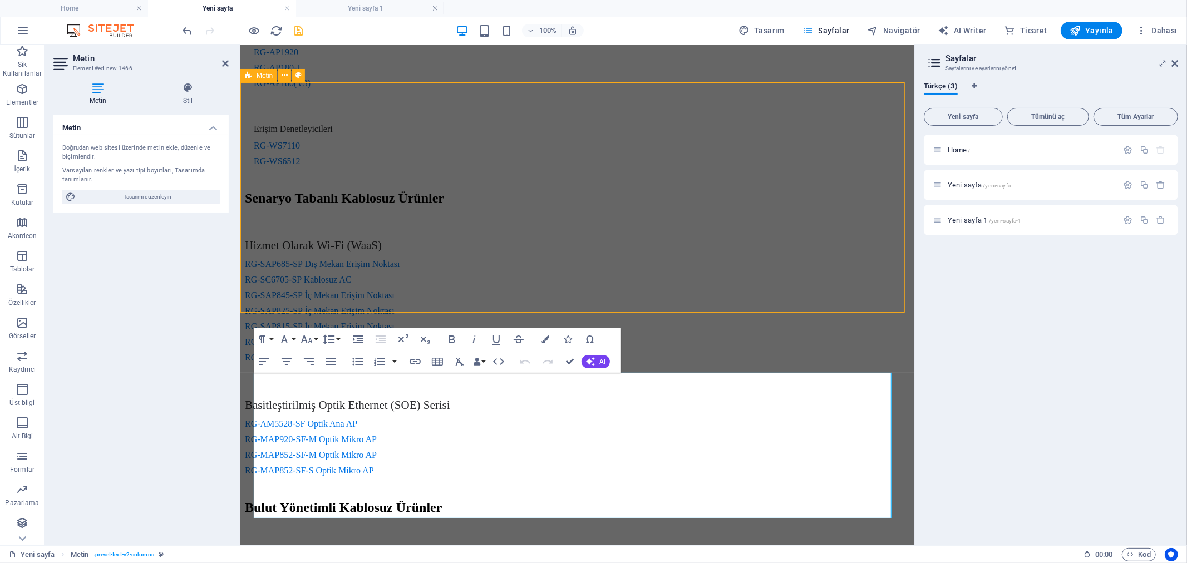
scroll to position [515, 0]
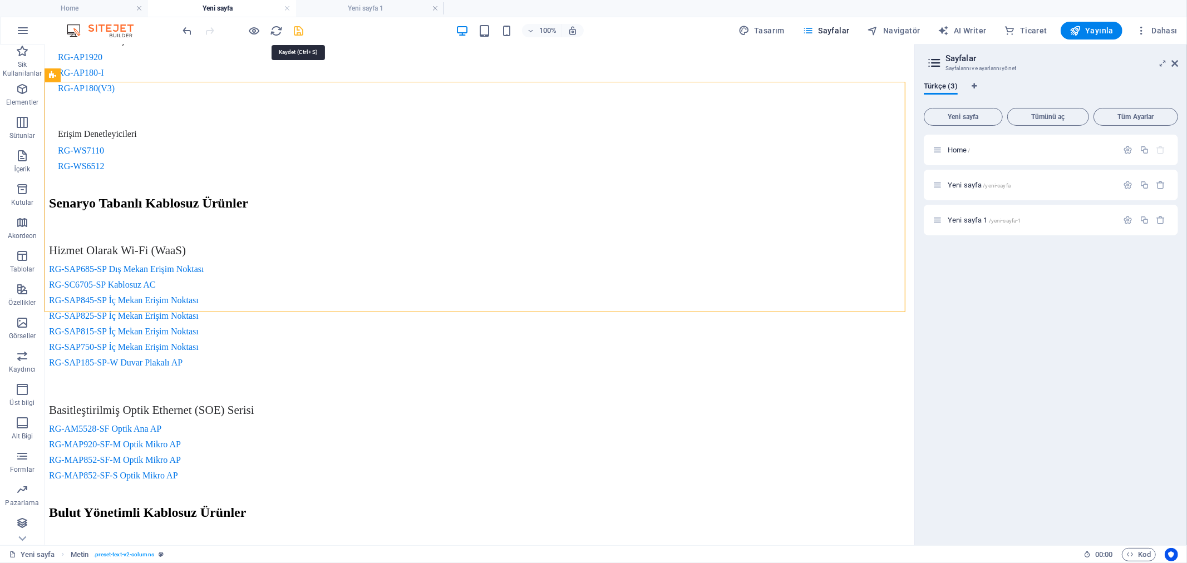
click at [302, 26] on icon "save" at bounding box center [299, 30] width 13 height 13
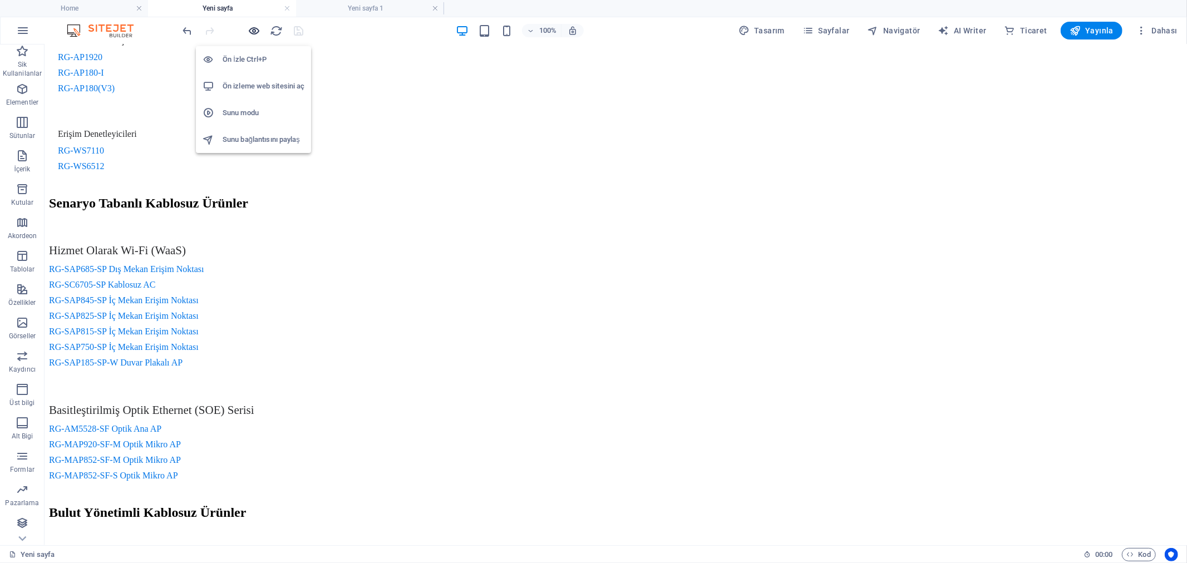
click at [256, 30] on icon "button" at bounding box center [254, 30] width 13 height 13
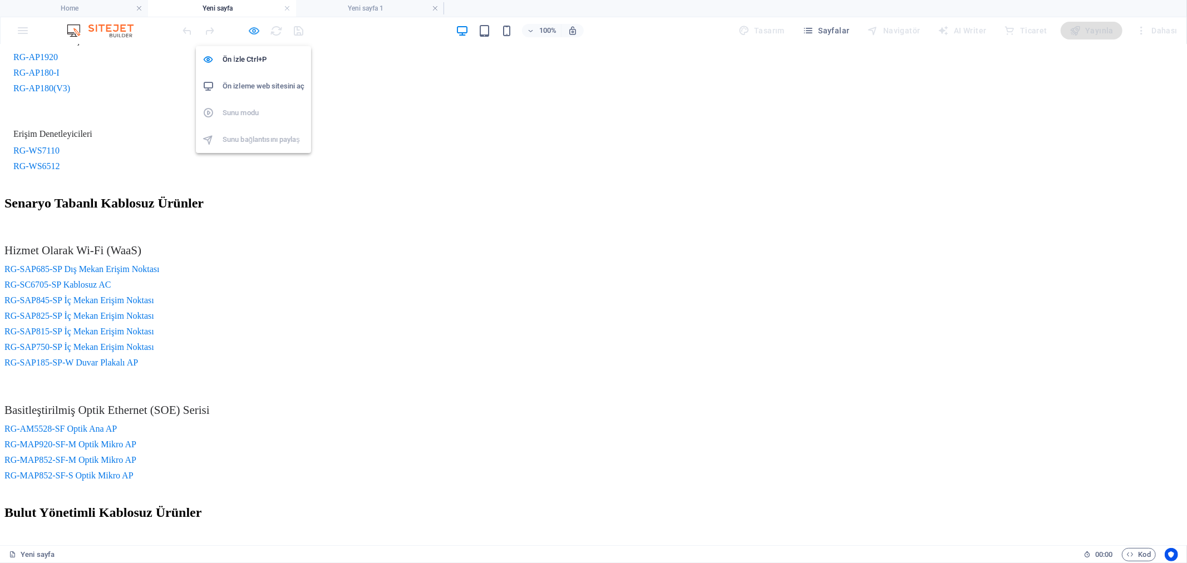
click at [257, 30] on icon "button" at bounding box center [254, 30] width 13 height 13
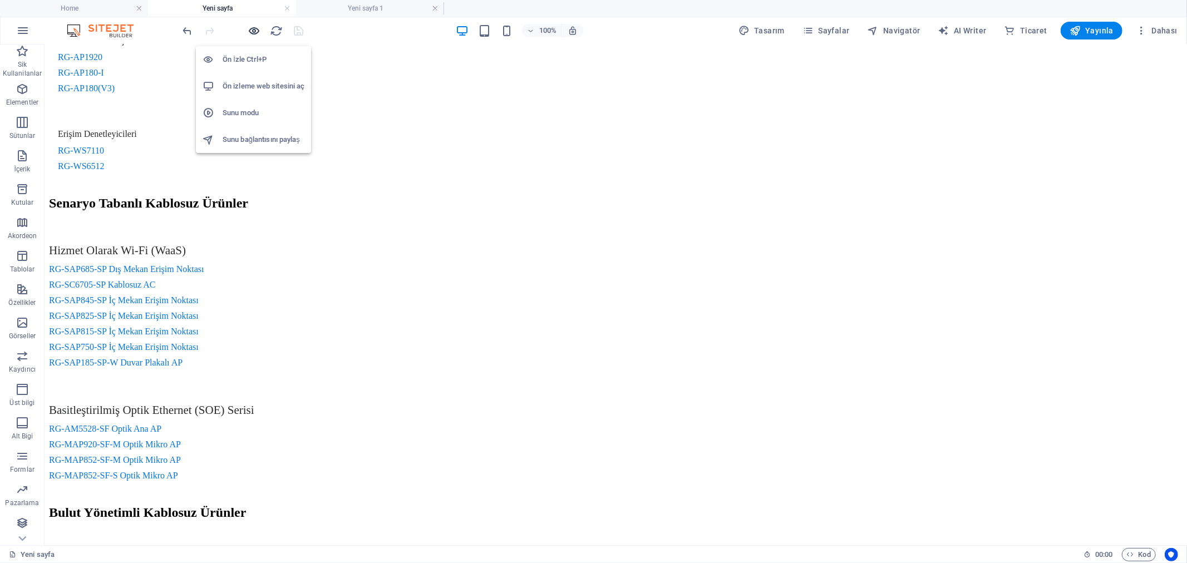
click at [256, 29] on icon "button" at bounding box center [254, 30] width 13 height 13
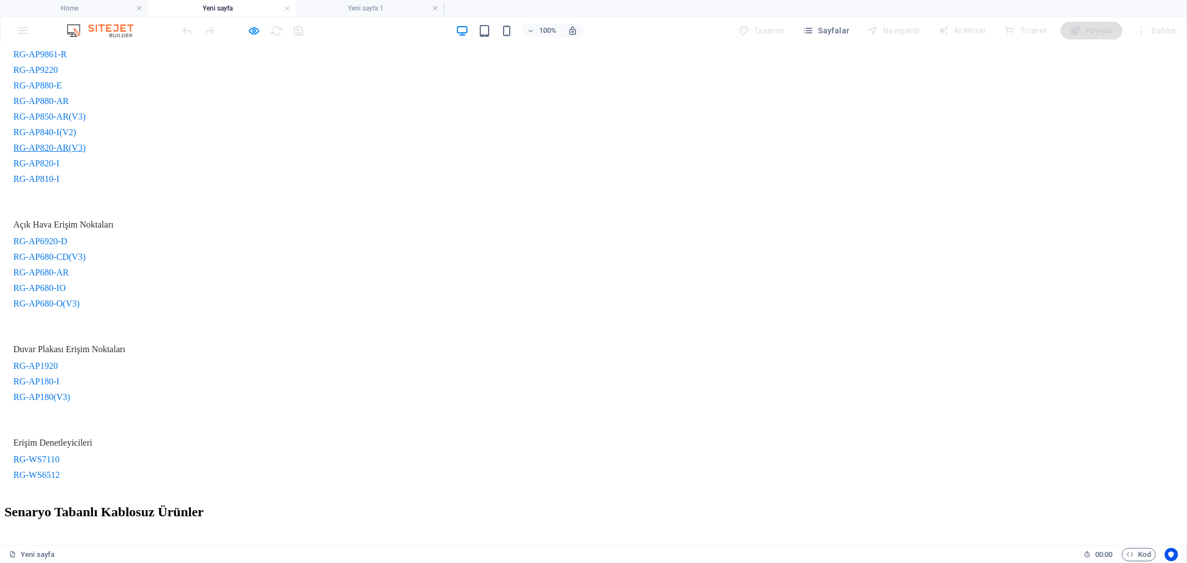
scroll to position [0, 0]
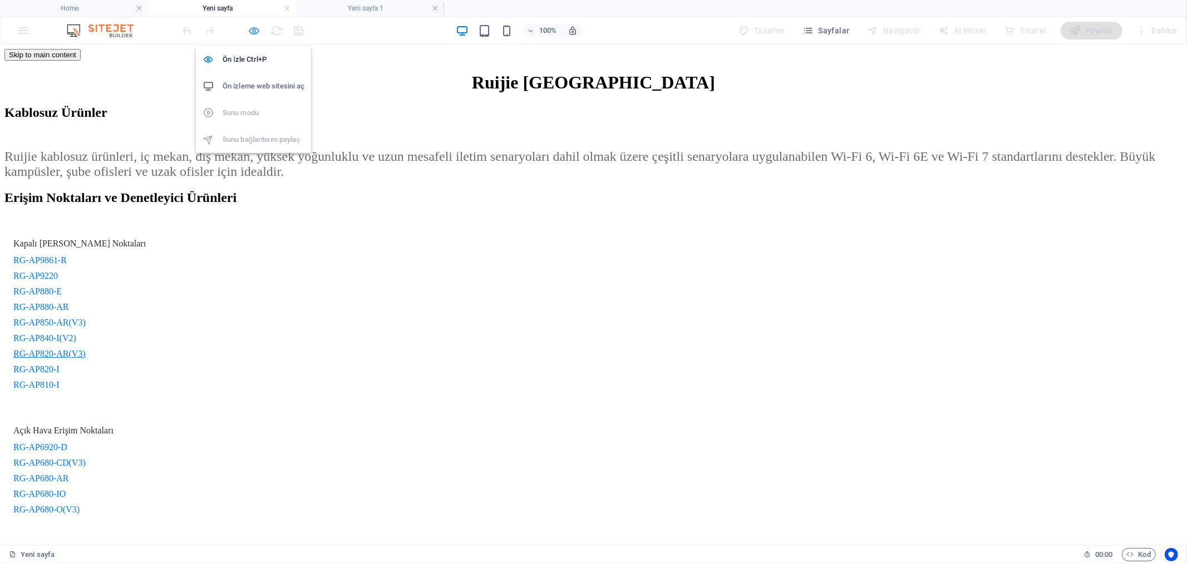
click at [258, 32] on icon "button" at bounding box center [254, 30] width 13 height 13
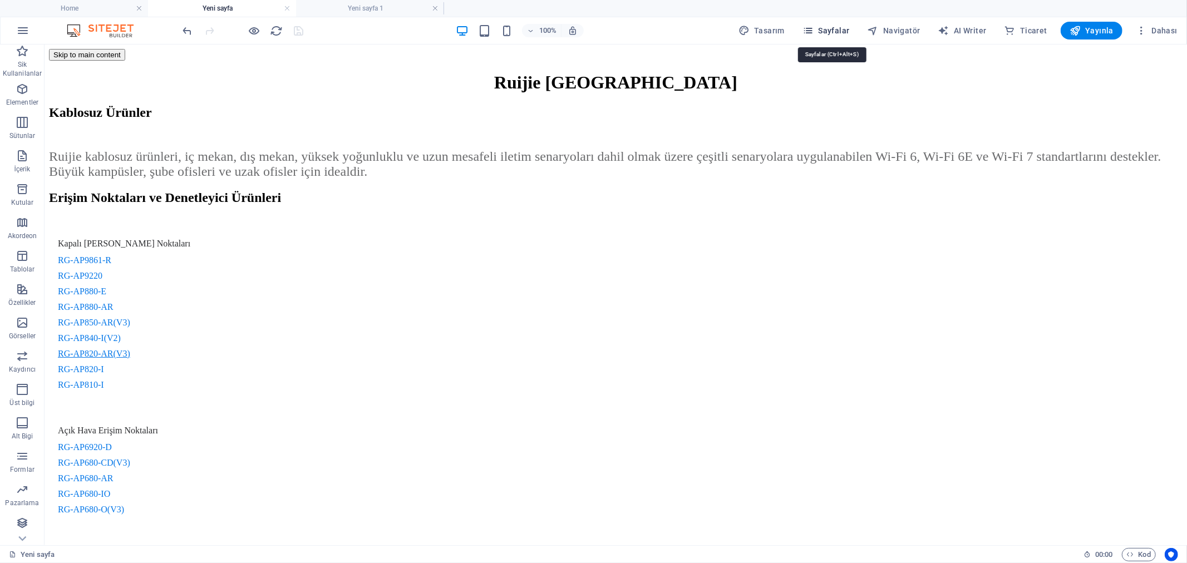
click at [839, 28] on span "Sayfalar" at bounding box center [826, 30] width 47 height 11
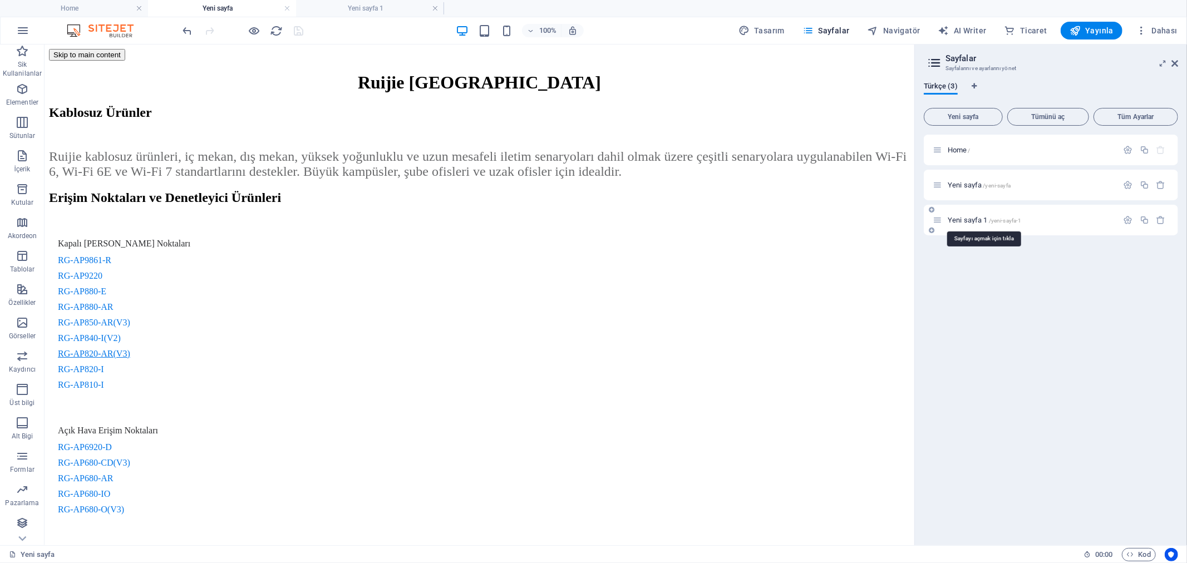
click at [961, 220] on span "Yeni sayfa 1 /yeni-sayfa-1" at bounding box center [984, 220] width 73 height 8
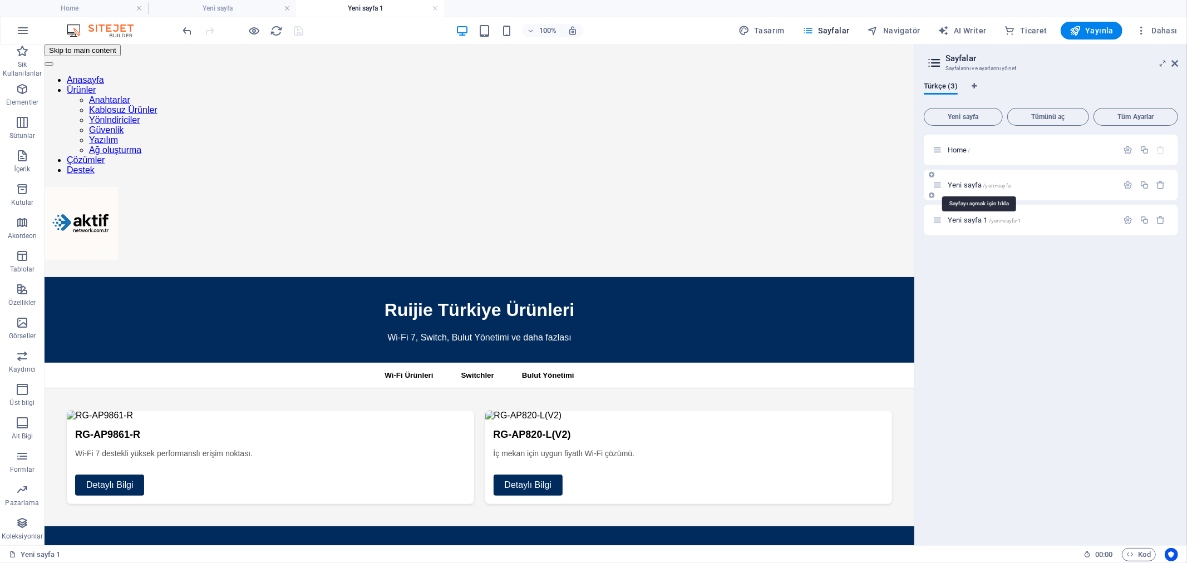
click at [966, 181] on span "Yeni sayfa /yeni-sayfa" at bounding box center [979, 185] width 63 height 8
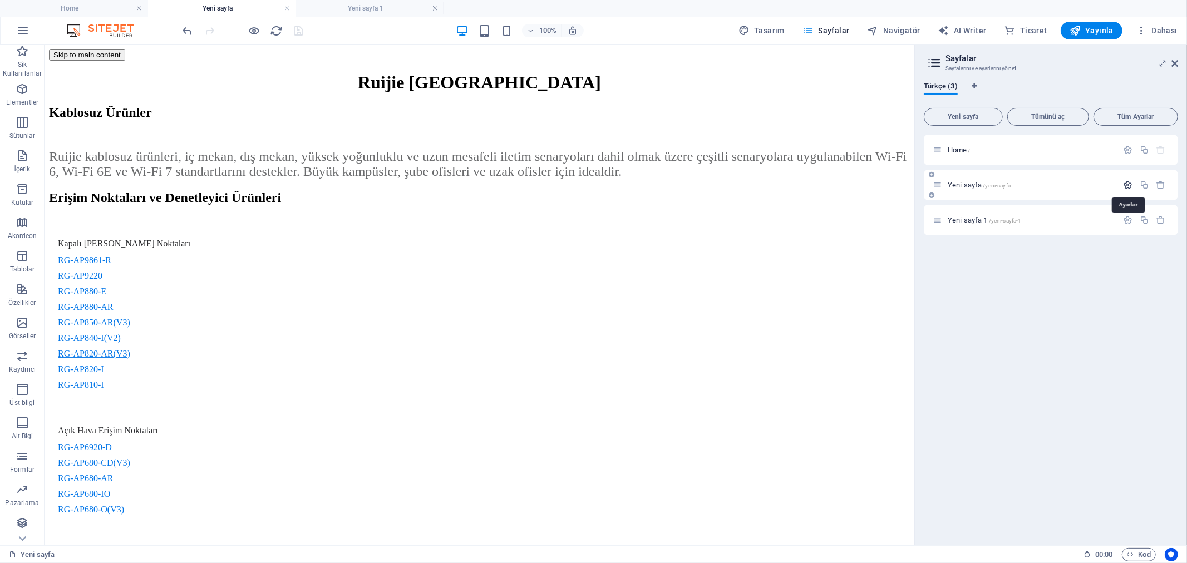
click at [1131, 184] on icon "button" at bounding box center [1128, 184] width 9 height 9
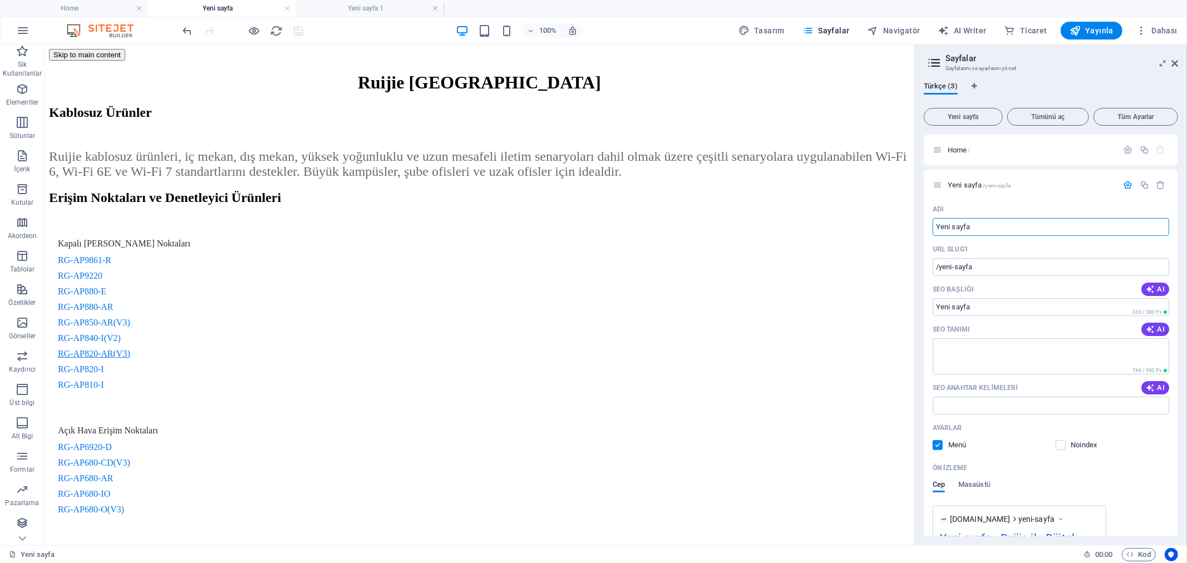
drag, startPoint x: 1031, startPoint y: 268, endPoint x: 838, endPoint y: 226, distance: 197.1
click at [1023, 224] on input "Yeni sayfa" at bounding box center [1051, 227] width 237 height 18
type input "Ye"
type input "/yeni-sayf"
type input "Y"
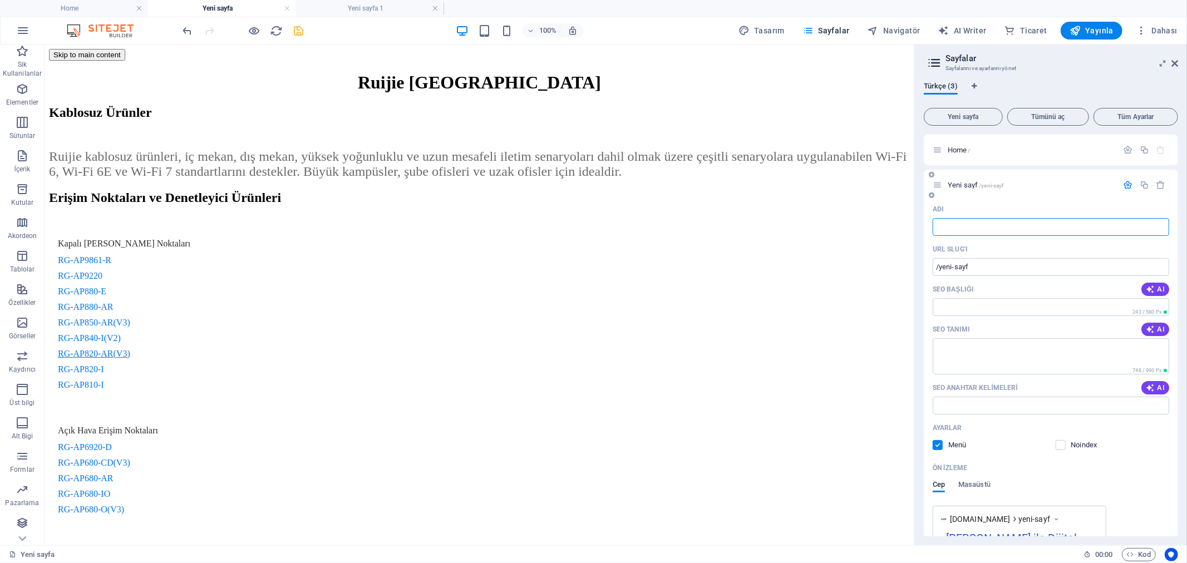
type input "/"
type input "wifi"
type input "/wifi"
type input "wifi"
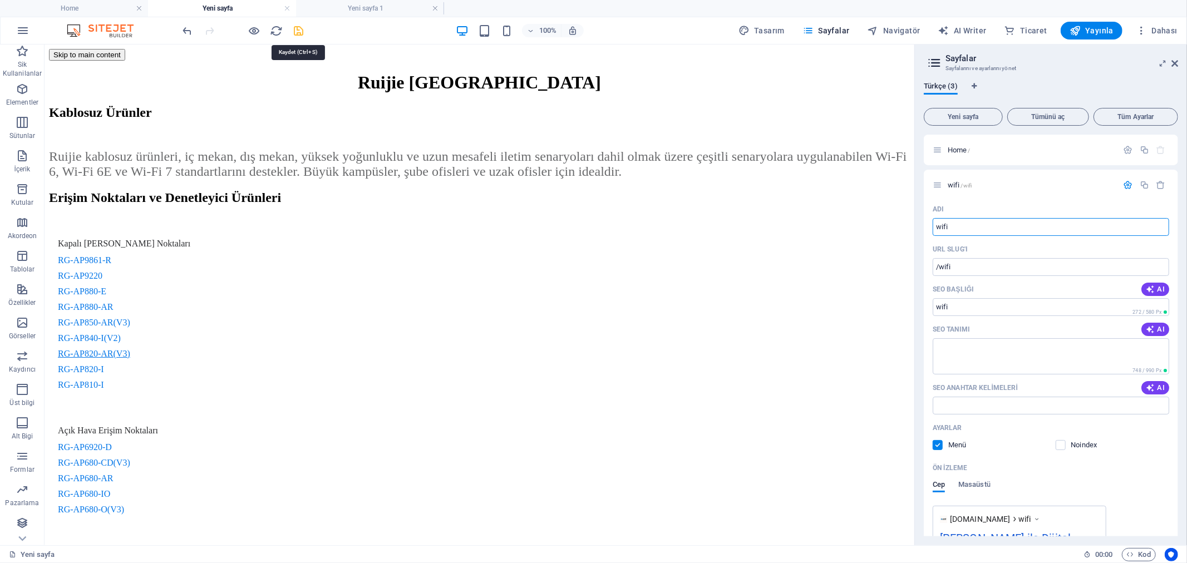
click at [299, 28] on icon "save" at bounding box center [299, 30] width 13 height 13
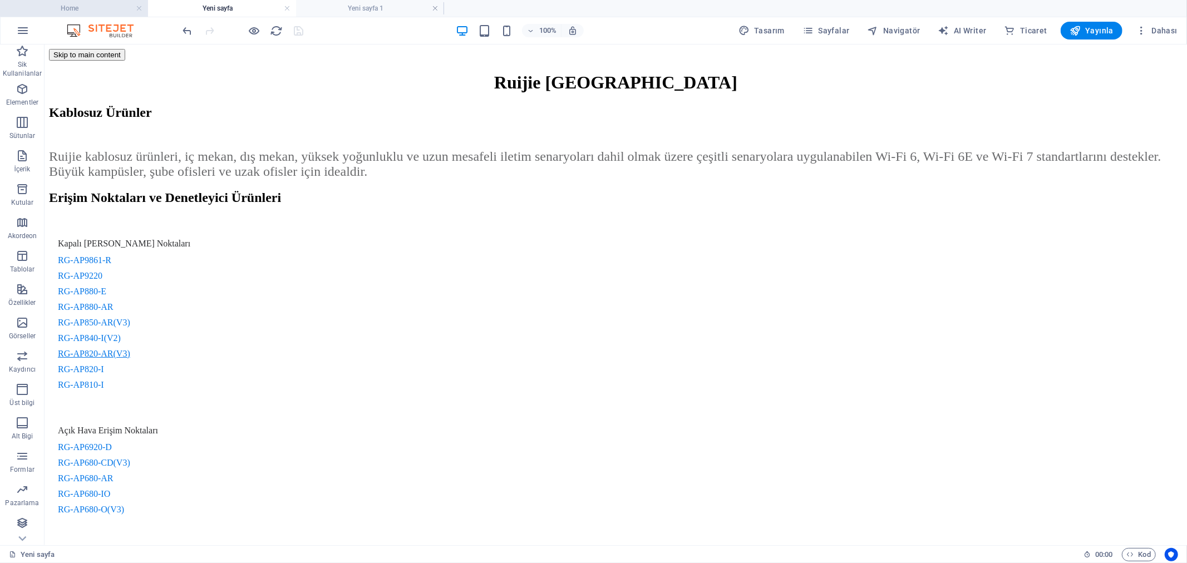
click at [61, 9] on h4 "Home" at bounding box center [74, 8] width 148 height 12
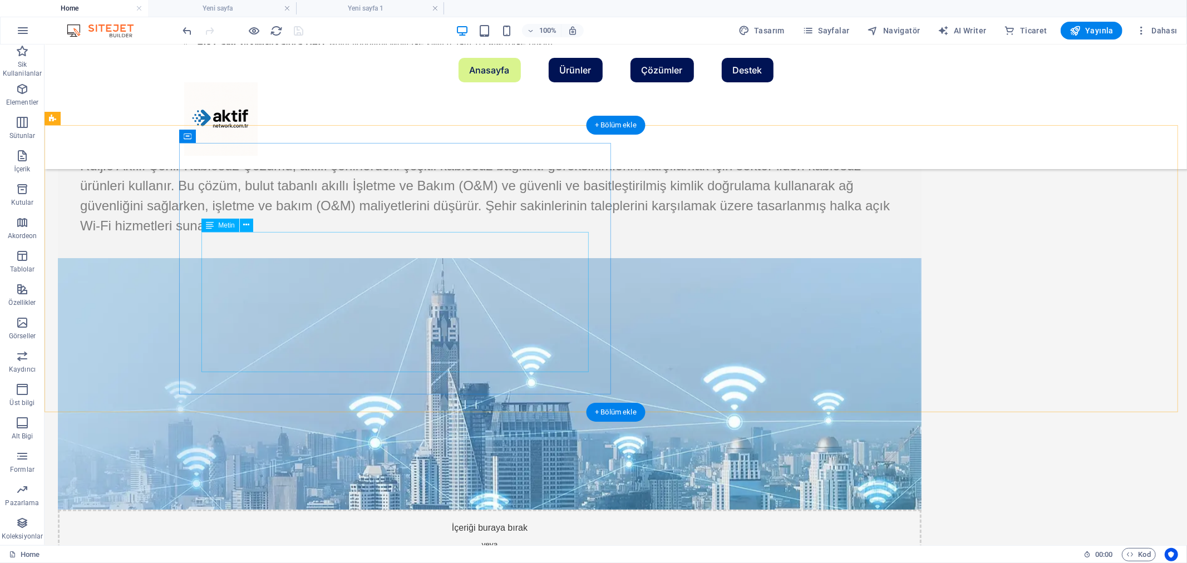
scroll to position [742, 0]
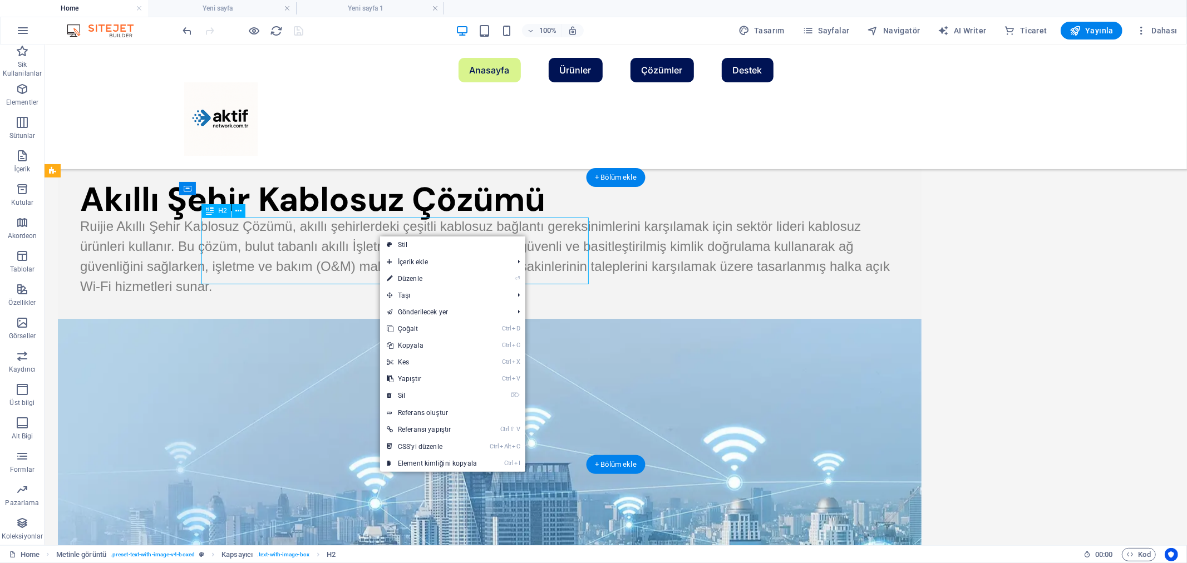
click at [369, 216] on div "Akıllı Şehir Kablosuz Çözümü" at bounding box center [489, 199] width 819 height 33
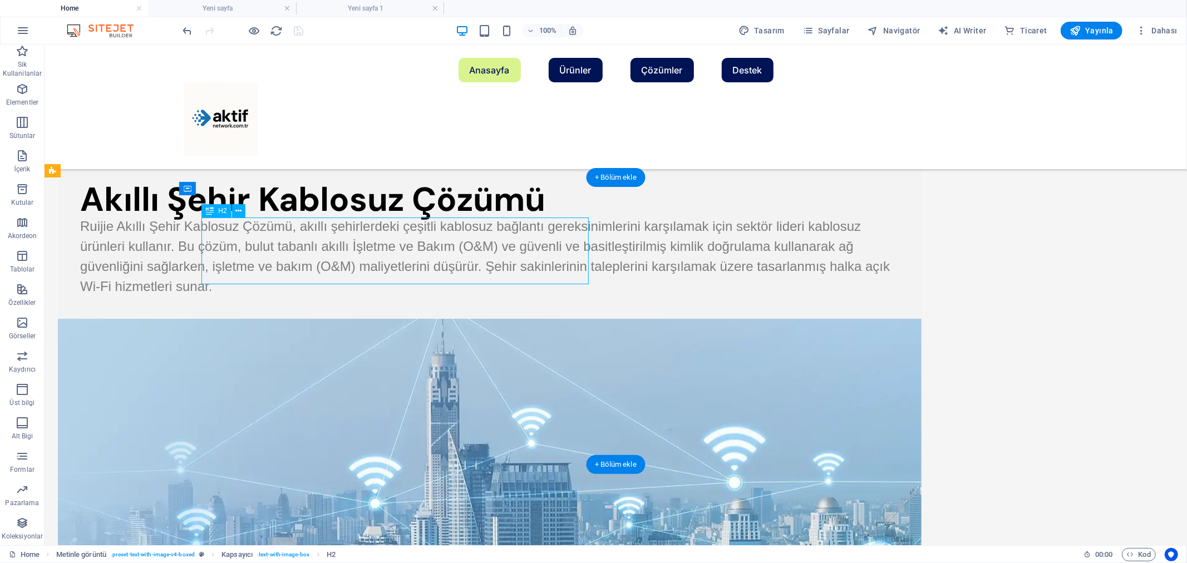
click at [369, 216] on div "Akıllı Şehir Kablosuz Çözümü" at bounding box center [489, 199] width 819 height 33
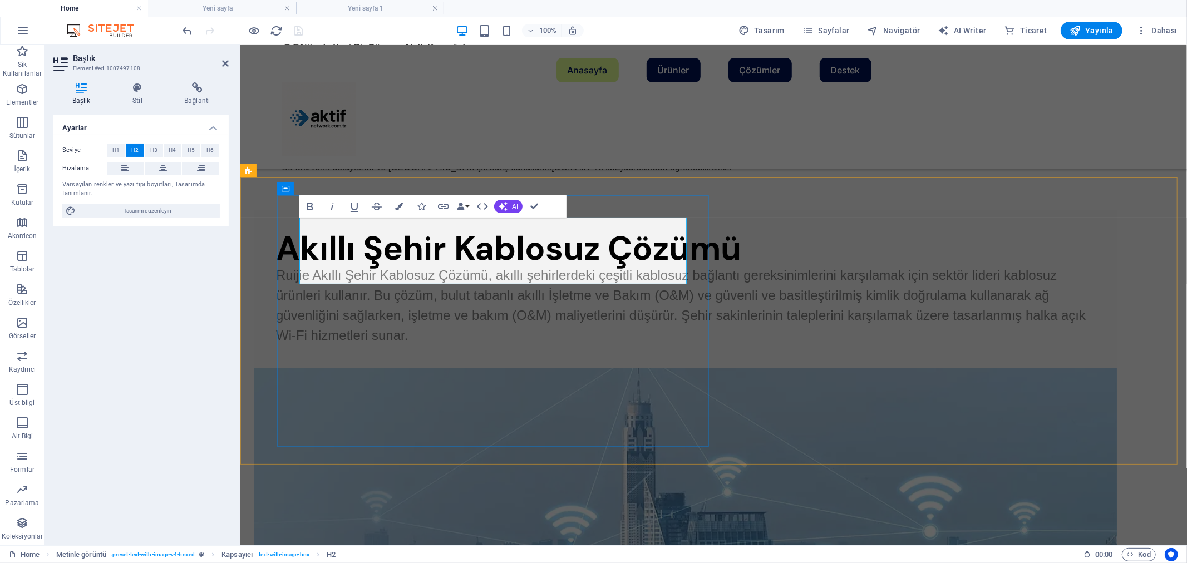
drag, startPoint x: 220, startPoint y: 185, endPoint x: 171, endPoint y: 307, distance: 131.7
click at [171, 307] on div "Ayarlar Seviye H1 H2 H3 H4 H5 H6 Hizalama Varsayılan renkler ve yazı tipi boyut…" at bounding box center [140, 326] width 175 height 422
click at [657, 192] on div "Akıllı Şehir Kablosuz Çözümü Ruijie Akıllı Şehir Kablosuz Çözümü, akıllı şehirl…" at bounding box center [713, 454] width 947 height 524
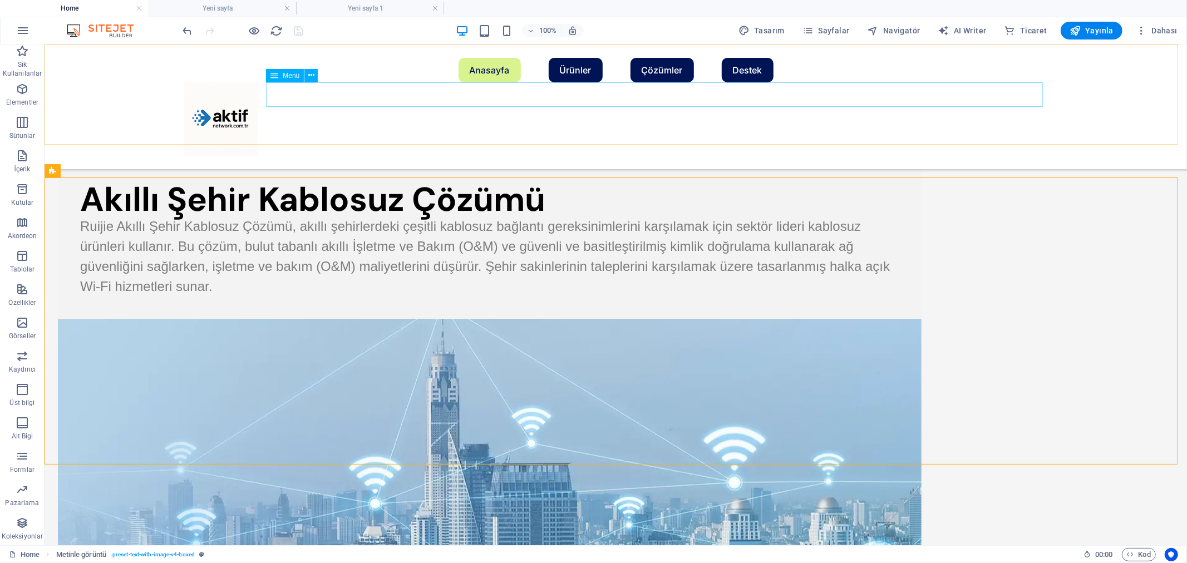
click at [617, 82] on nav "Anasayfa Ürünler Anahtarlar Kablosuz Ürünler Yönlndiriciler Güvenlik Yazılım Ağ…" at bounding box center [616, 69] width 864 height 24
select select
select select "default"
select select
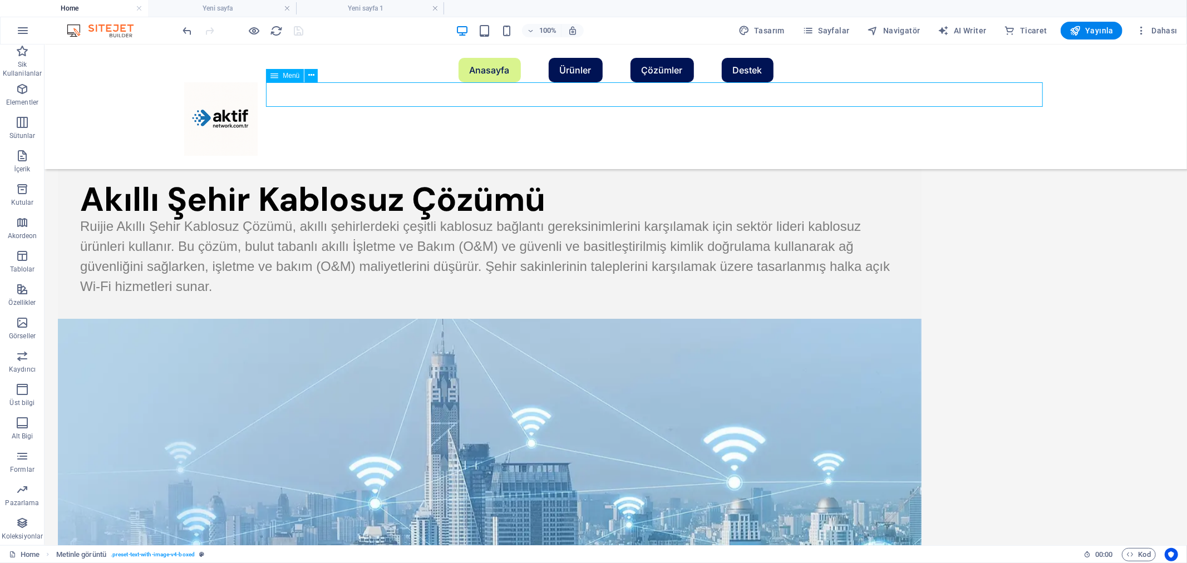
select select "default"
select select
select select "default"
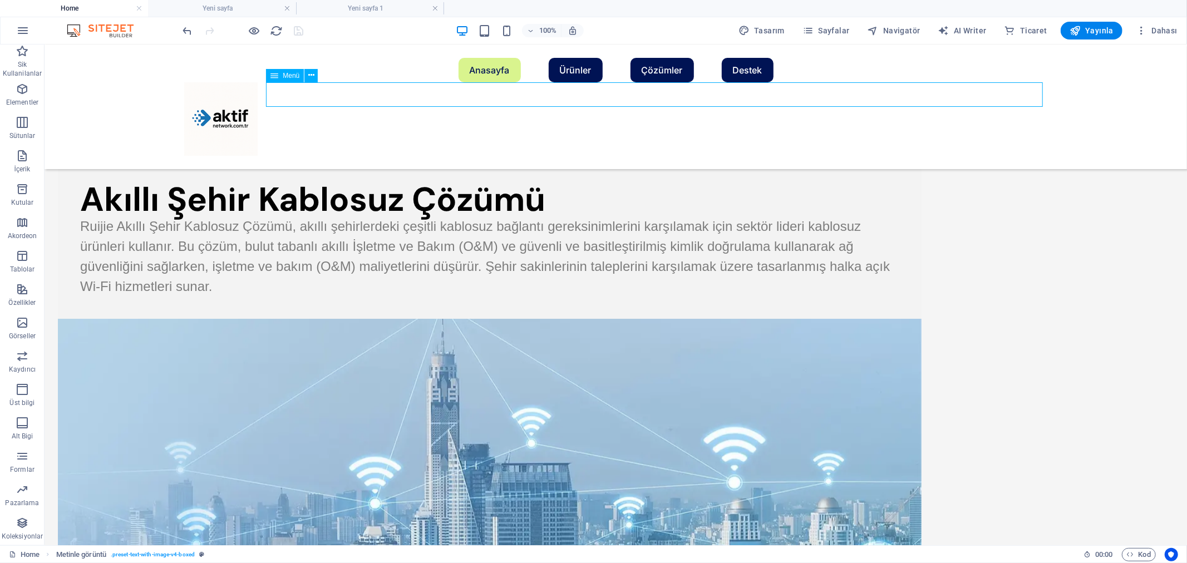
select select
select select "default"
select select
select select "default"
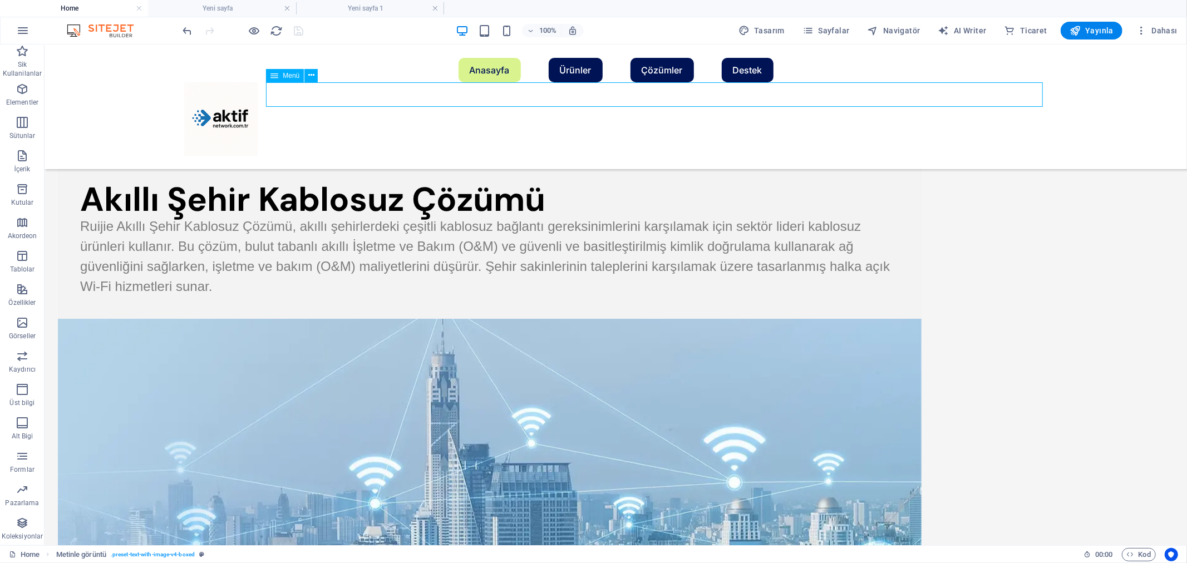
select select
select select "default"
select select
select select "default"
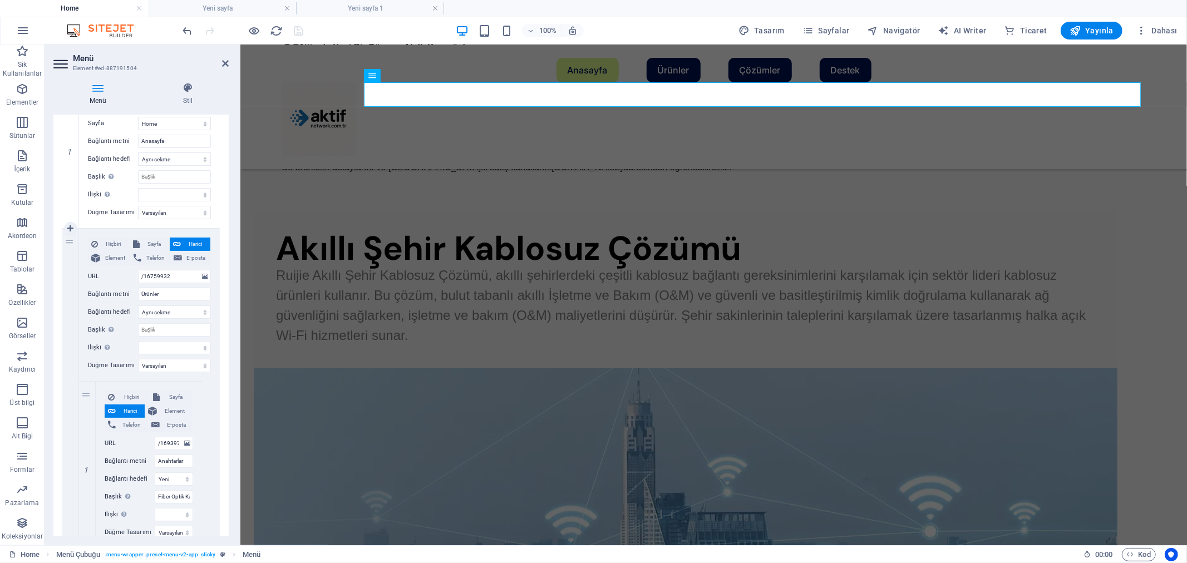
scroll to position [185, 0]
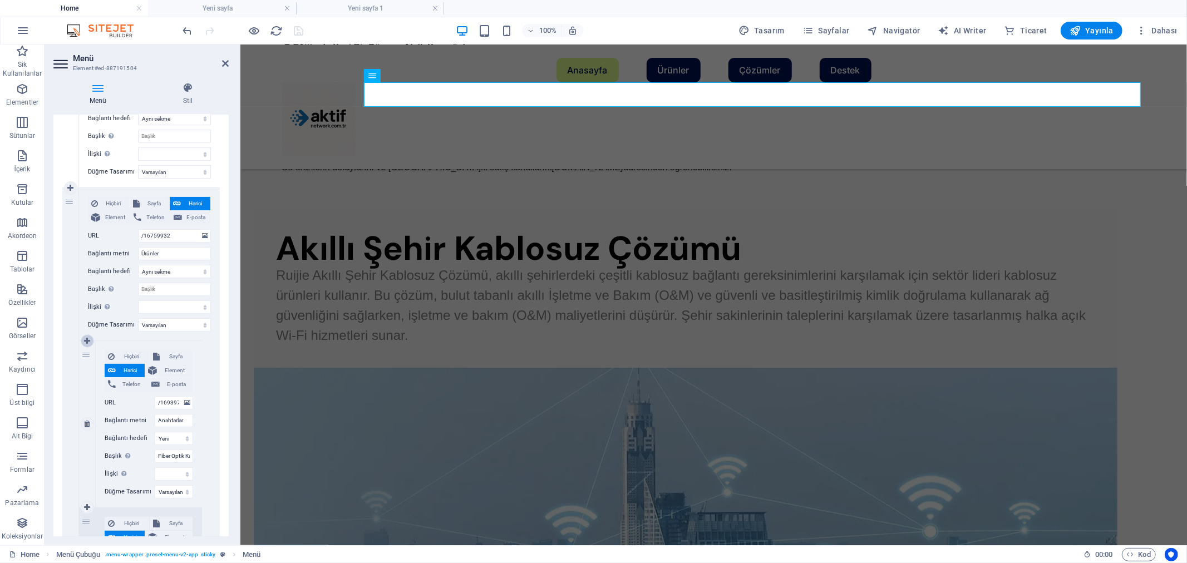
click at [90, 340] on icon at bounding box center [87, 341] width 6 height 8
select select
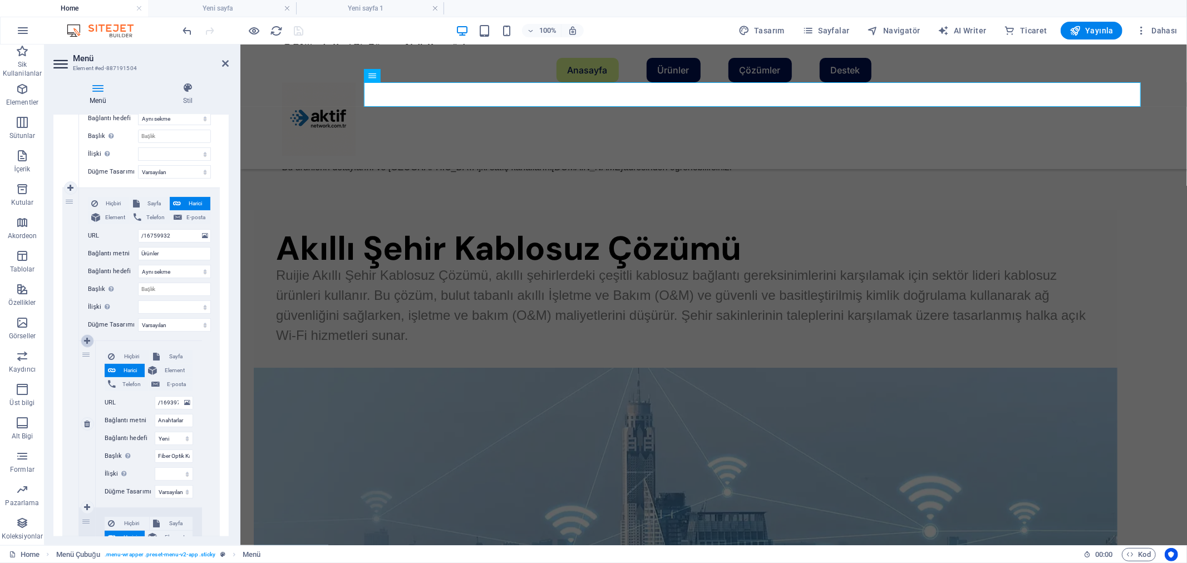
type input "/16939707"
type input "Anahtarlar"
select select "blank"
type input "Fiber Optik Kablolar"
select select
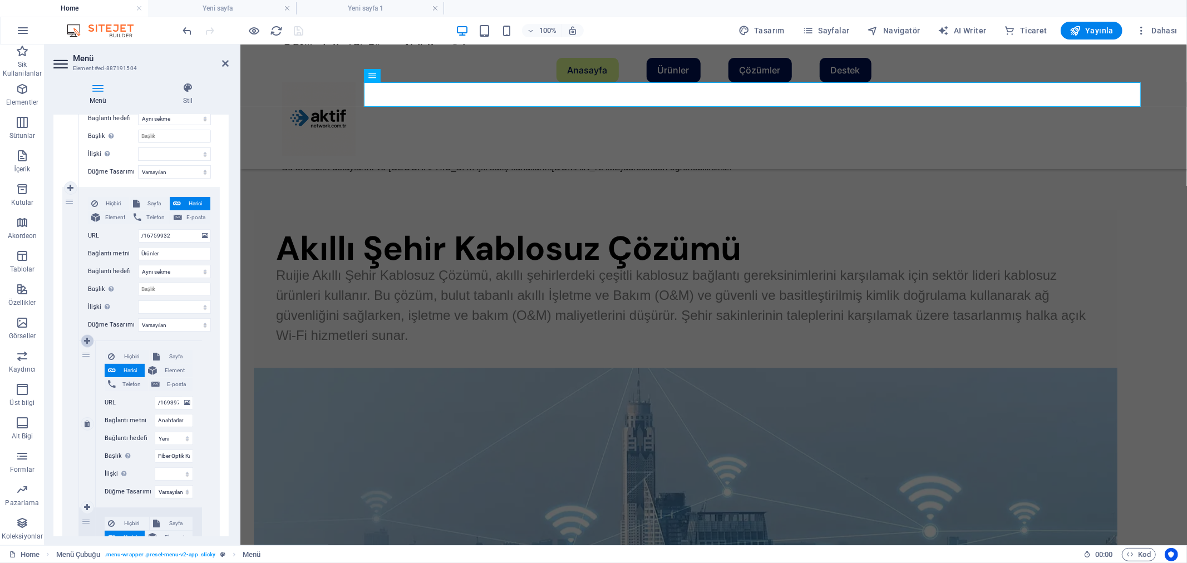
type input "/null"
type input "Kablosuz Ürünler"
select select
type input "/16939671"
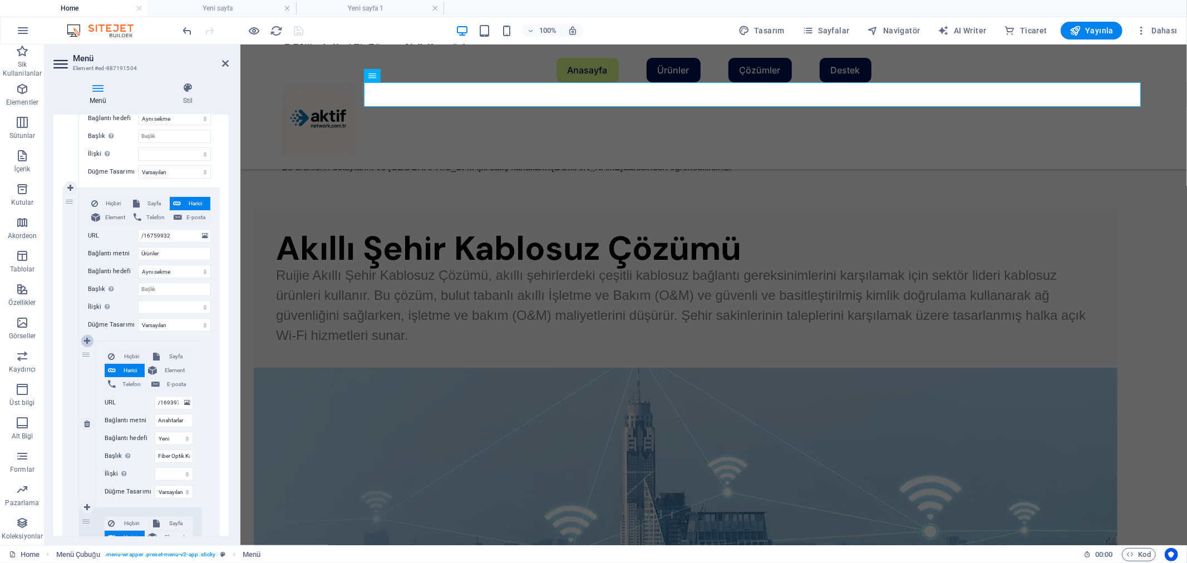
type input "Yönlndiriciler"
select select "blank"
type input "Optik ve Alıcı-Vericiler"
select select
type input "/null"
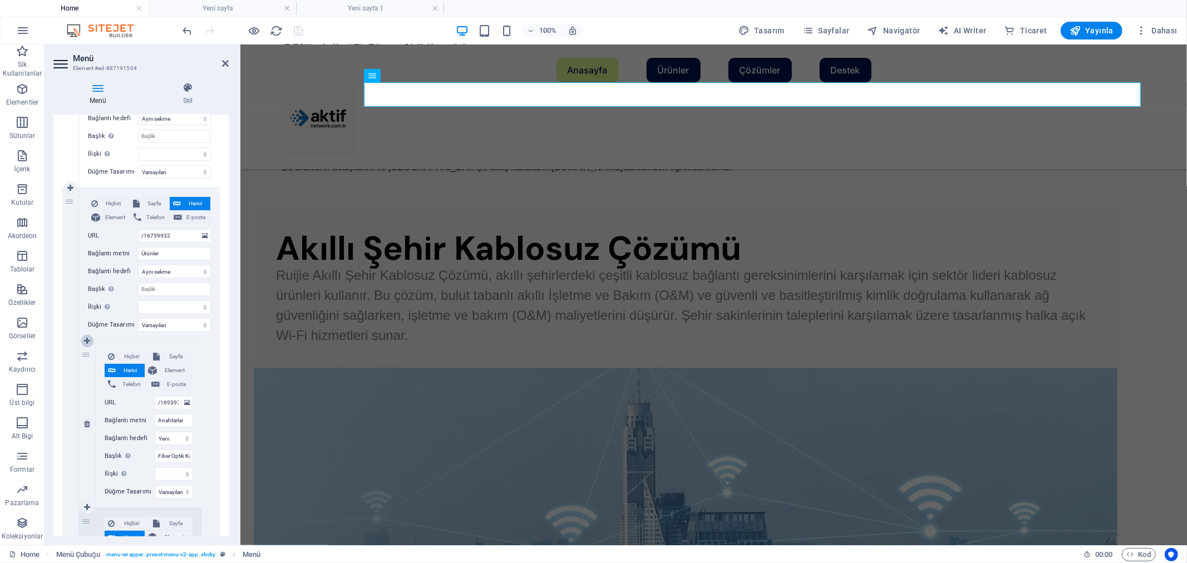
type input "Güvenlik"
type input "/optik-ağ"
select select
type input "Yazılım"
select select
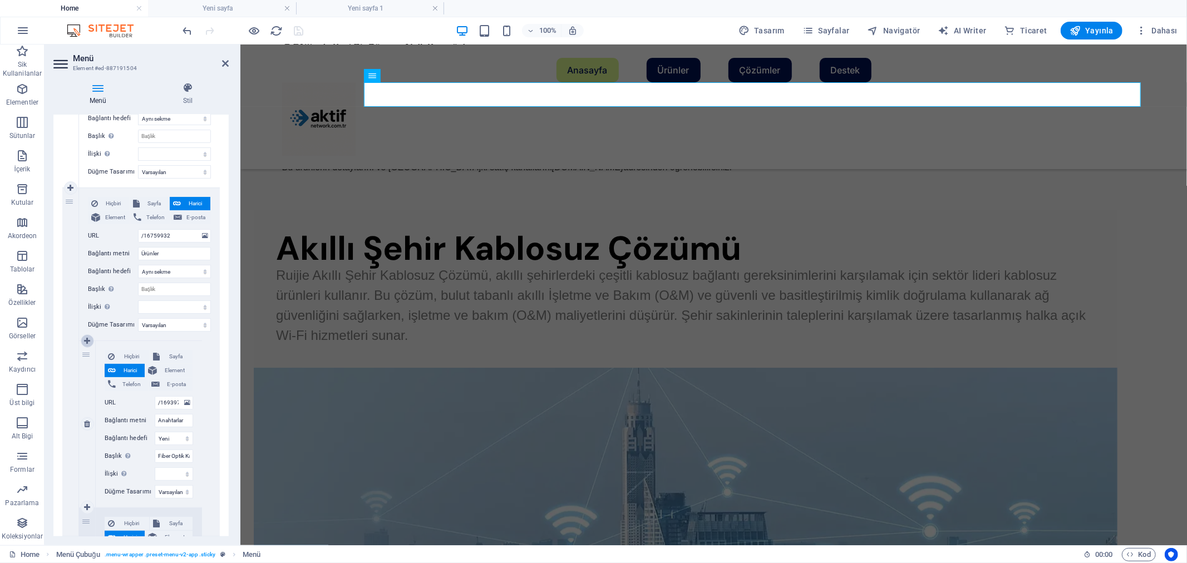
select select
select select "default"
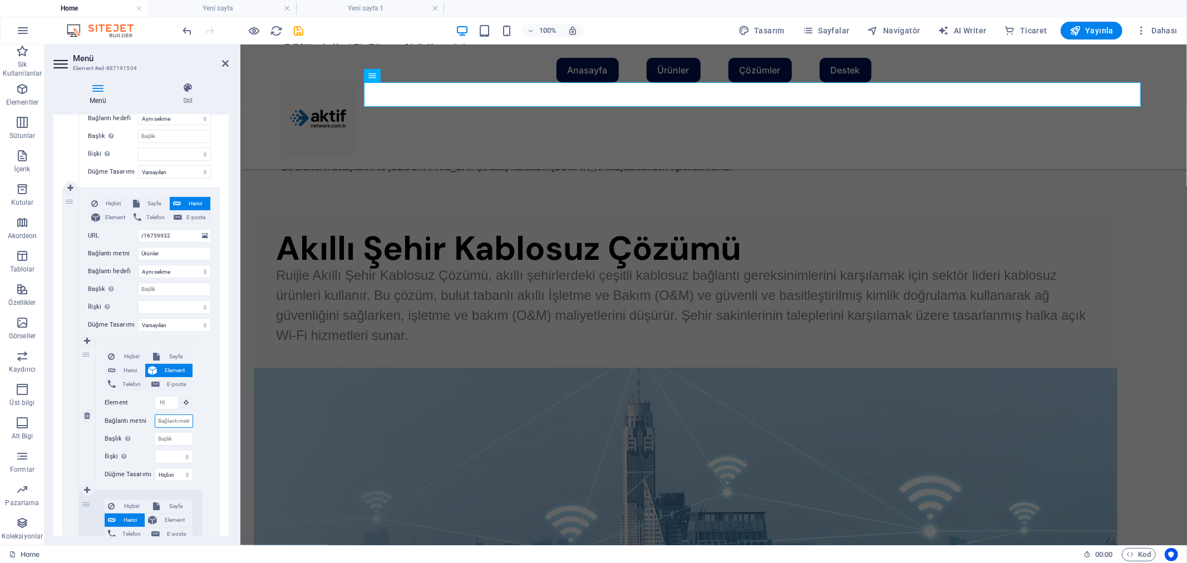
click at [164, 424] on input "Bağlantı metni" at bounding box center [174, 421] width 38 height 13
type input "Wifi"
select select
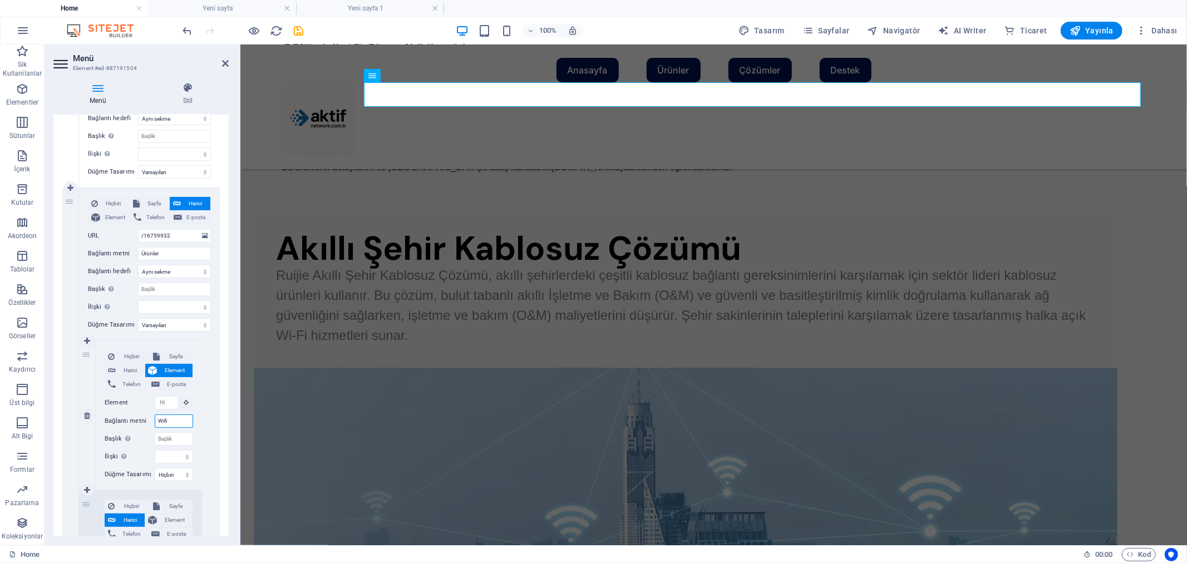
select select
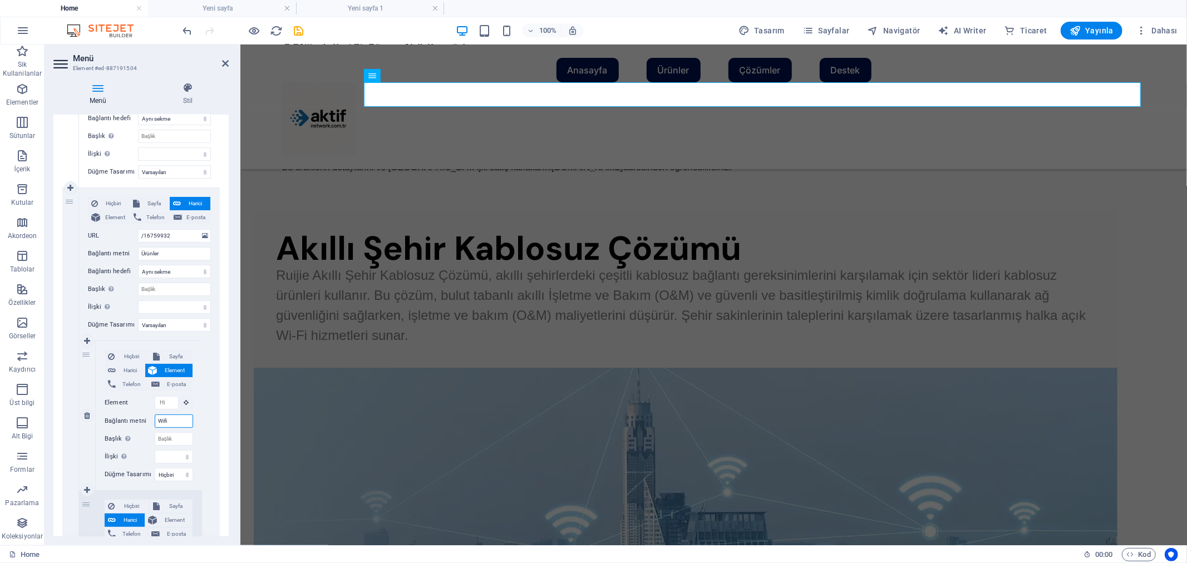
select select
type input "W"
select select
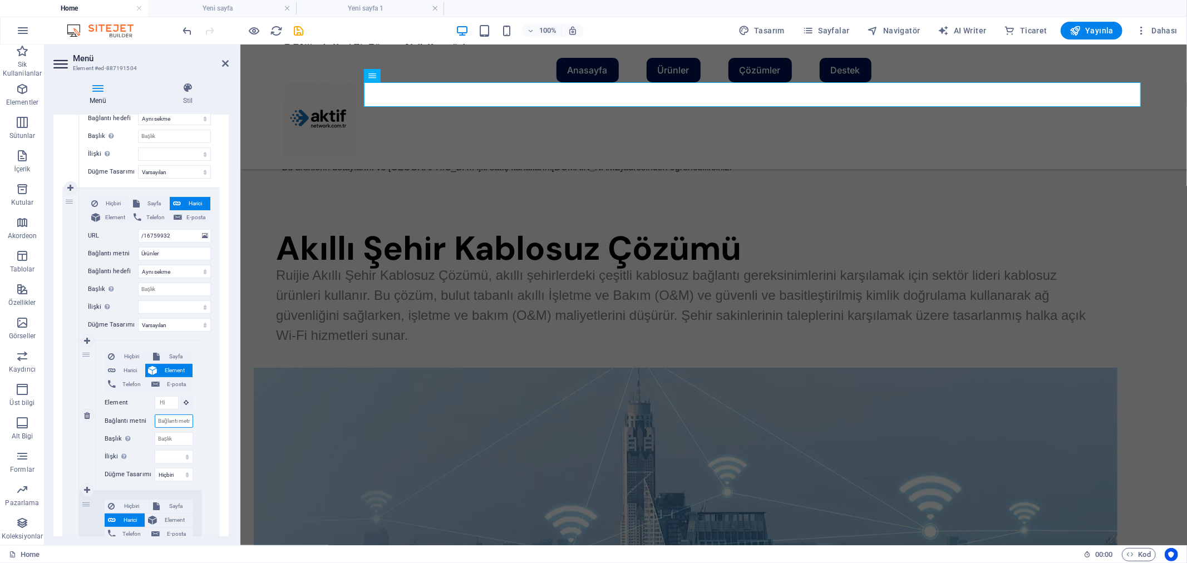
select select
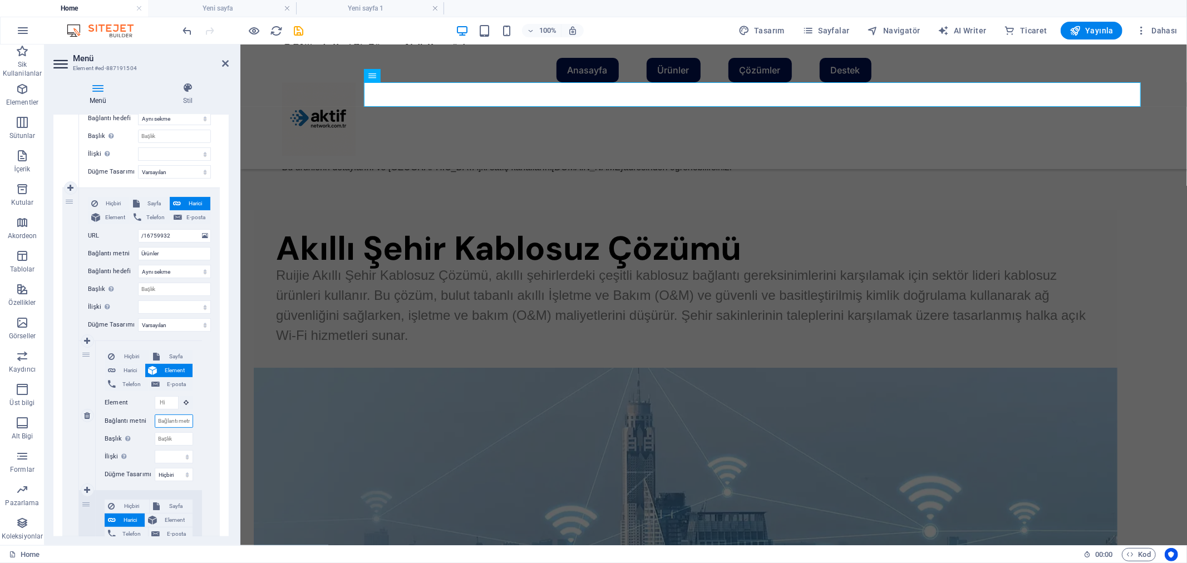
select select
type input "K"
select select
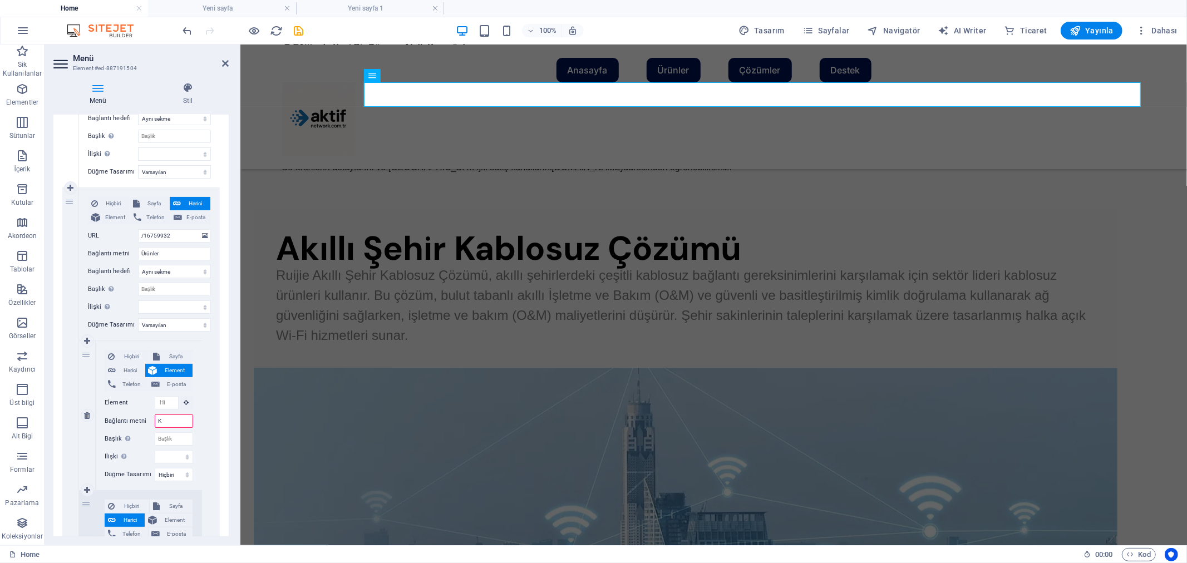
select select
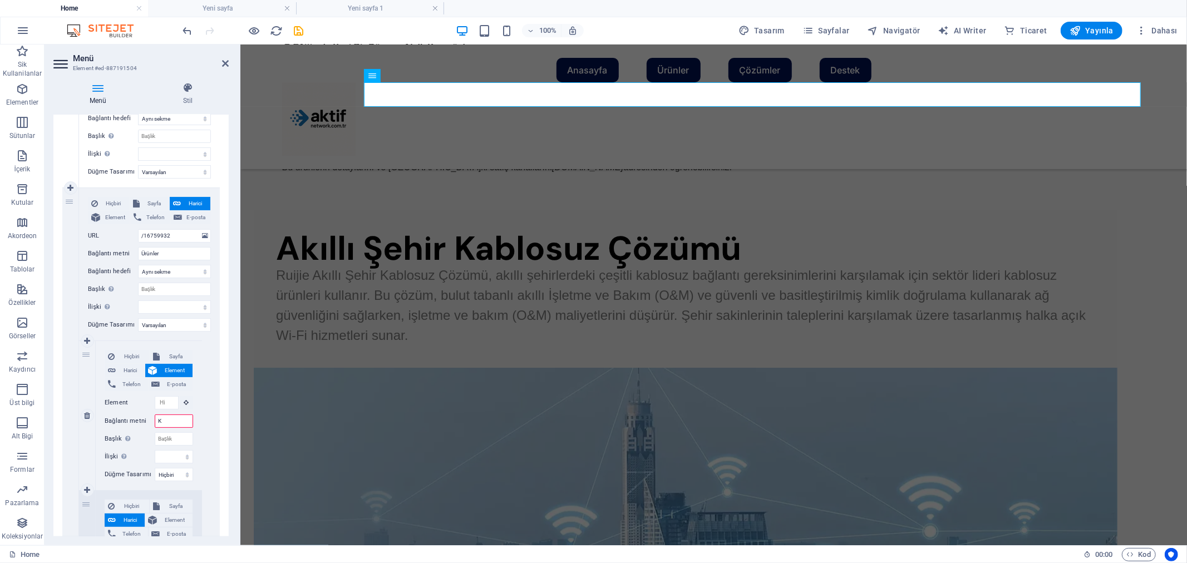
select select
type input "Kab"
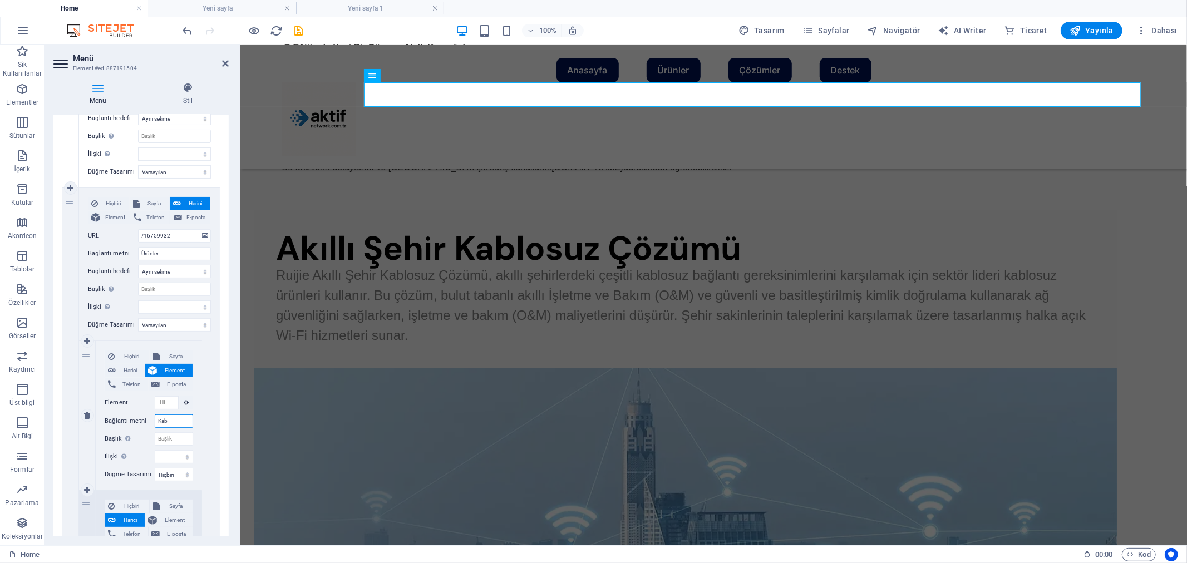
select select
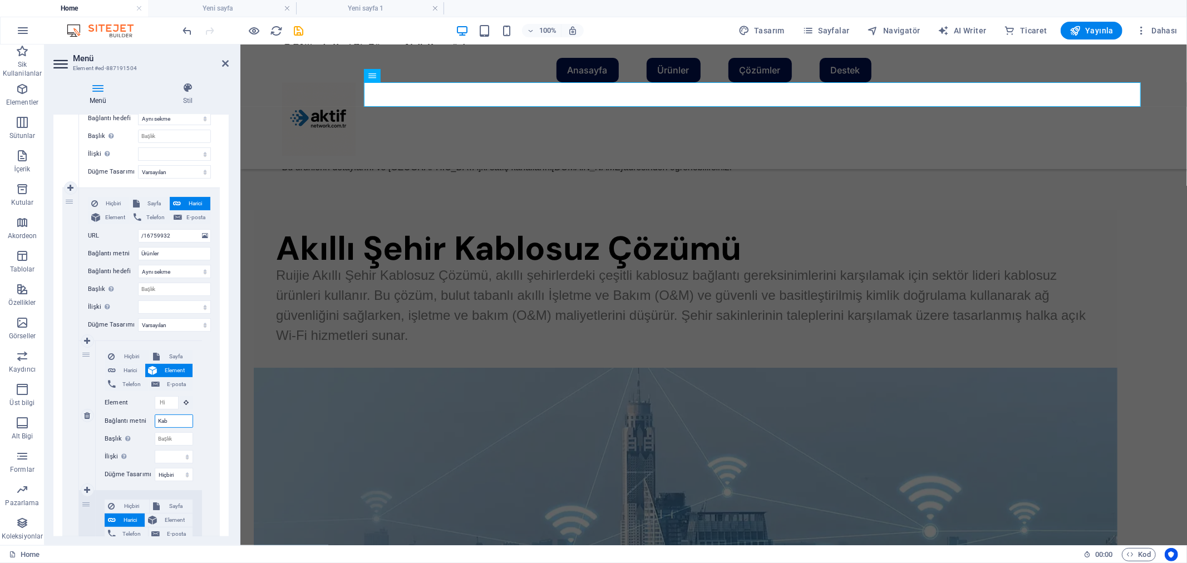
select select
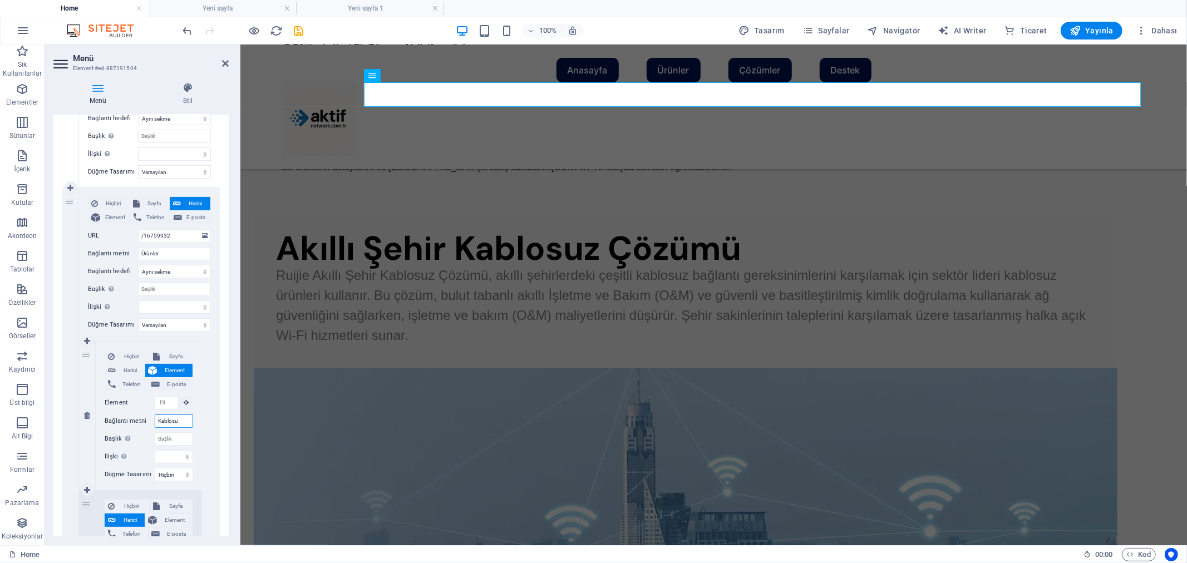
type input "Kablosuz"
select select
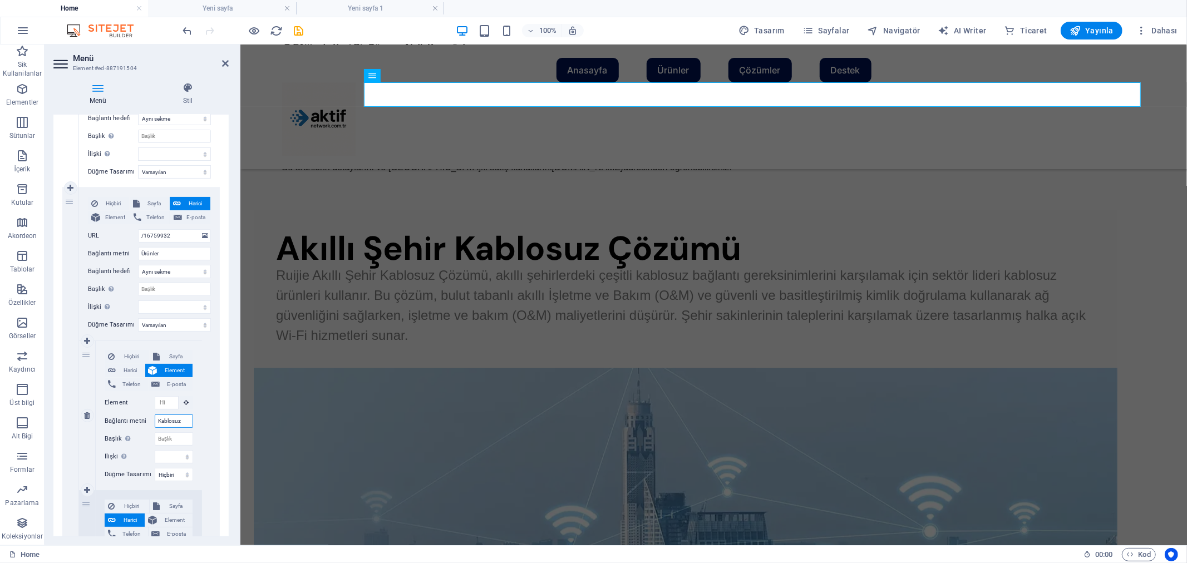
select select
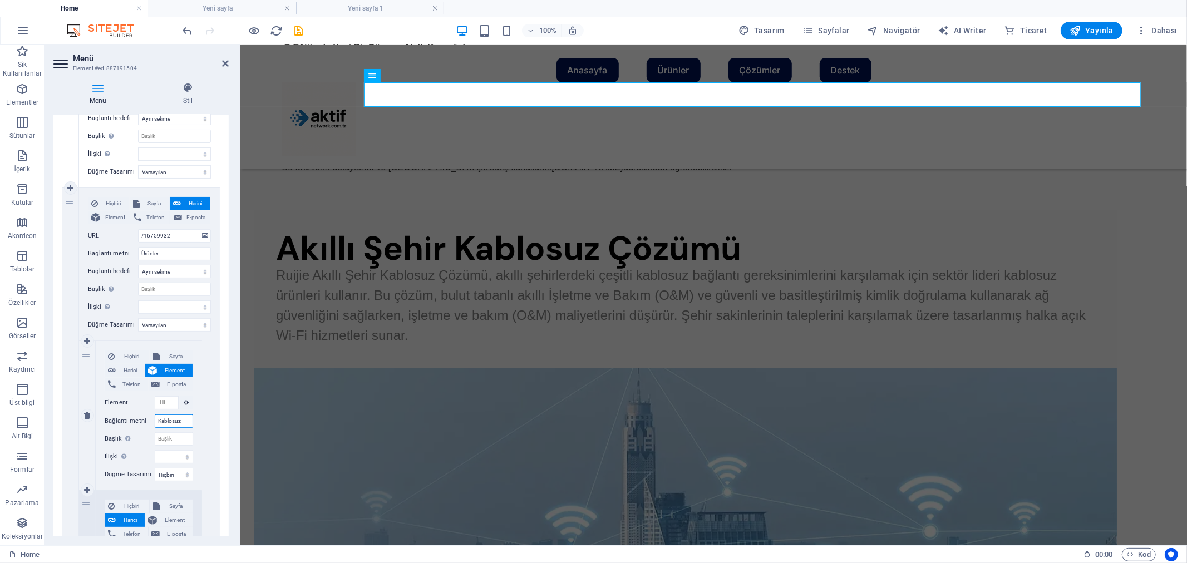
select select
drag, startPoint x: 180, startPoint y: 420, endPoint x: 111, endPoint y: 415, distance: 69.2
click at [114, 415] on div "Bağlantı metni Kablosuz" at bounding box center [149, 421] width 89 height 13
type input "Kablosuz"
click at [169, 437] on input "Başlık Ek bağlantı tanımının bağlantı metniyle aynı olmaması gerekir. Başlık, g…" at bounding box center [174, 439] width 38 height 13
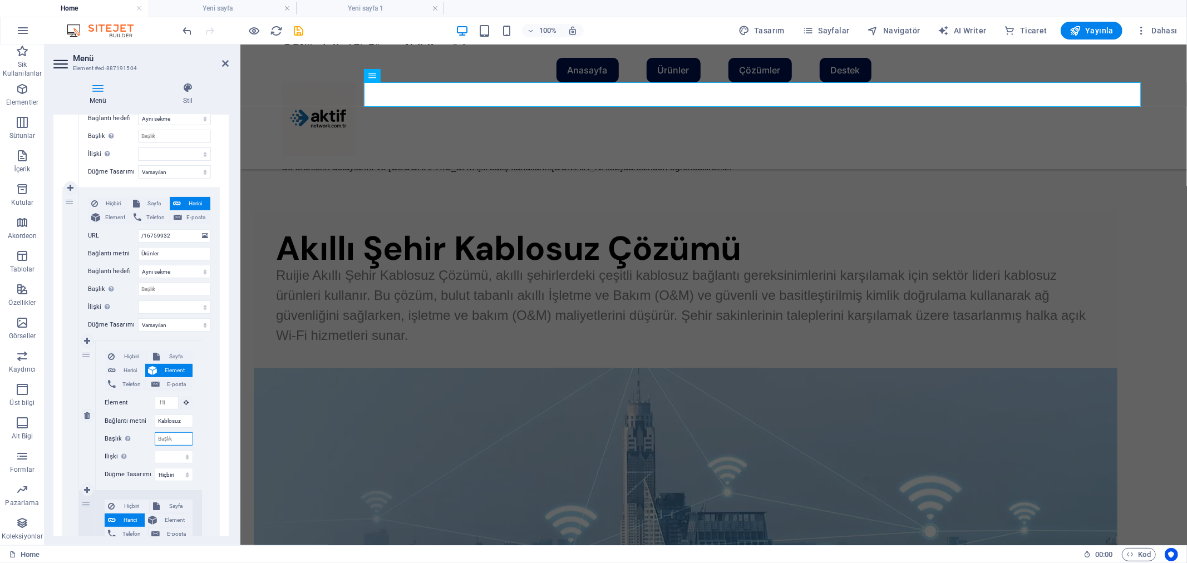
paste input "Kablosuz"
select select
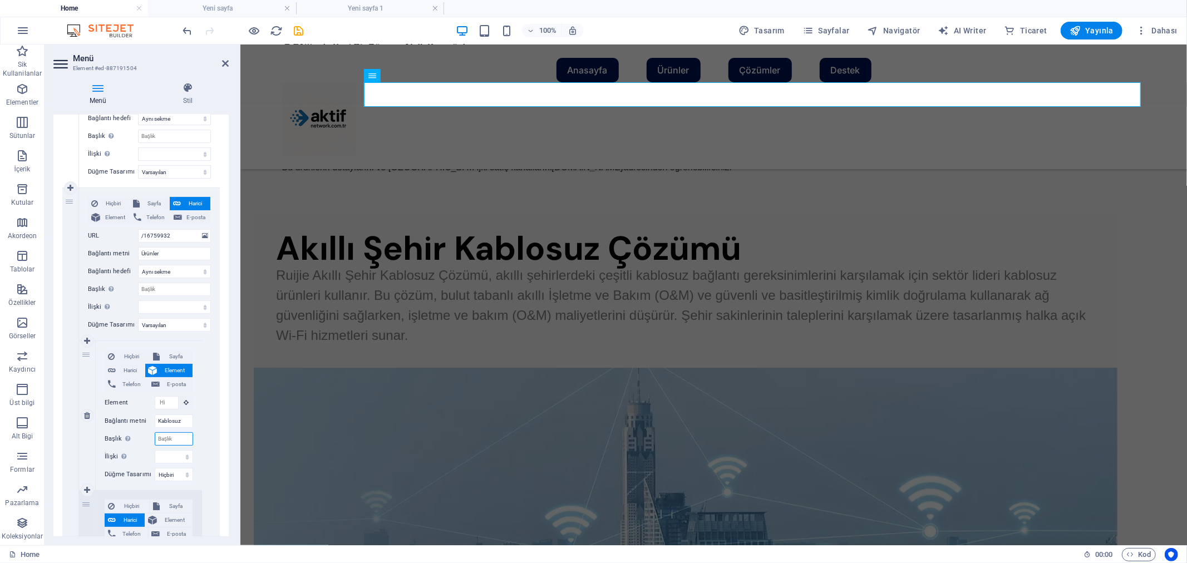
type input "Kablosuz"
select select
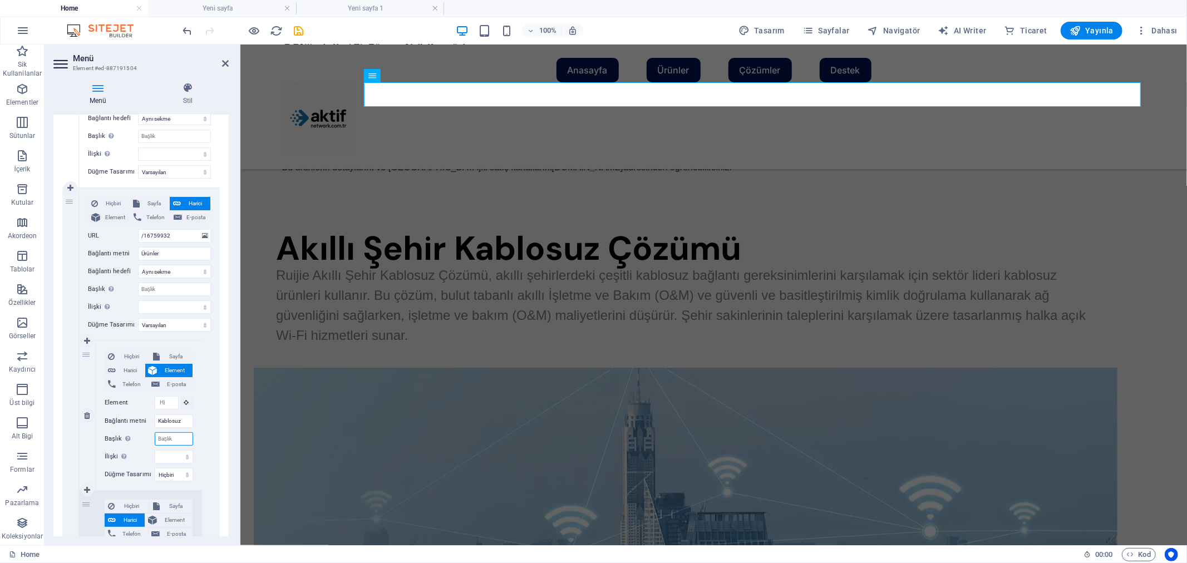
select select
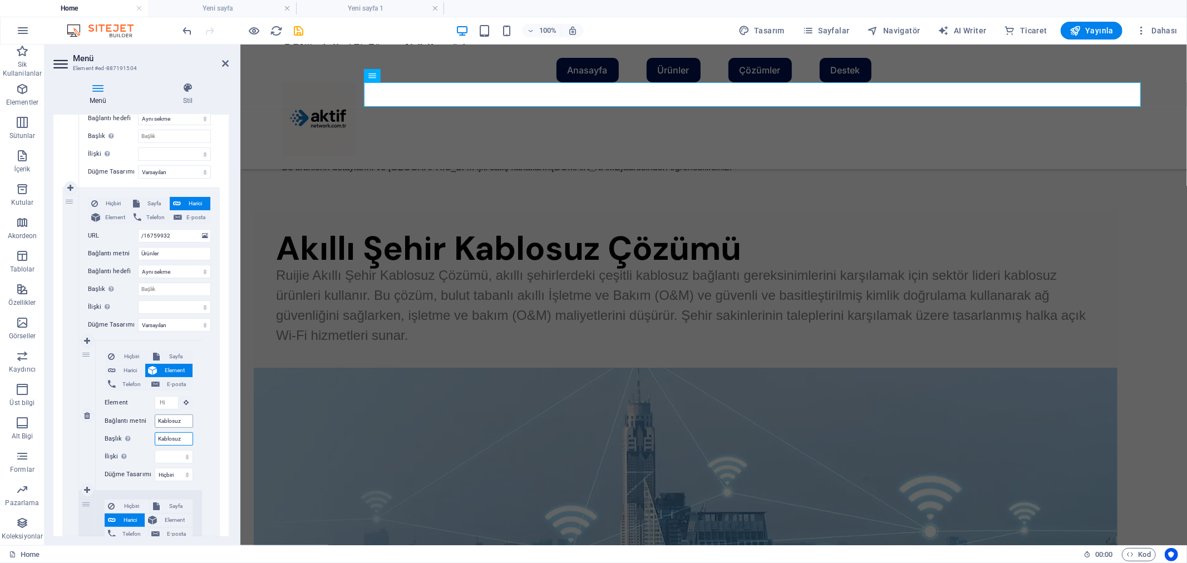
select select
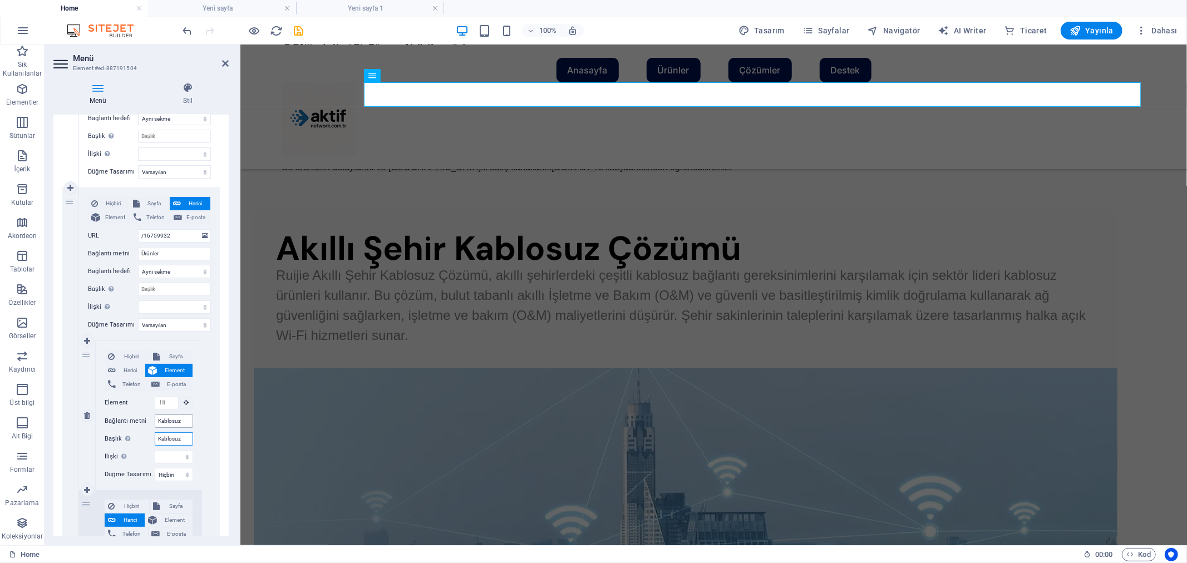
select select
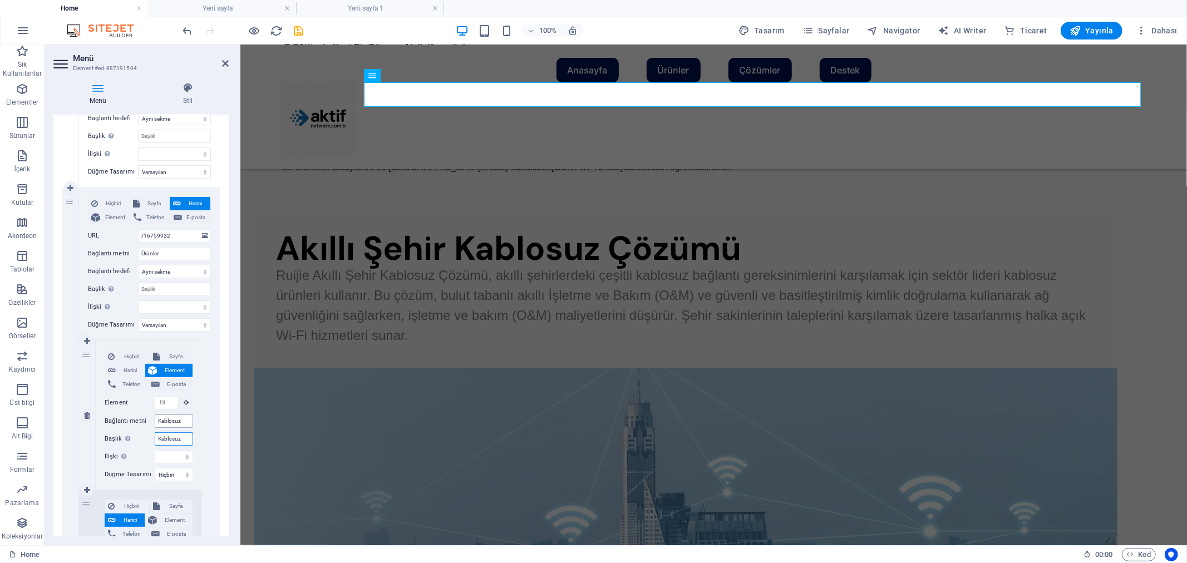
select select
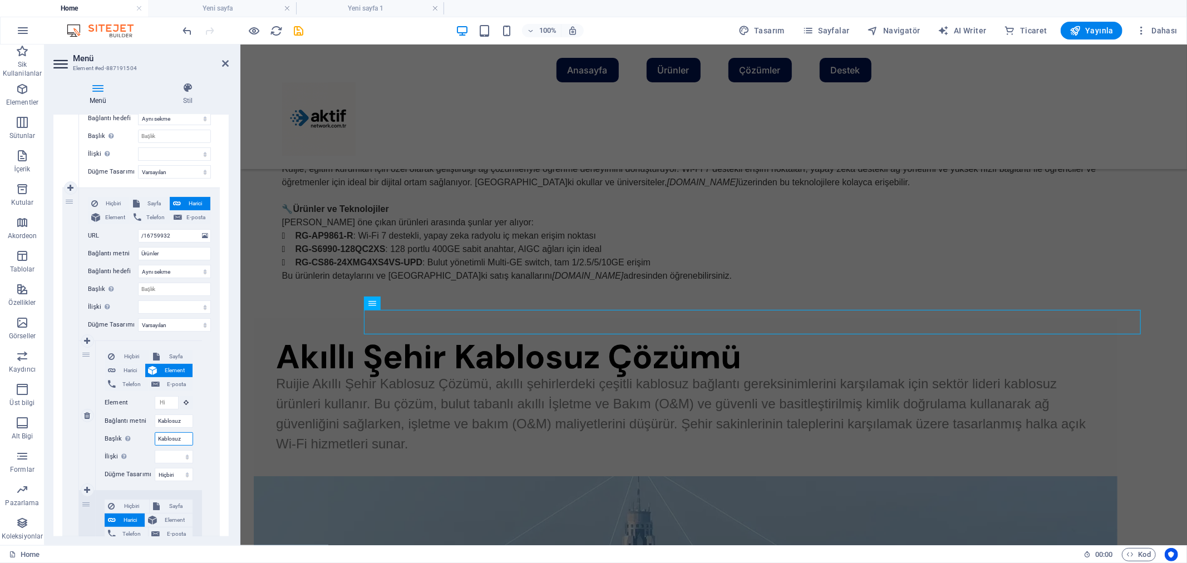
scroll to position [593, 0]
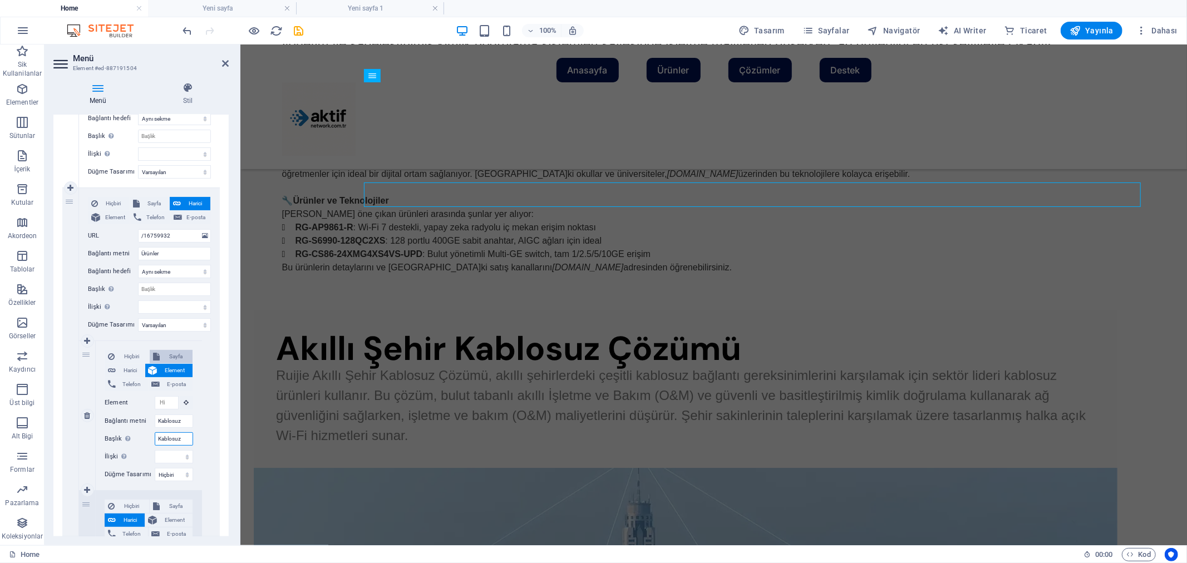
type input "Kablosuz"
click at [170, 357] on span "Sayfa" at bounding box center [176, 356] width 26 height 13
select select
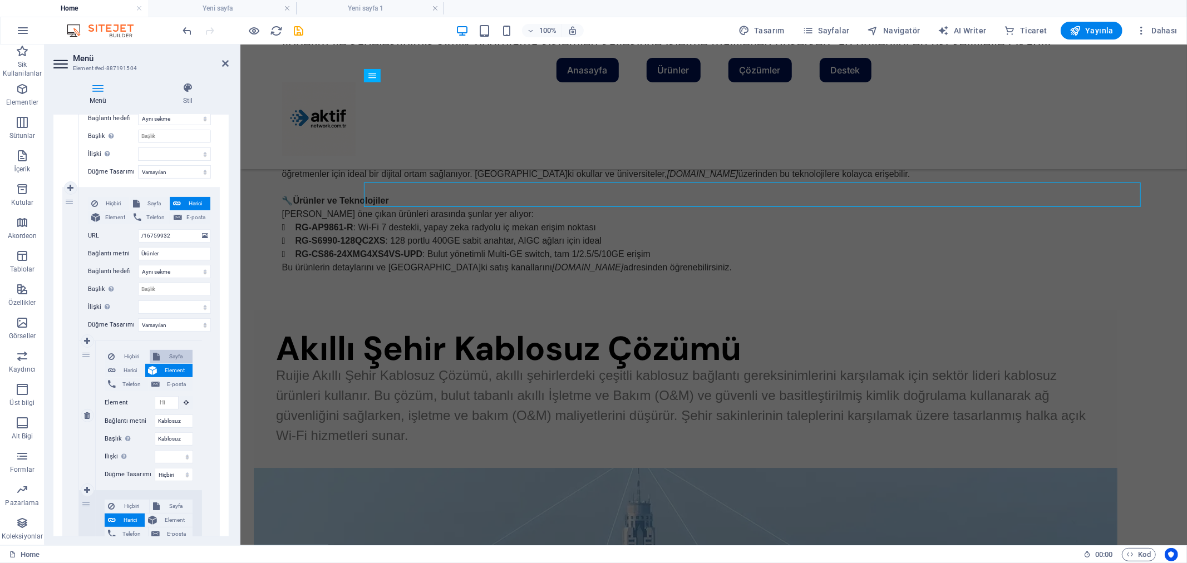
select select
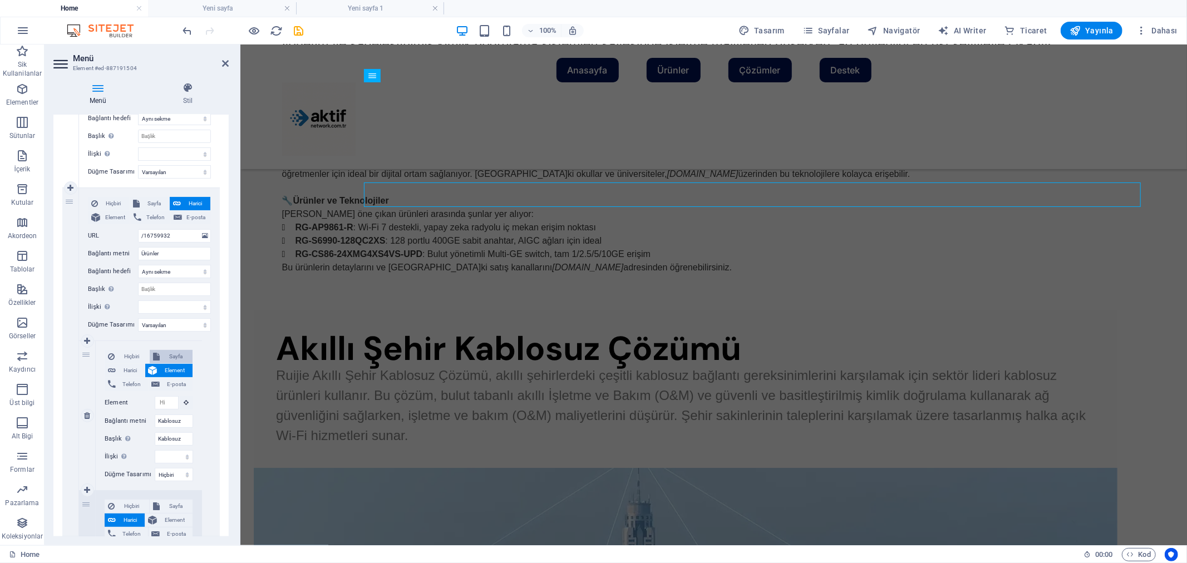
select select
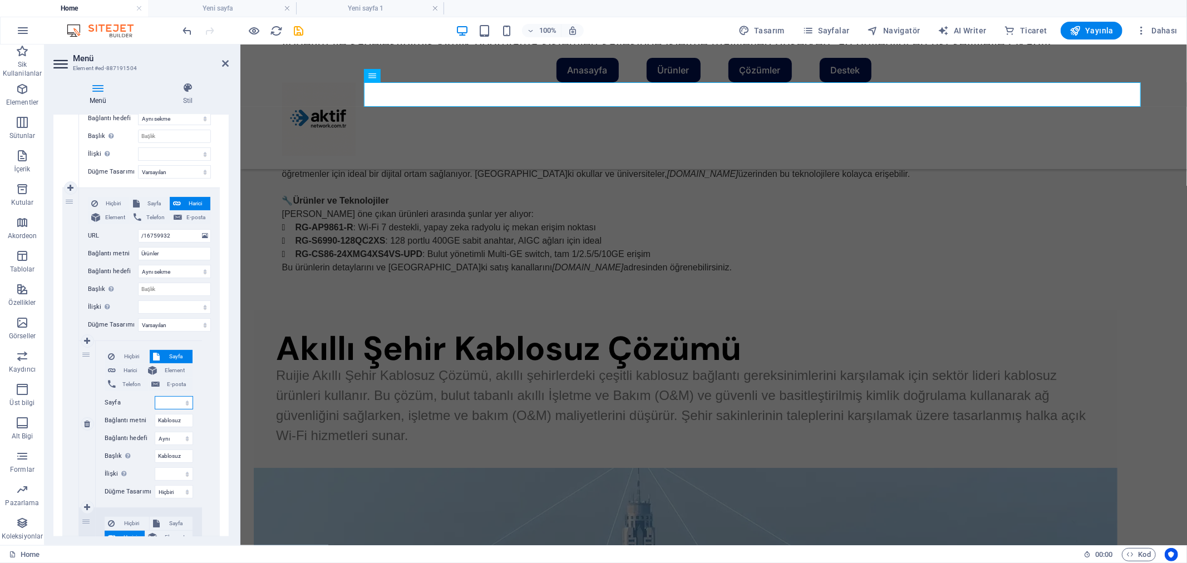
click at [176, 398] on select "Home wifi Yeni sayfa 1" at bounding box center [174, 402] width 38 height 13
select select "1"
click at [155, 396] on select "Home wifi Yeni sayfa 1" at bounding box center [174, 402] width 38 height 13
select select
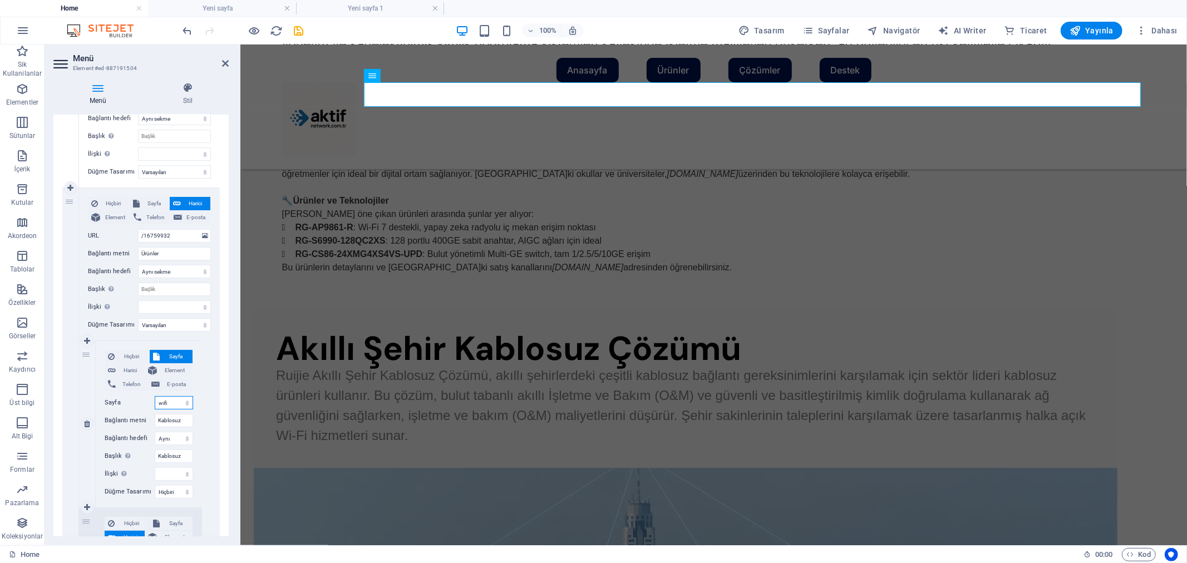
select select
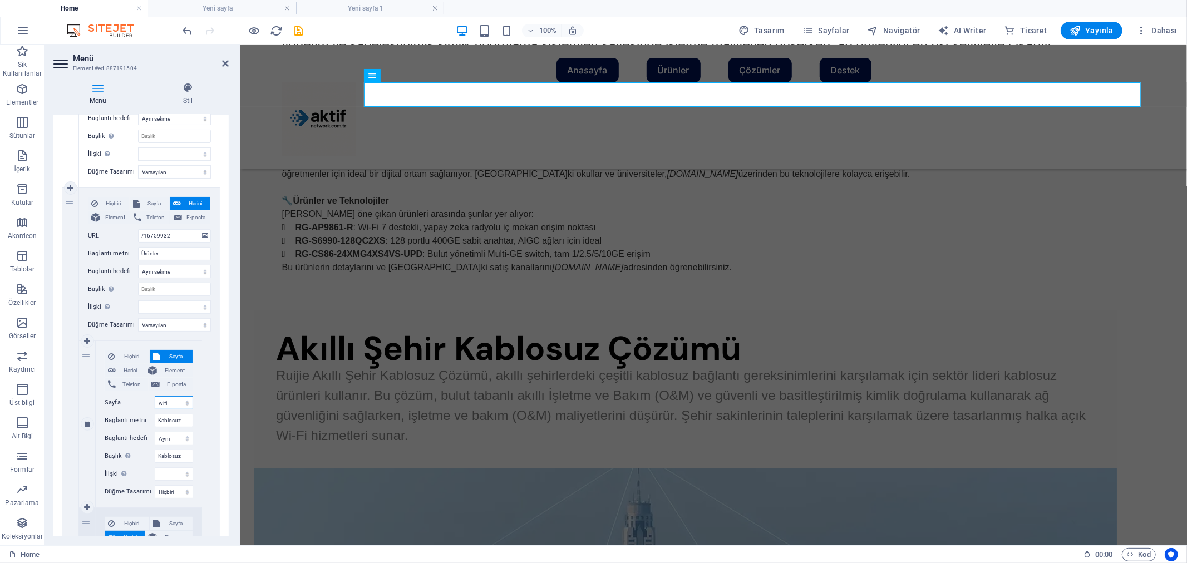
select select
click at [297, 28] on icon "save" at bounding box center [299, 30] width 13 height 13
checkbox input "false"
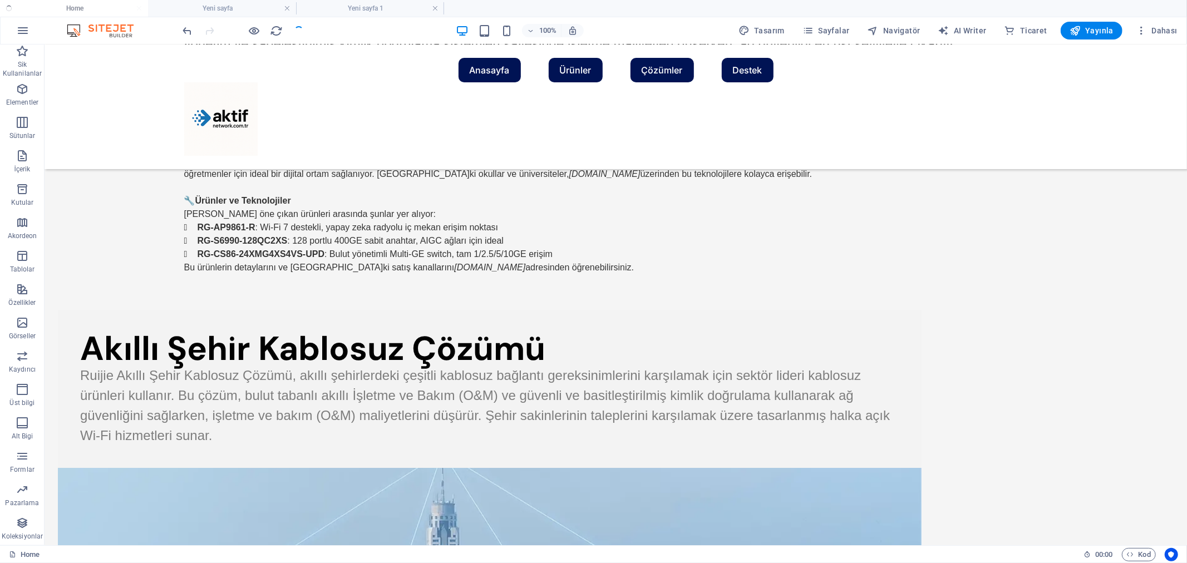
scroll to position [642, 0]
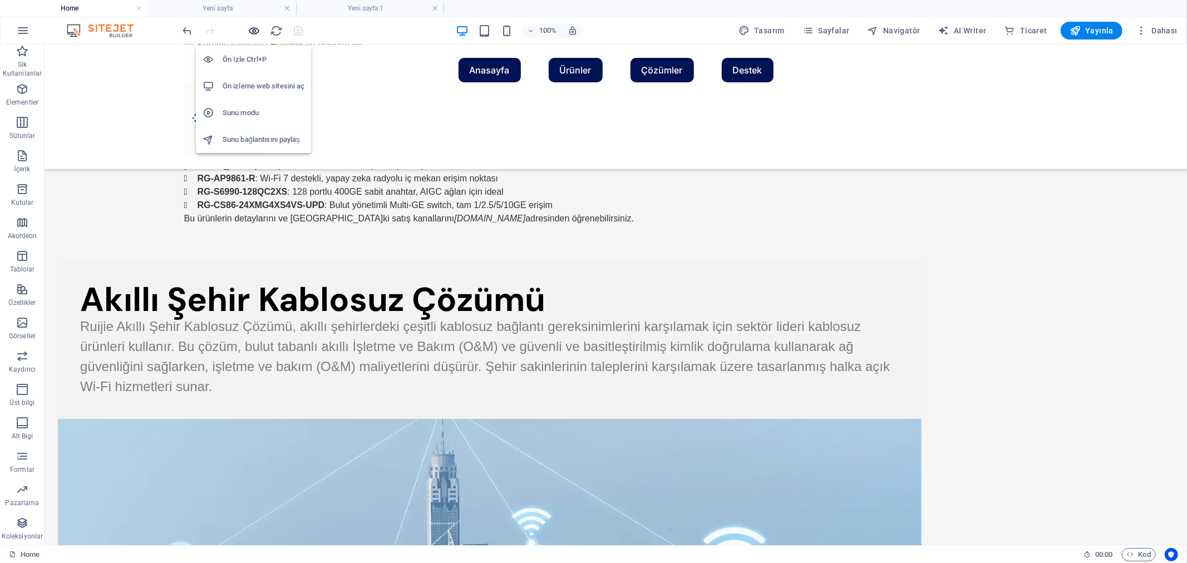
click at [254, 33] on icon "button" at bounding box center [254, 30] width 13 height 13
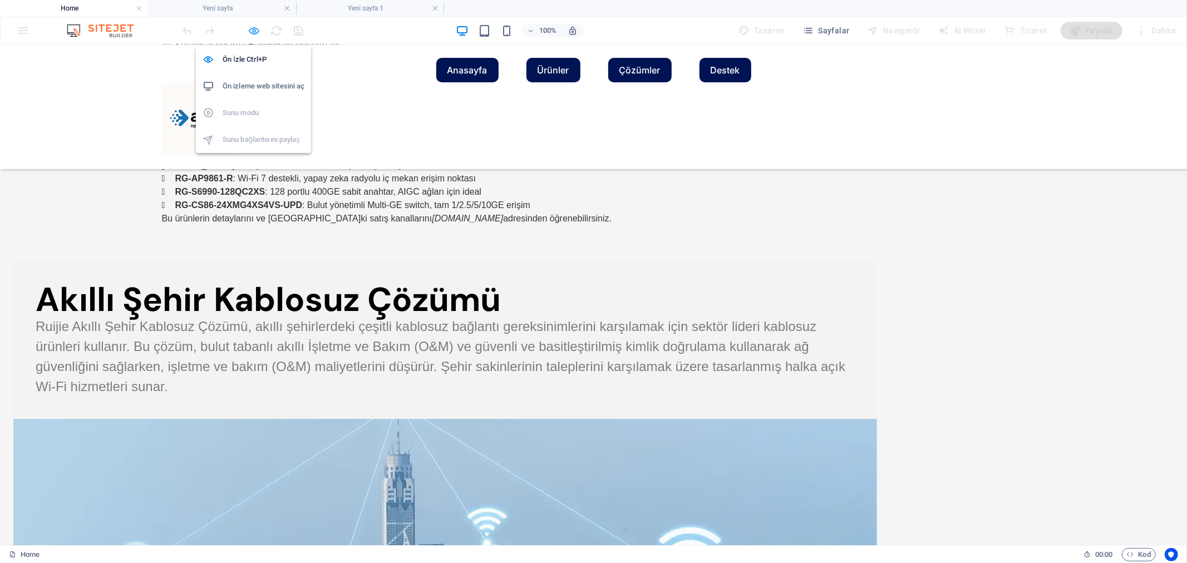
scroll to position [653, 0]
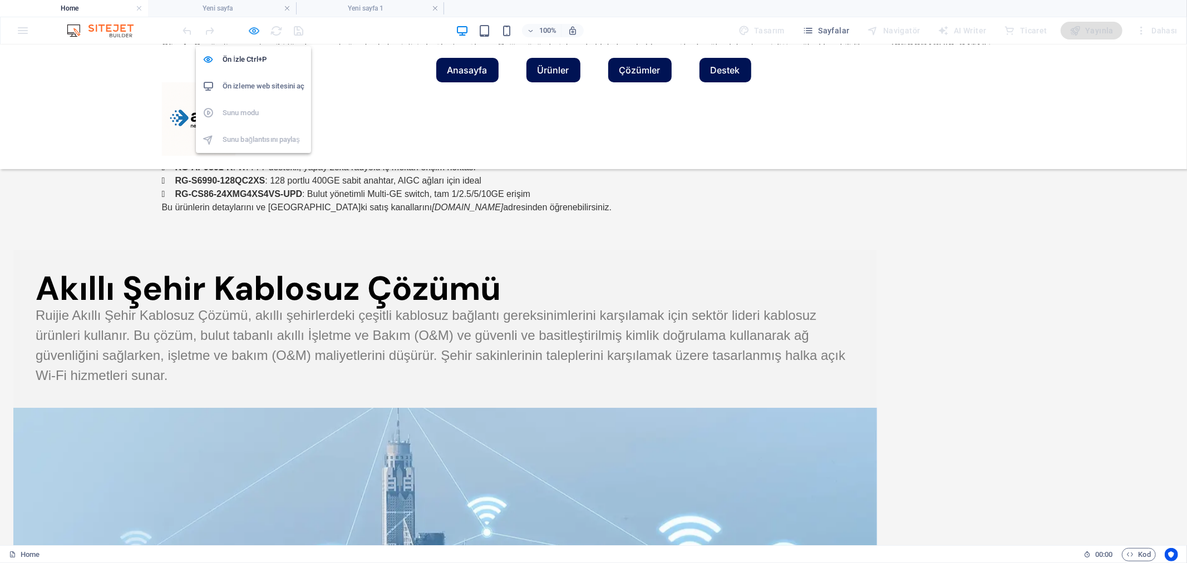
click at [257, 29] on icon "button" at bounding box center [254, 30] width 13 height 13
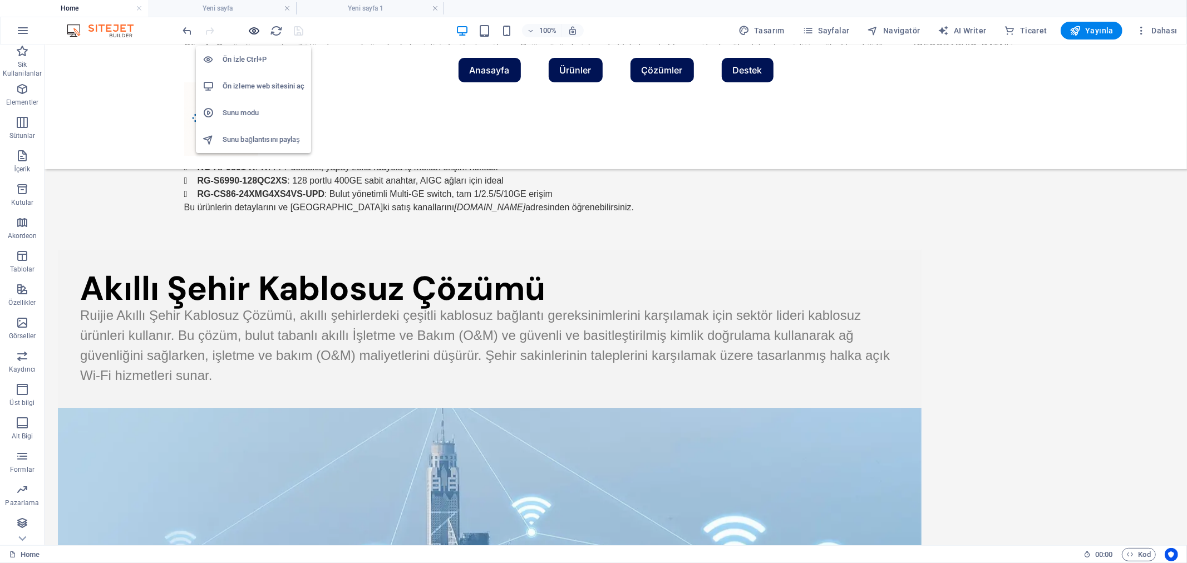
scroll to position [642, 0]
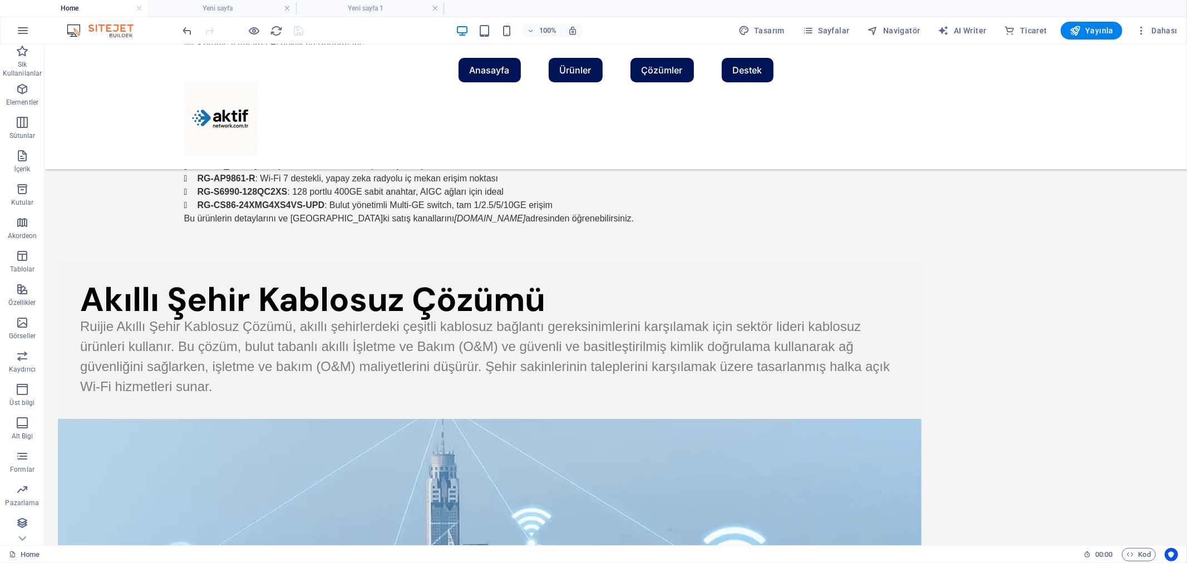
click at [91, 8] on h4 "Home" at bounding box center [74, 8] width 148 height 12
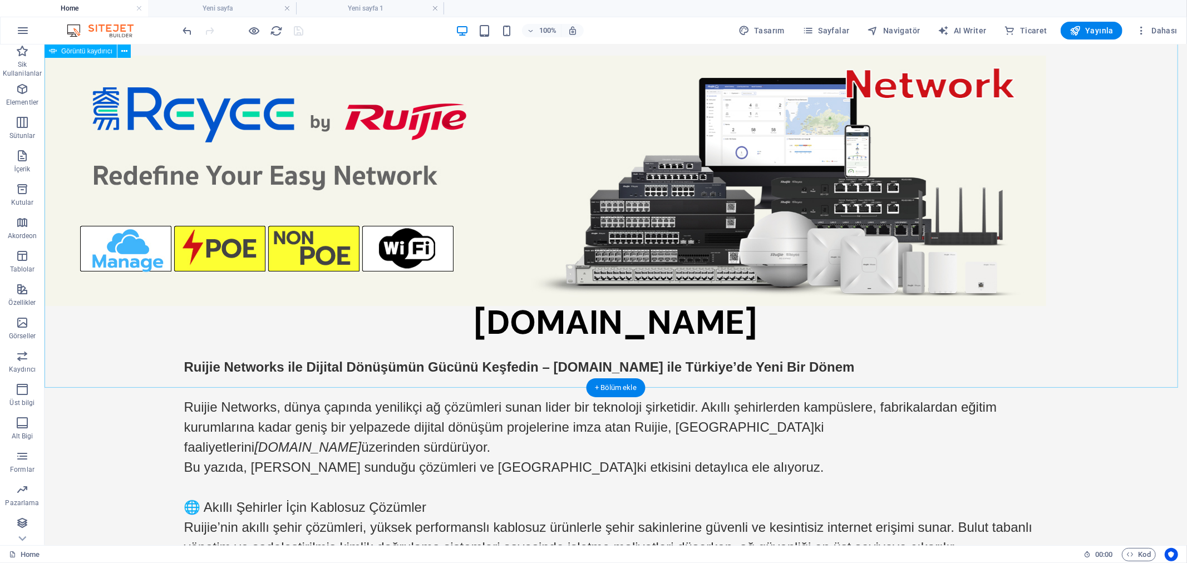
scroll to position [0, 0]
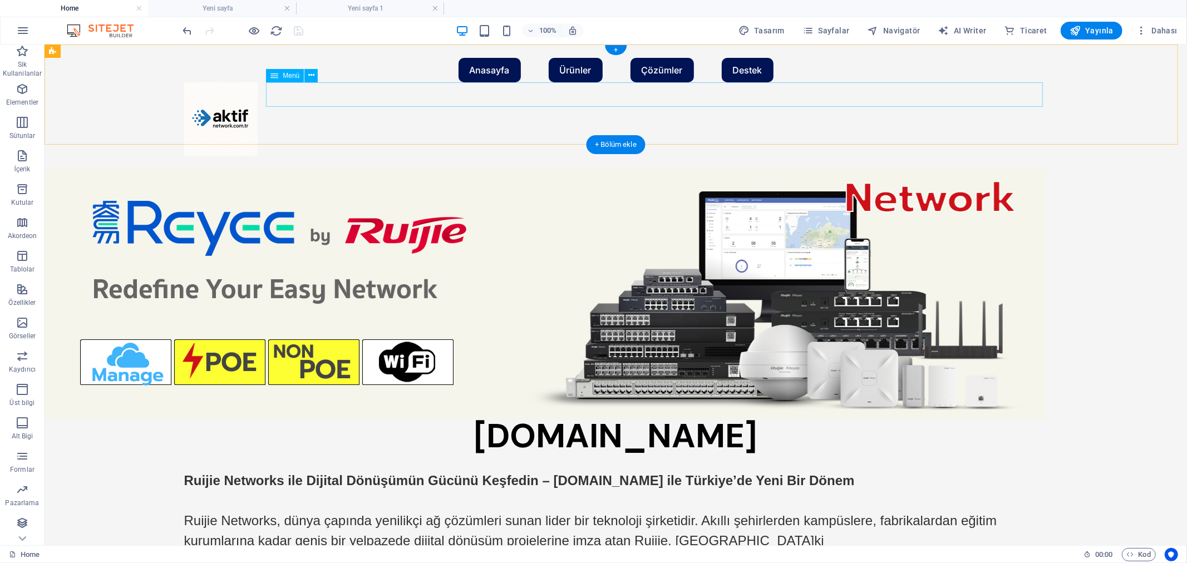
click at [443, 82] on nav "Anasayfa Ürünler Kablosuz Anahtarlar Kablosuz Ürünler Yönlndiriciler Güvenlik Y…" at bounding box center [616, 69] width 864 height 24
select select
select select "default"
select select
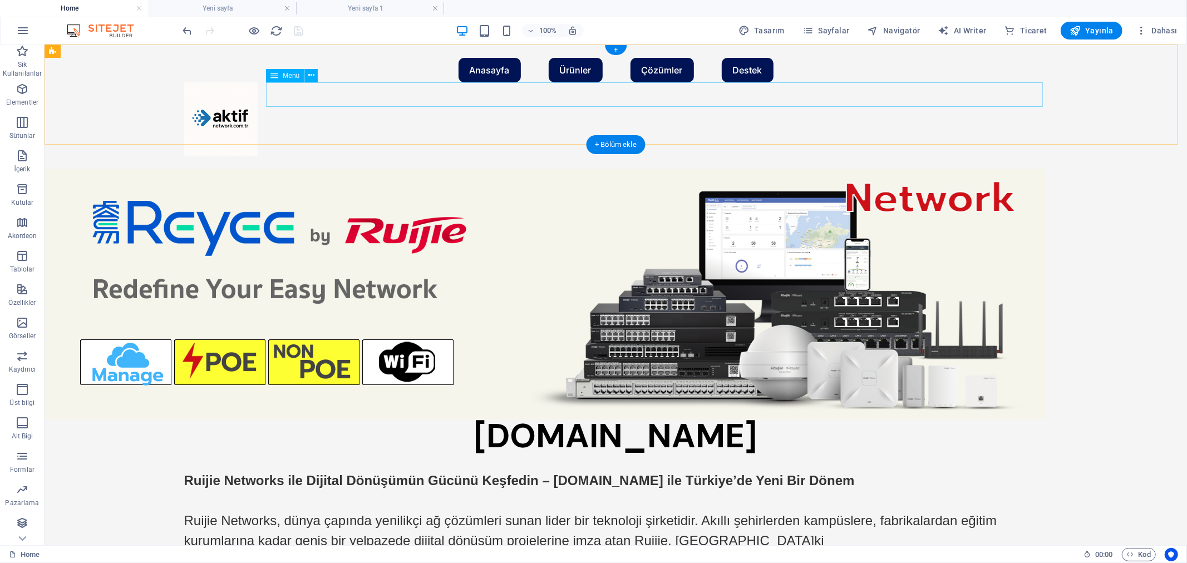
select select "default"
select select "1"
select select
select select "default"
select select
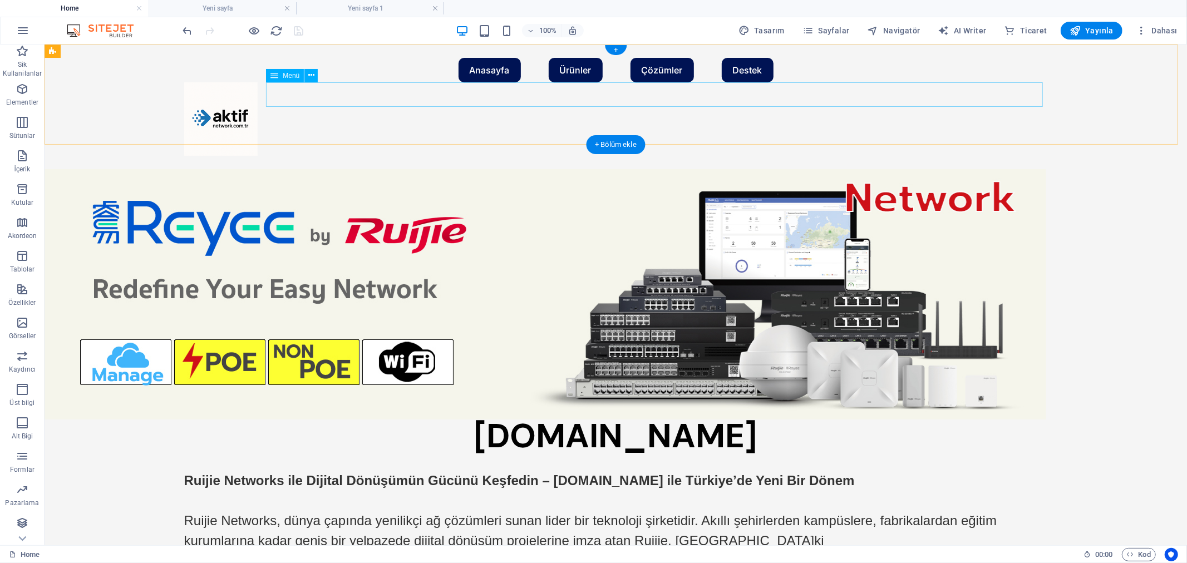
select select "default"
select select
select select "default"
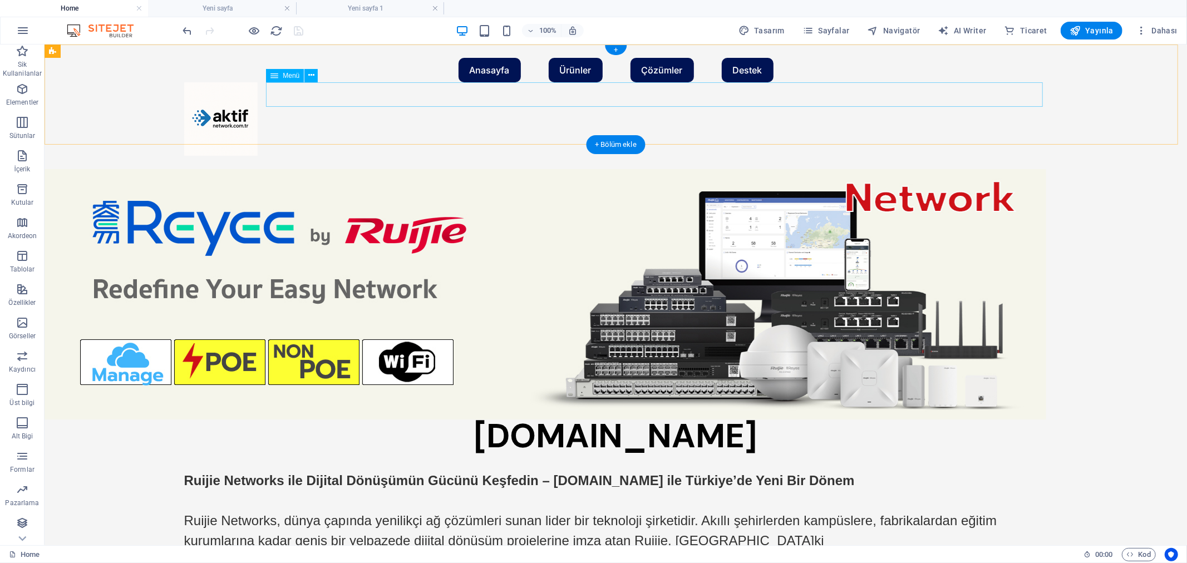
select select
select select "default"
select select
select select "default"
select select
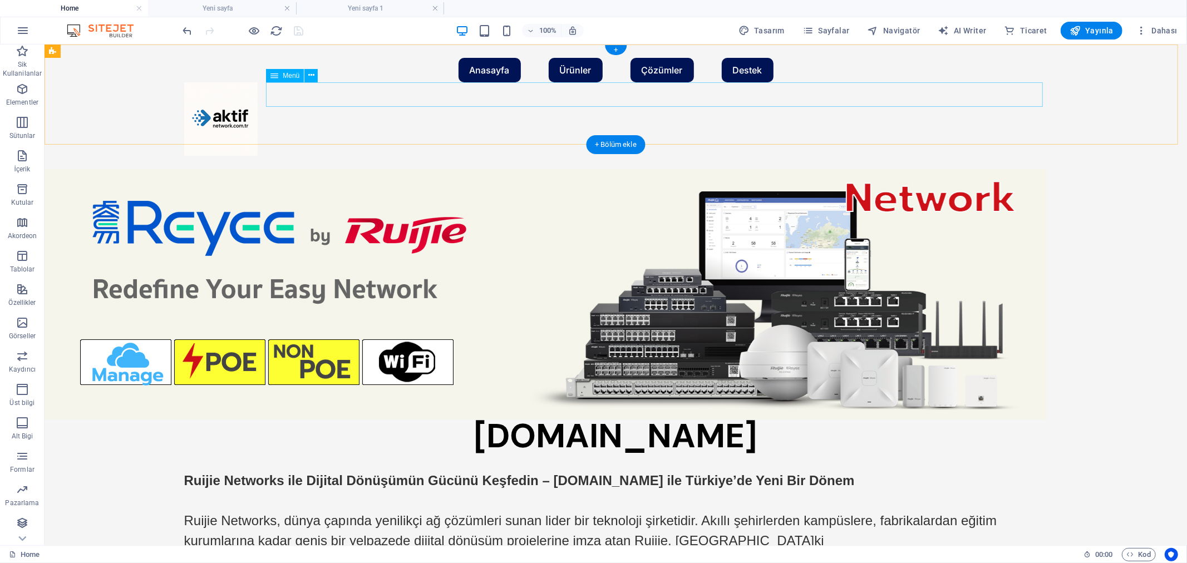
select select "default"
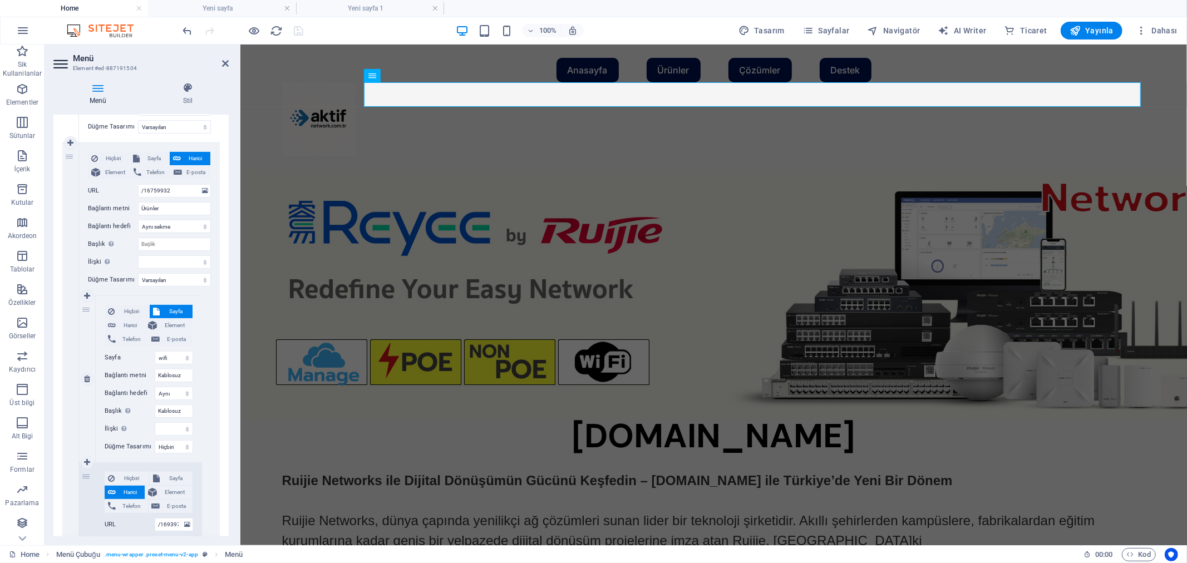
scroll to position [247, 0]
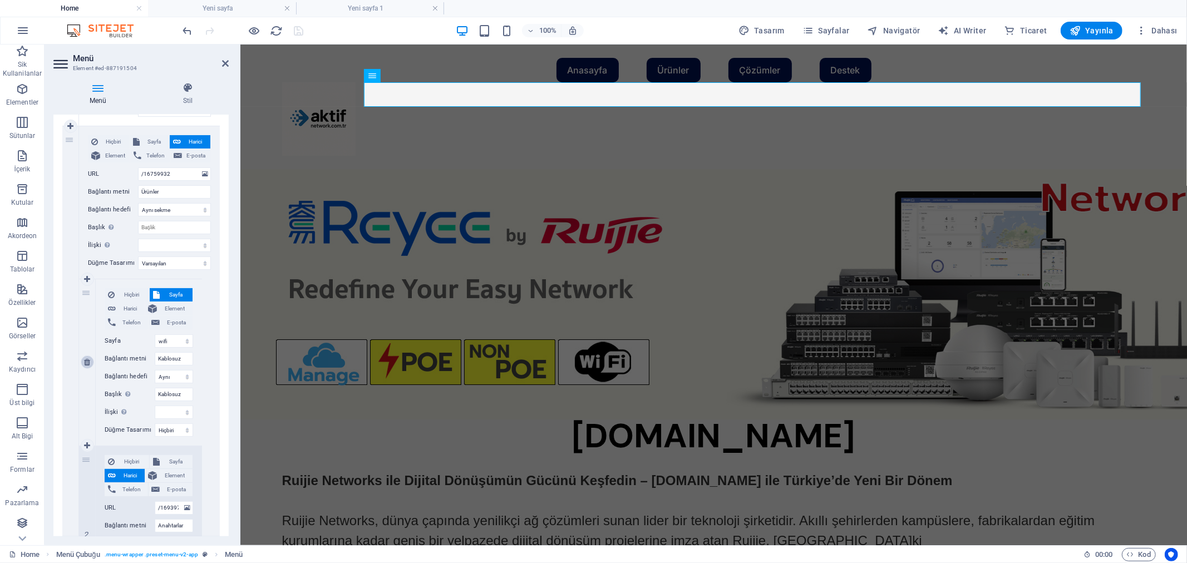
click at [88, 364] on icon at bounding box center [87, 363] width 6 height 8
select select
type input "/16939707"
type input "Anahtarlar"
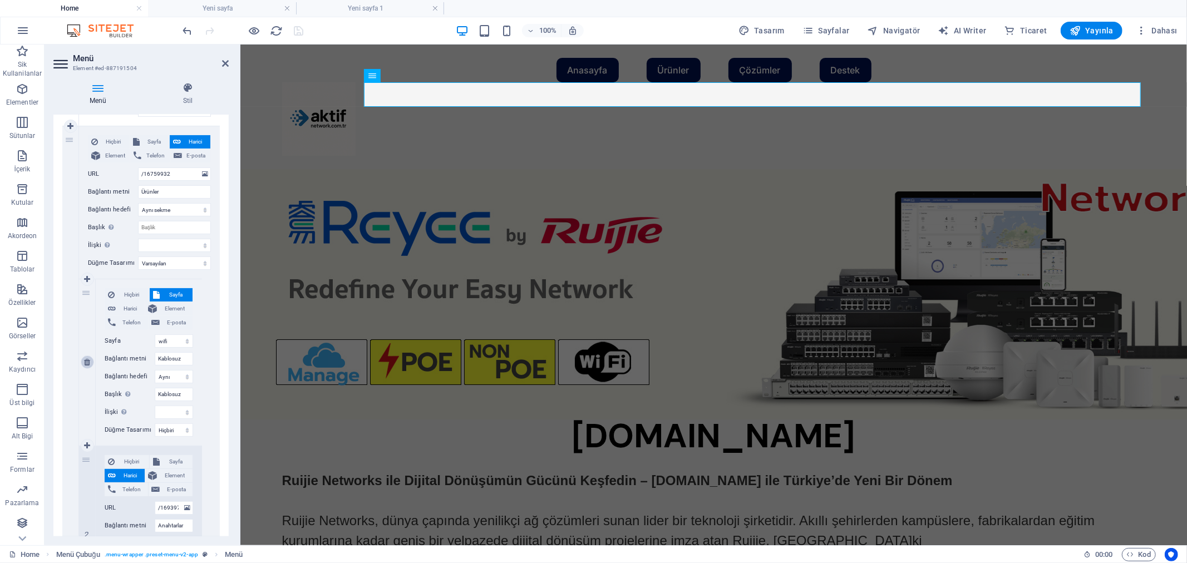
select select "blank"
type input "Fiber Optik Kablolar"
select select
select select "default"
type input "/null"
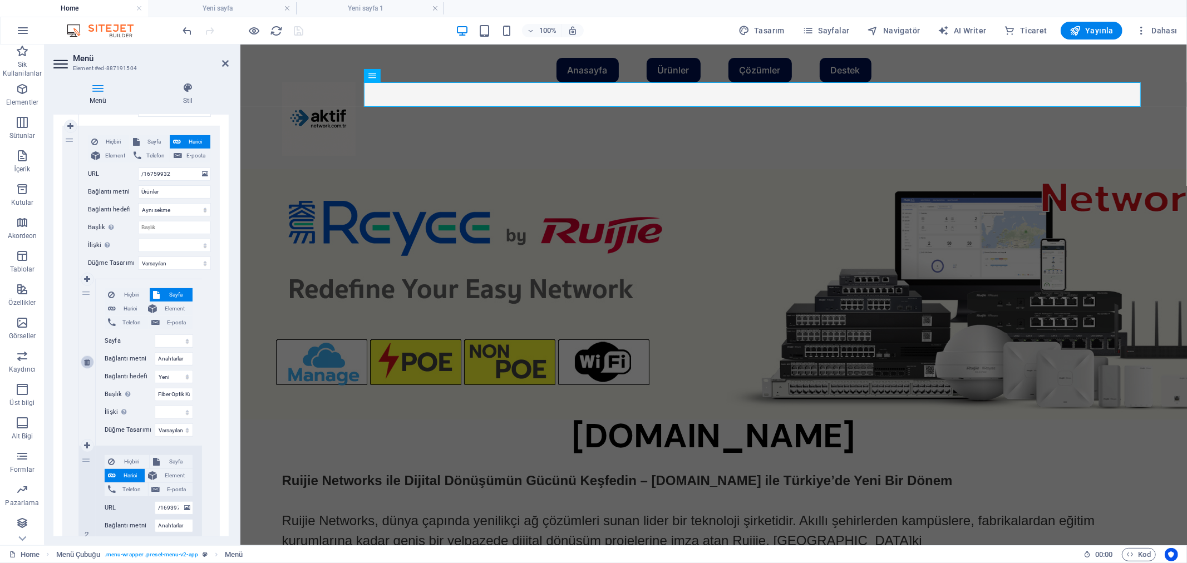
type input "Kablosuz Ürünler"
select select
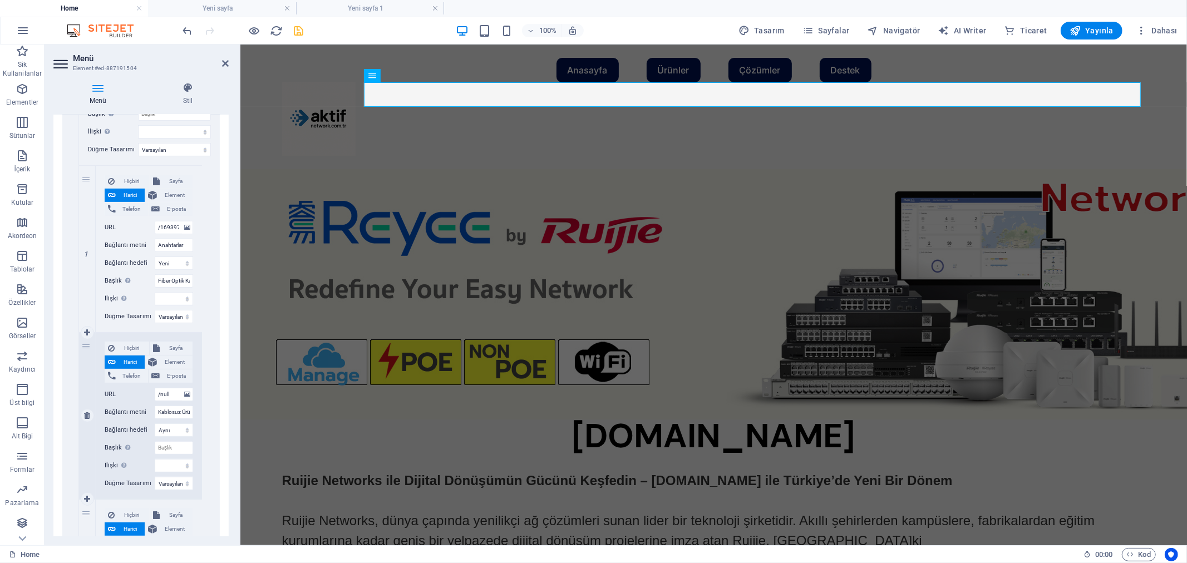
scroll to position [371, 0]
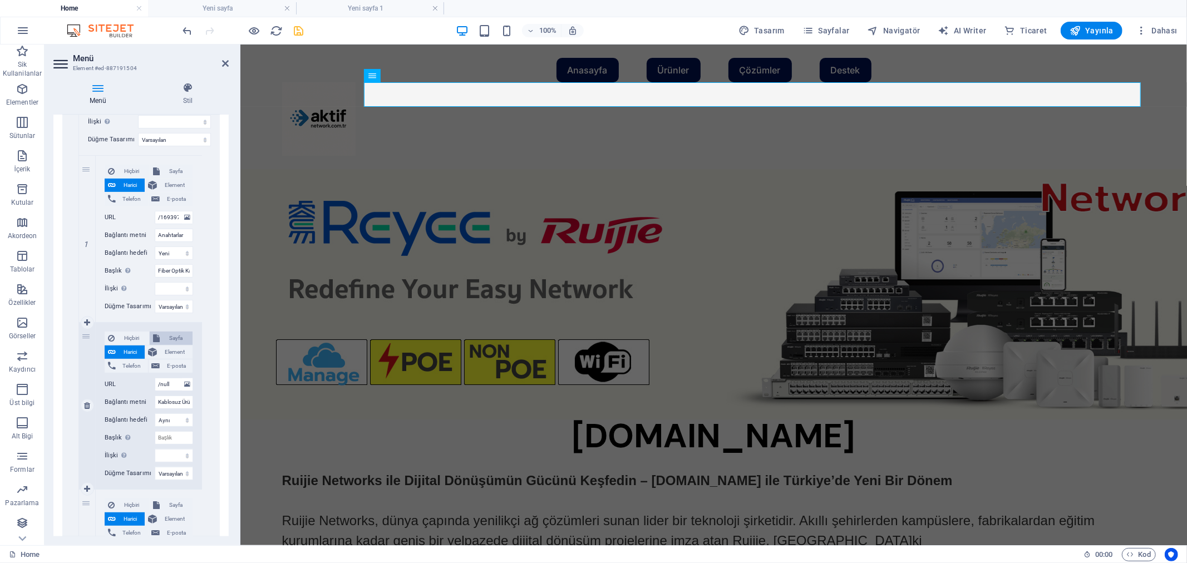
click at [169, 337] on span "Sayfa" at bounding box center [176, 338] width 26 height 13
click at [167, 386] on select "Home wifi Yeni sayfa 1" at bounding box center [174, 384] width 38 height 13
click at [155, 378] on select "Home wifi Yeni sayfa 1" at bounding box center [174, 384] width 38 height 13
click at [302, 32] on icon "save" at bounding box center [299, 30] width 13 height 13
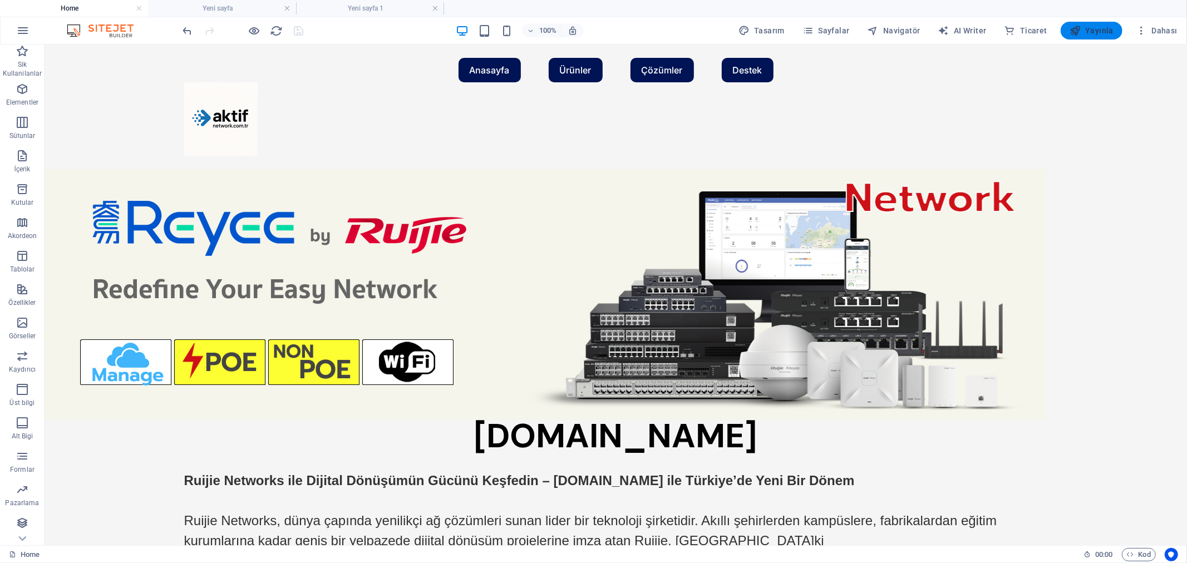
click at [1103, 26] on span "Yayınla" at bounding box center [1092, 30] width 44 height 11
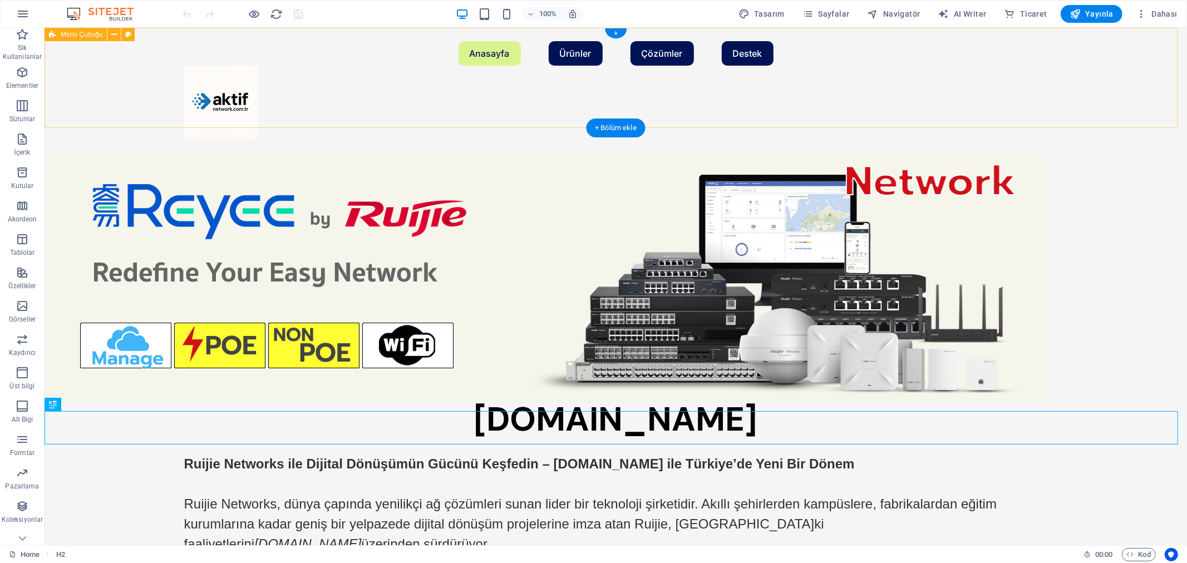
click at [85, 83] on div "Anasayfa Ürünler Anahtarlar Kablosuz Ürünler Yönlndiriciler Güvenlik Yazılım Ağ…" at bounding box center [615, 89] width 1143 height 125
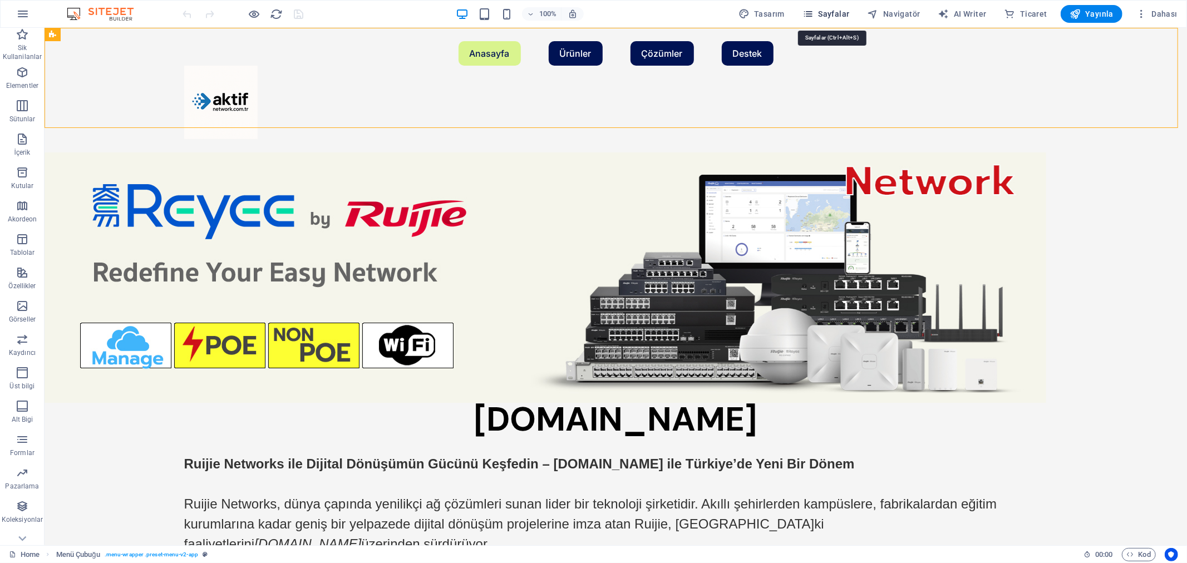
click at [850, 13] on span "Sayfalar" at bounding box center [826, 13] width 47 height 11
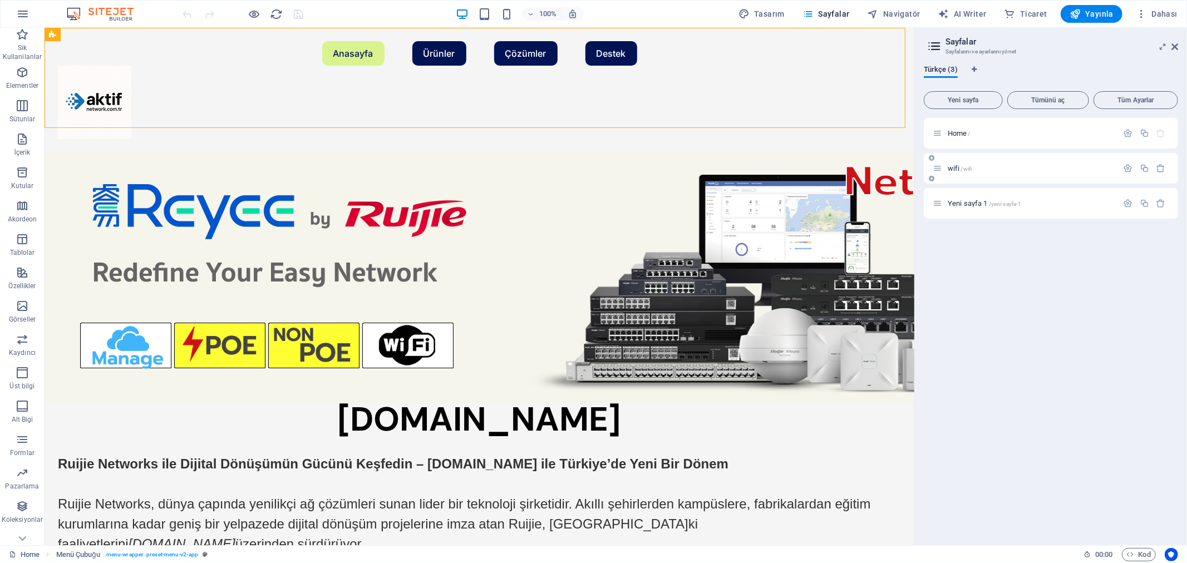
click at [961, 167] on span "/wifi" at bounding box center [966, 169] width 11 height 6
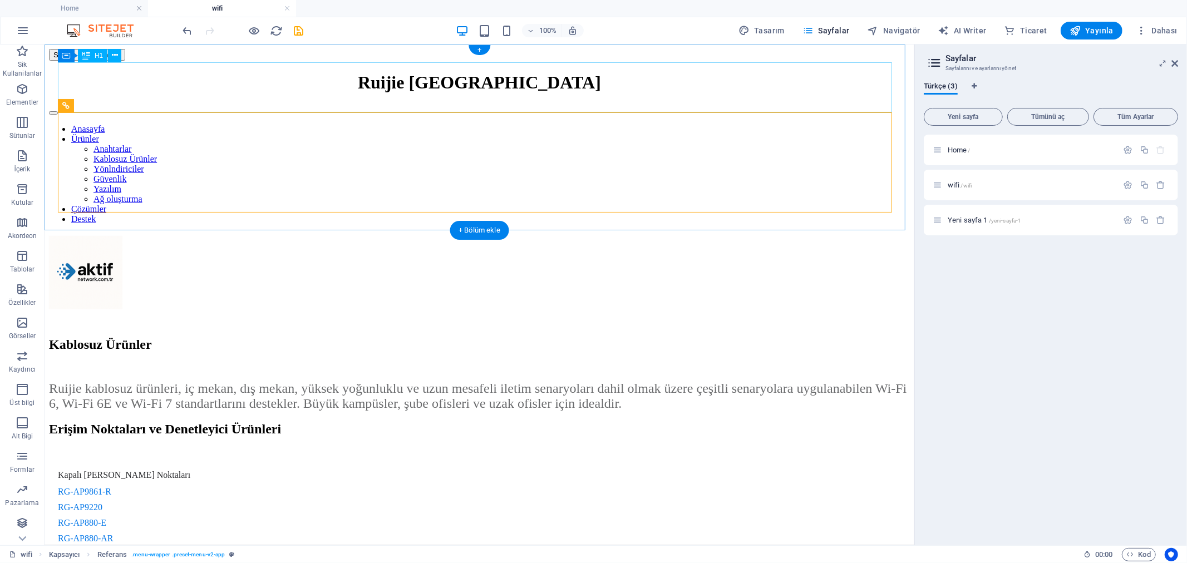
click at [521, 85] on div "Ruijie [GEOGRAPHIC_DATA]" at bounding box center [478, 82] width 861 height 21
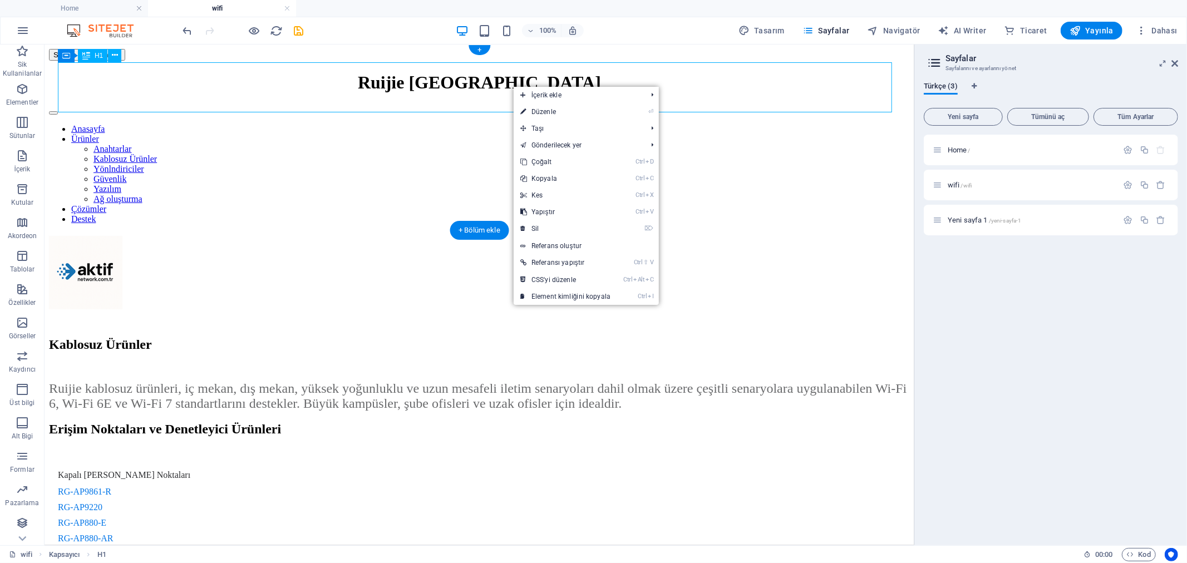
click at [512, 85] on div "Ruijie [GEOGRAPHIC_DATA]" at bounding box center [478, 82] width 861 height 21
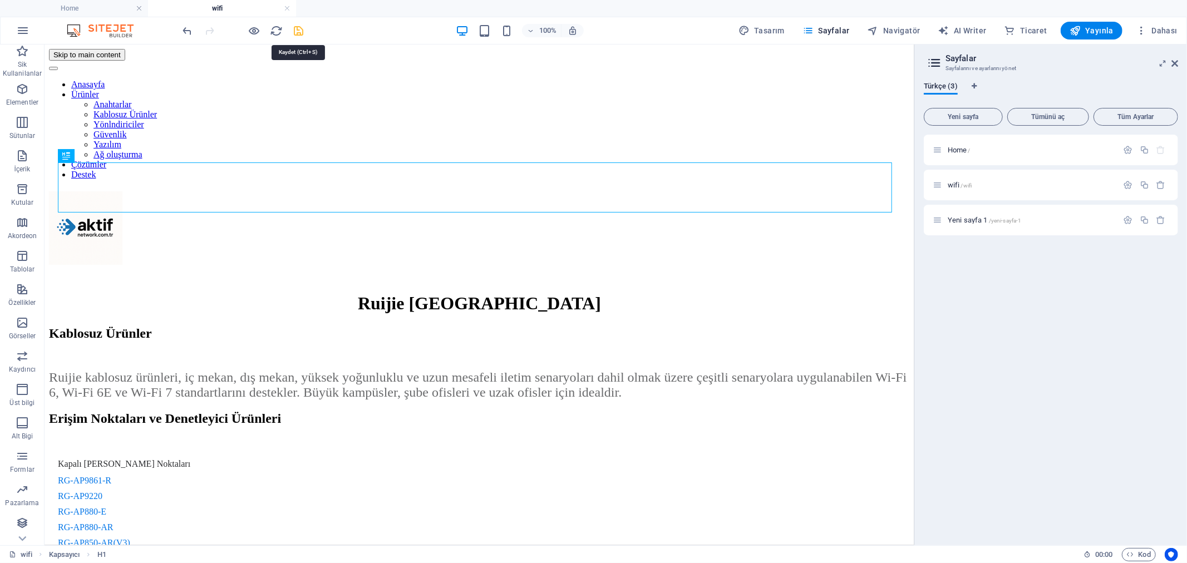
click at [301, 32] on icon "save" at bounding box center [299, 30] width 13 height 13
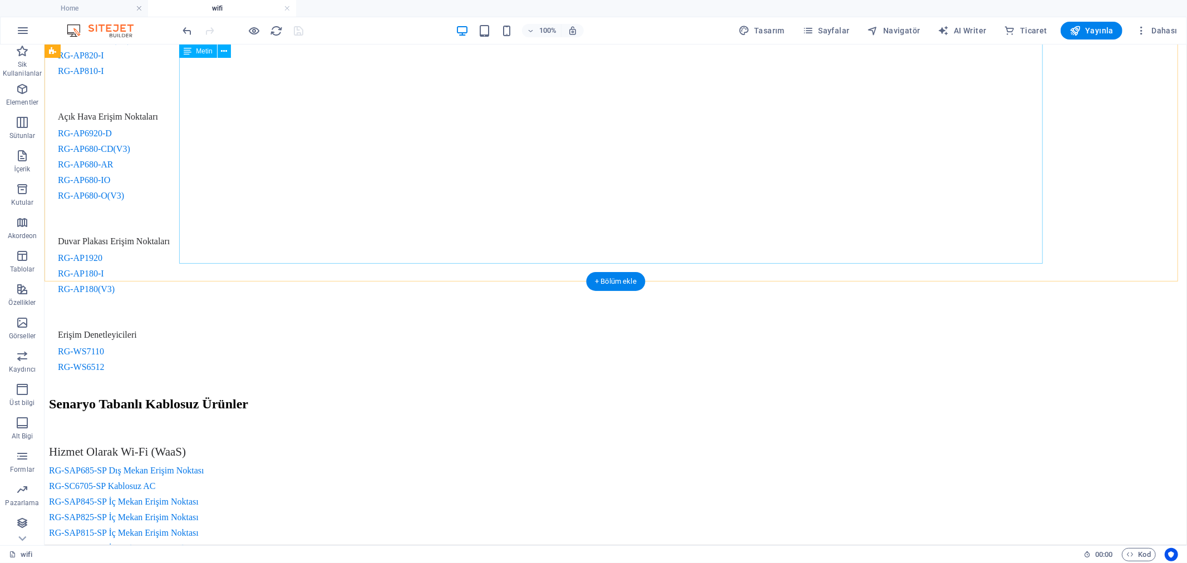
scroll to position [615, 0]
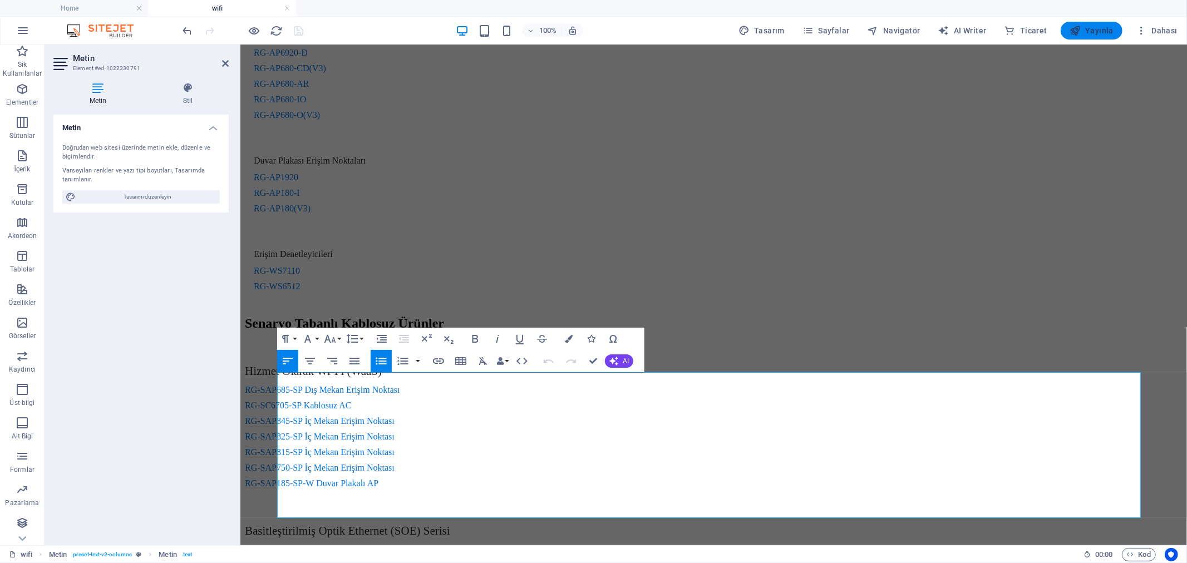
click at [1093, 30] on span "Yayınla" at bounding box center [1092, 30] width 44 height 11
